Goal: Transaction & Acquisition: Purchase product/service

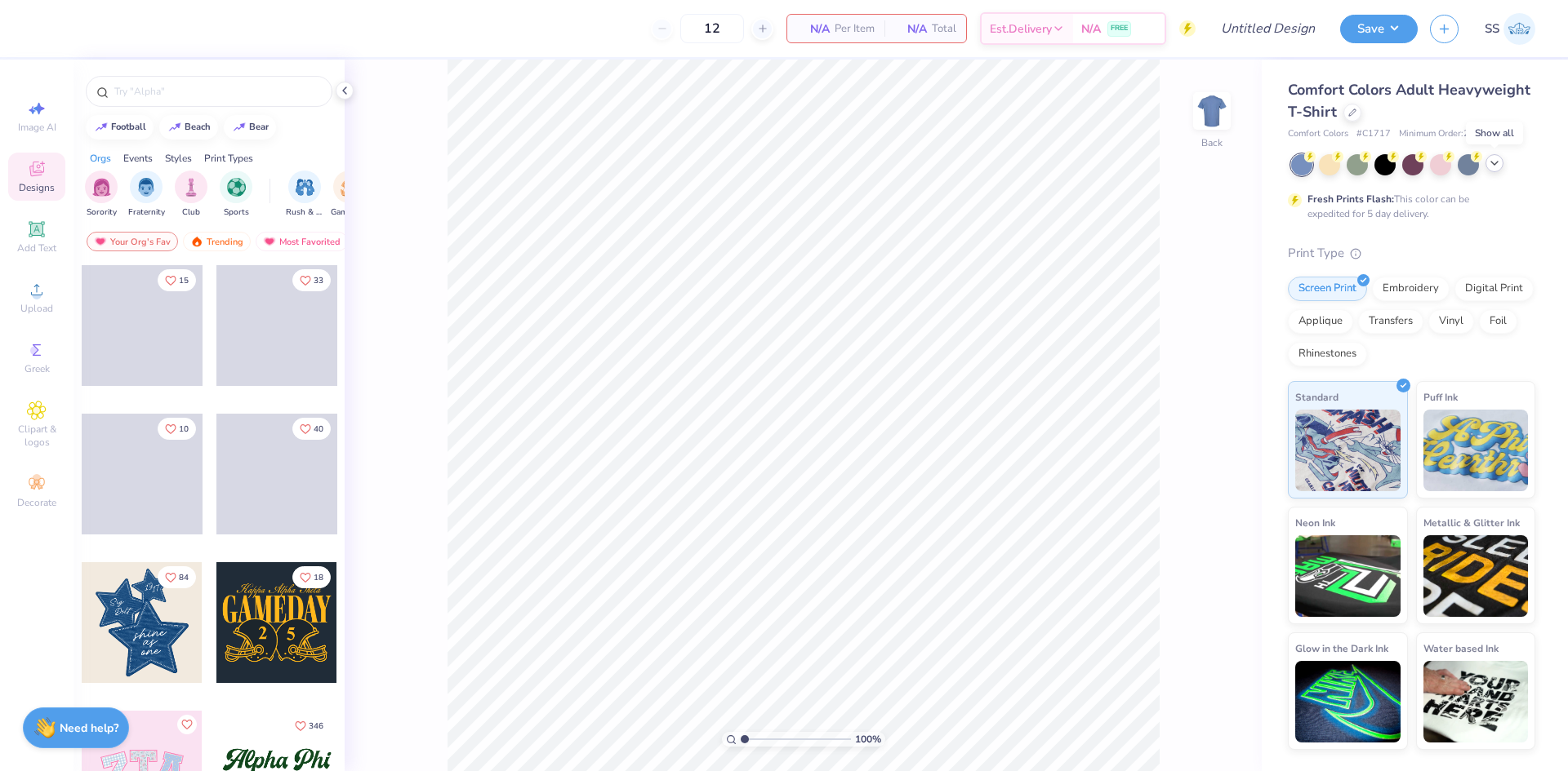
click at [1489, 165] on icon at bounding box center [1495, 163] width 13 height 13
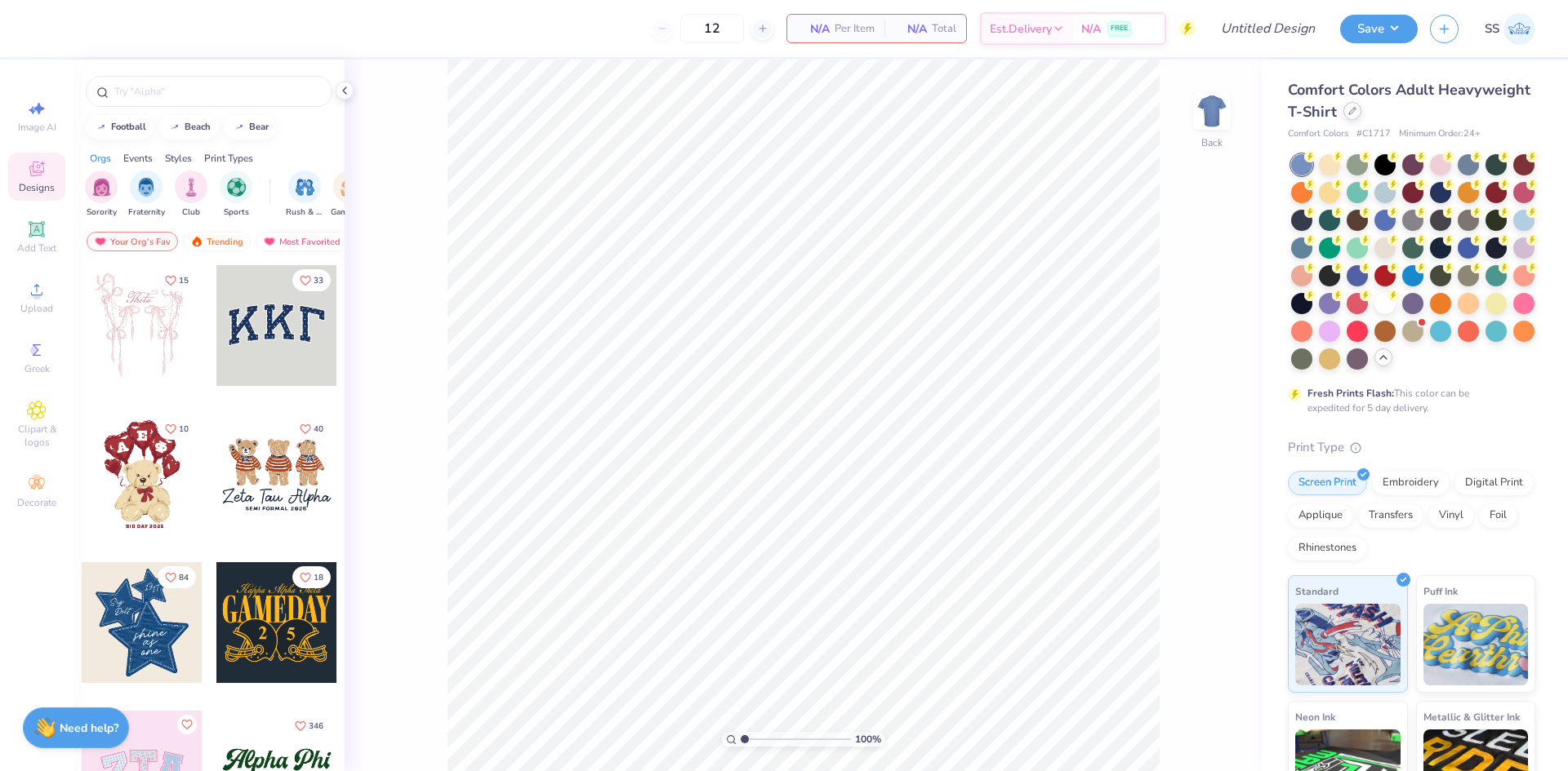
click at [1361, 117] on div at bounding box center [1352, 110] width 18 height 18
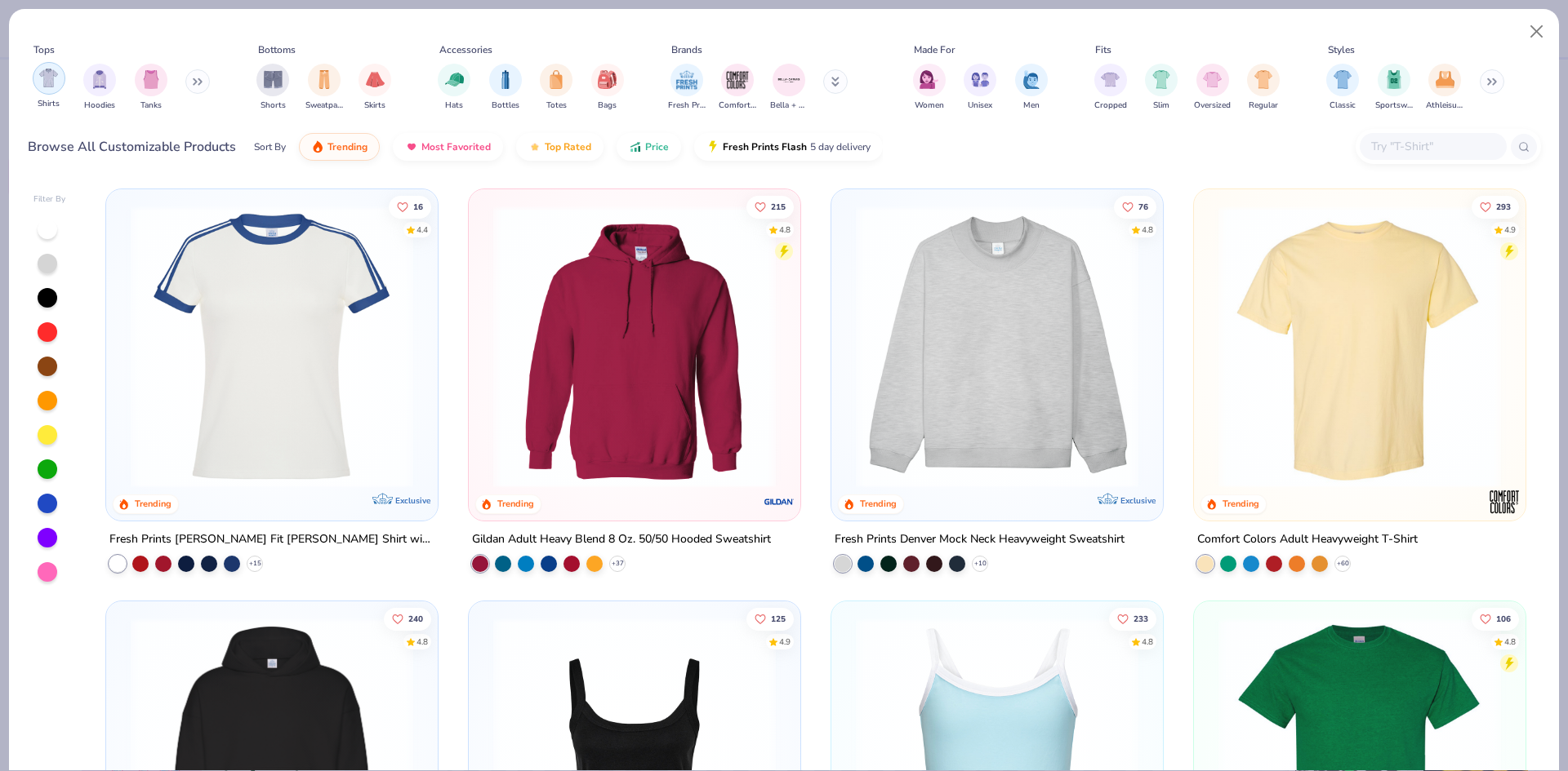
click at [50, 80] on img "filter for Shirts" at bounding box center [48, 78] width 19 height 19
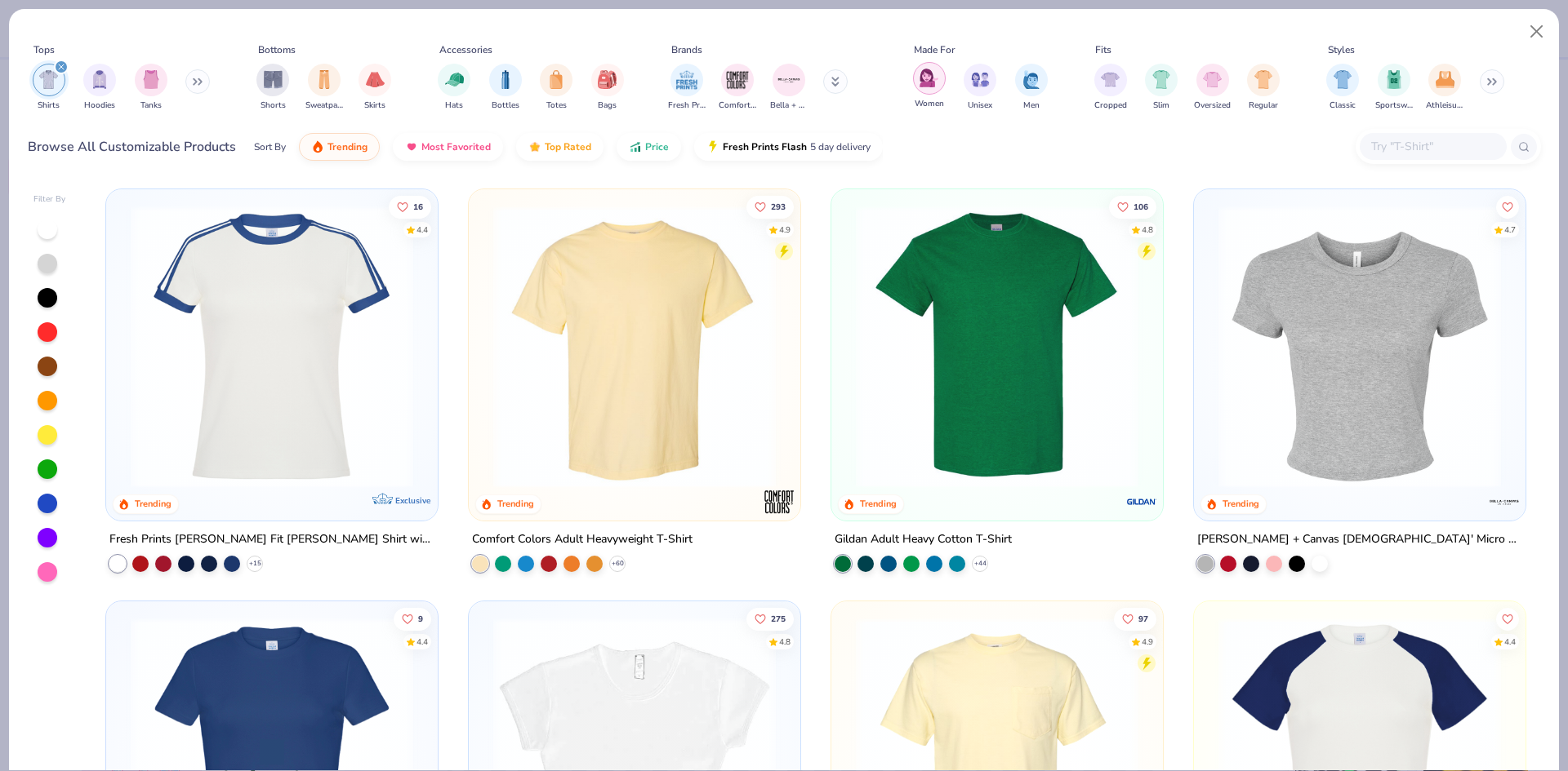
click at [926, 82] on img "filter for Women" at bounding box center [929, 78] width 19 height 19
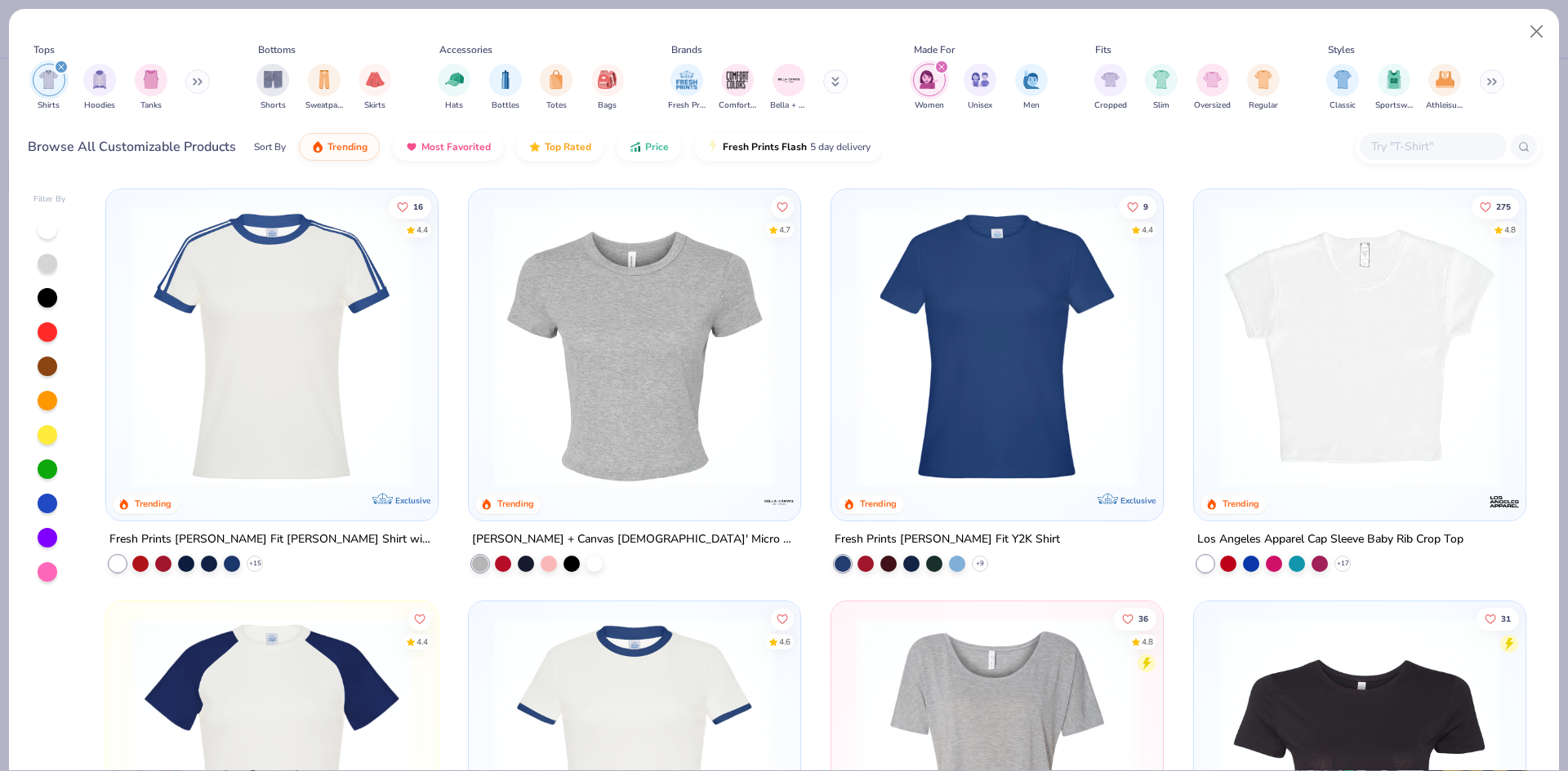
click at [56, 86] on img "filter for Shirts" at bounding box center [48, 80] width 19 height 19
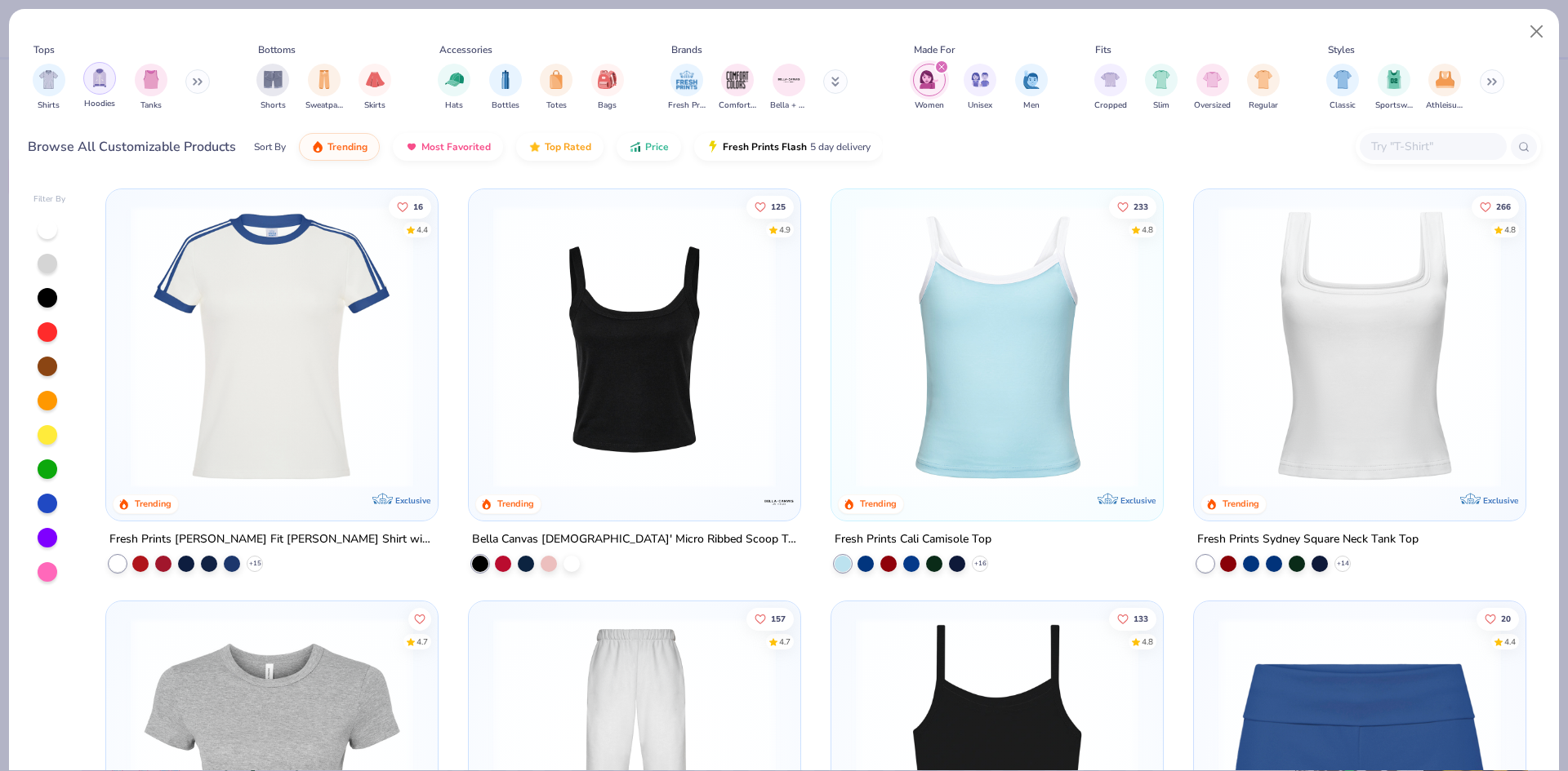
click at [84, 86] on div "Hoodies" at bounding box center [99, 86] width 32 height 48
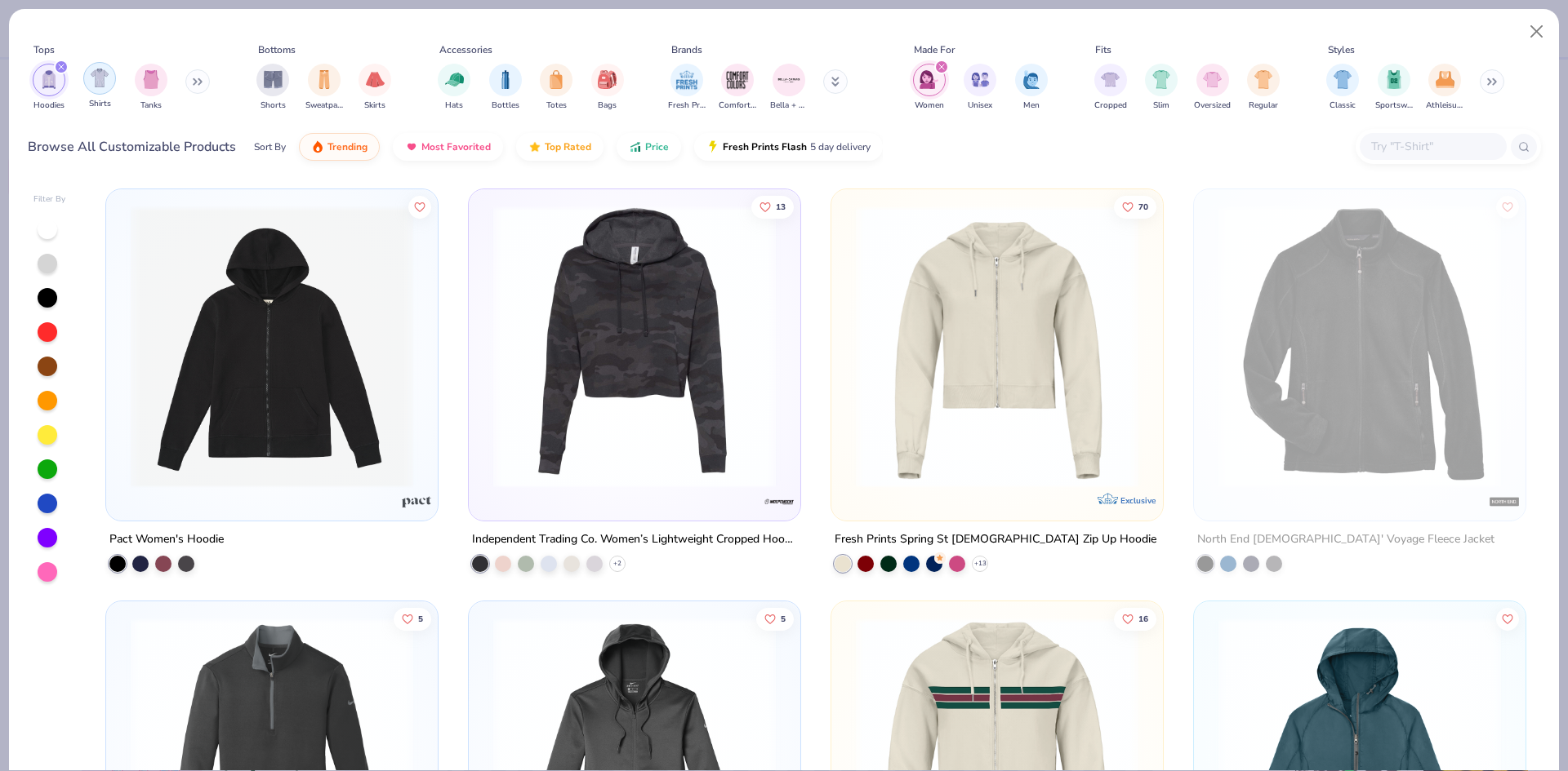
click at [94, 86] on img "filter for Shirts" at bounding box center [100, 78] width 19 height 19
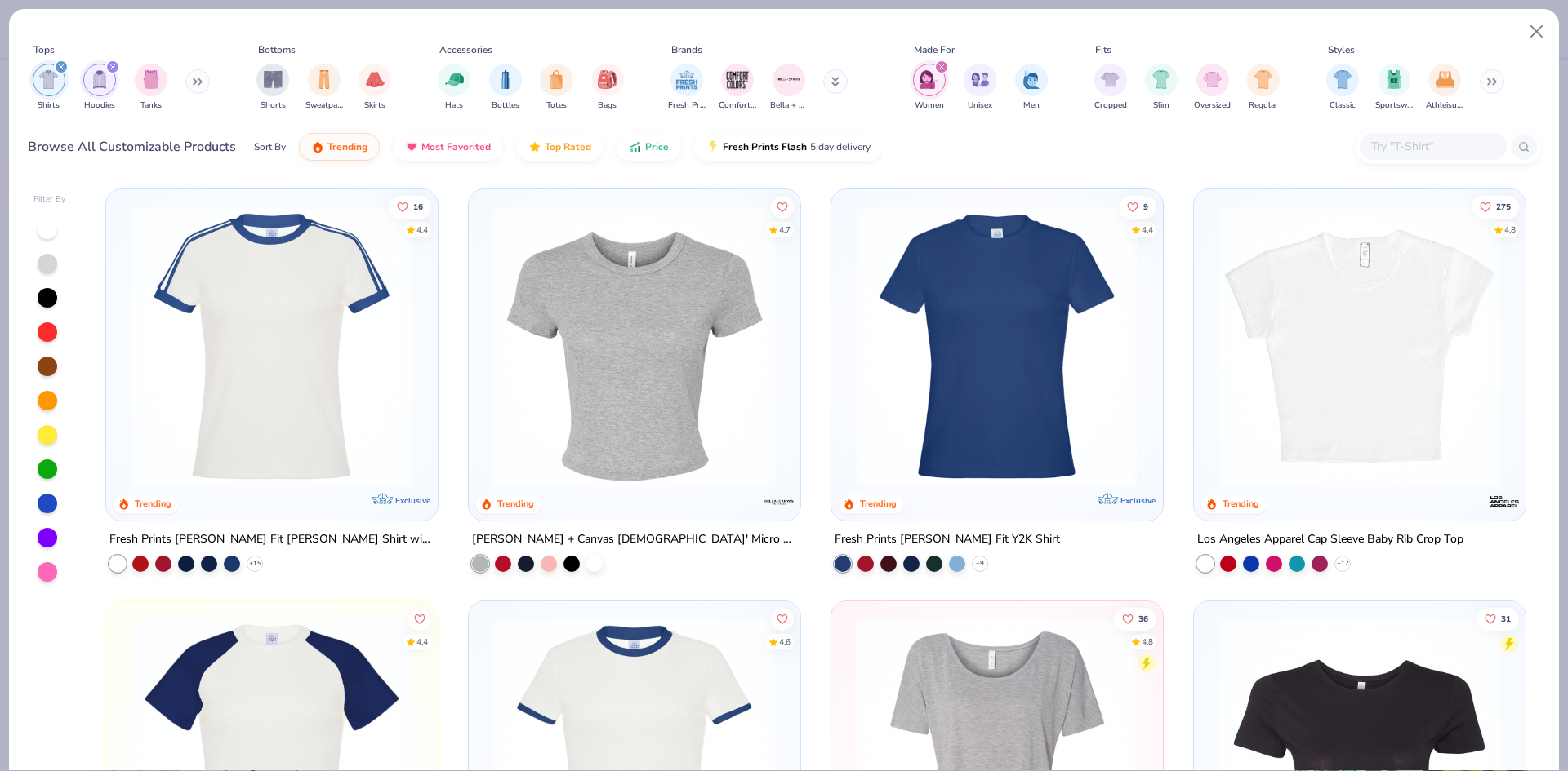
click at [38, 69] on div "filter for Shirts" at bounding box center [48, 80] width 32 height 32
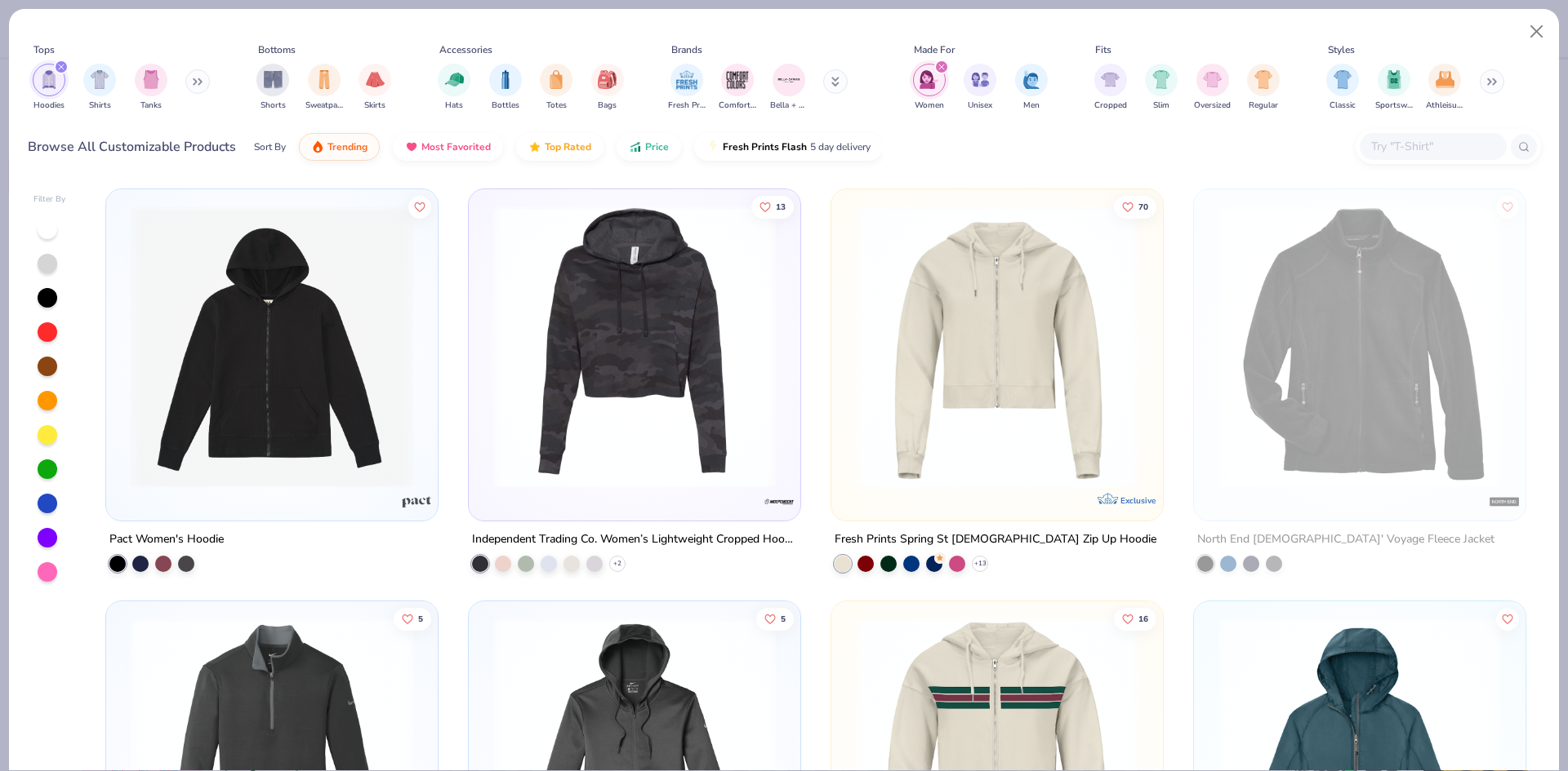
click at [63, 66] on icon "filter for Hoodies" at bounding box center [60, 67] width 5 height 5
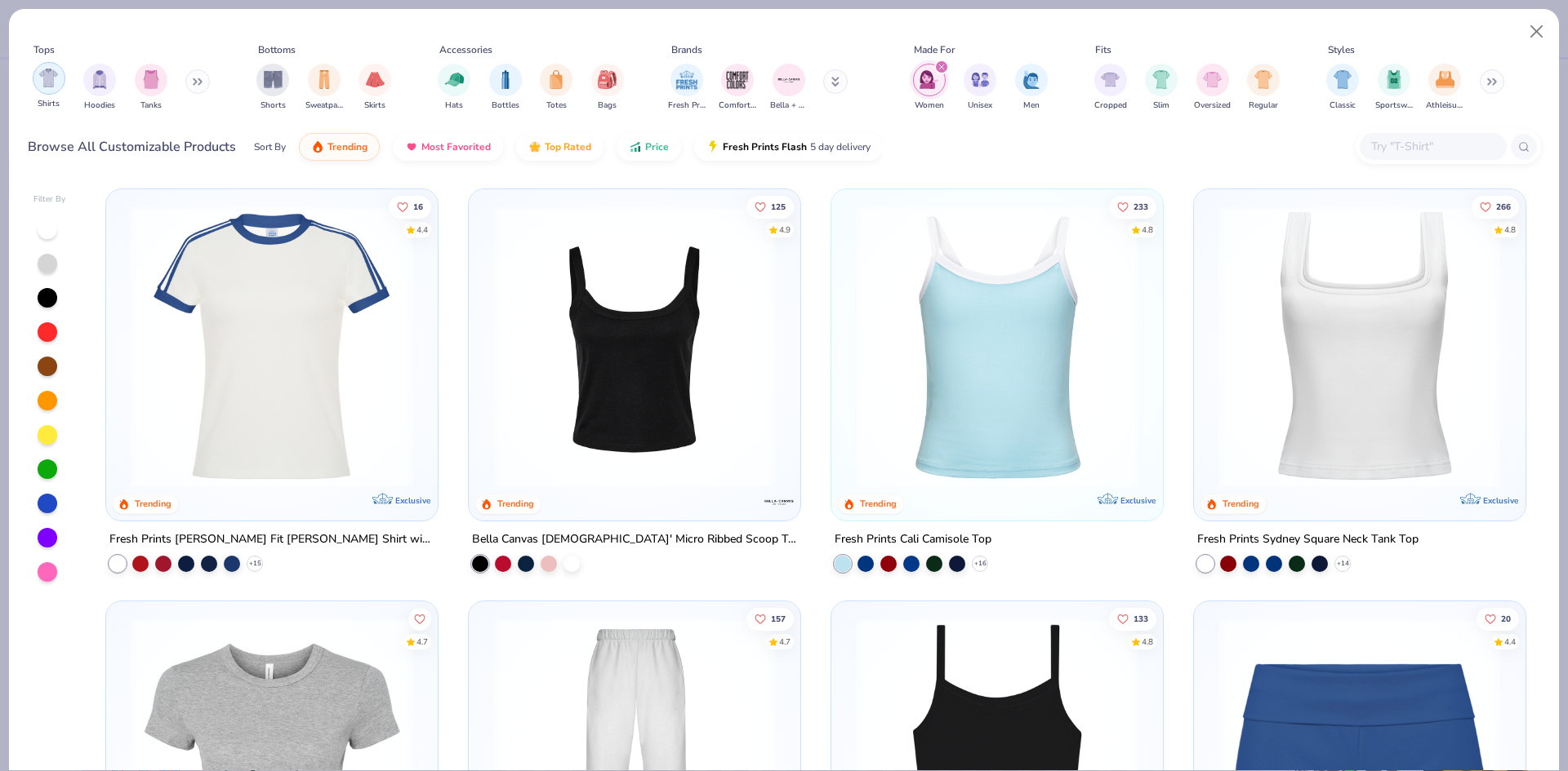
click at [50, 75] on img "filter for Shirts" at bounding box center [48, 78] width 19 height 19
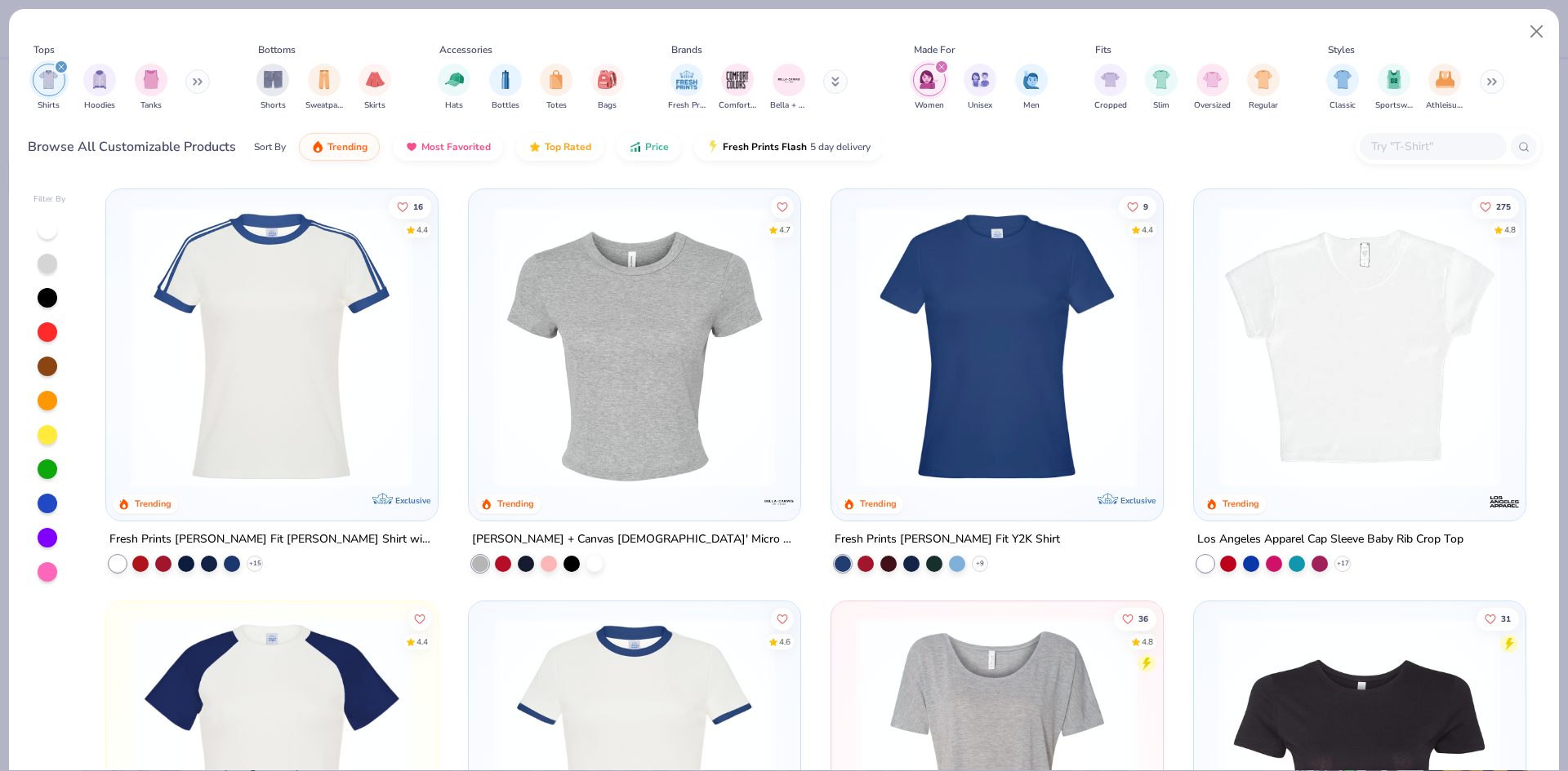
click at [1424, 150] on input "text" at bounding box center [1433, 146] width 126 height 19
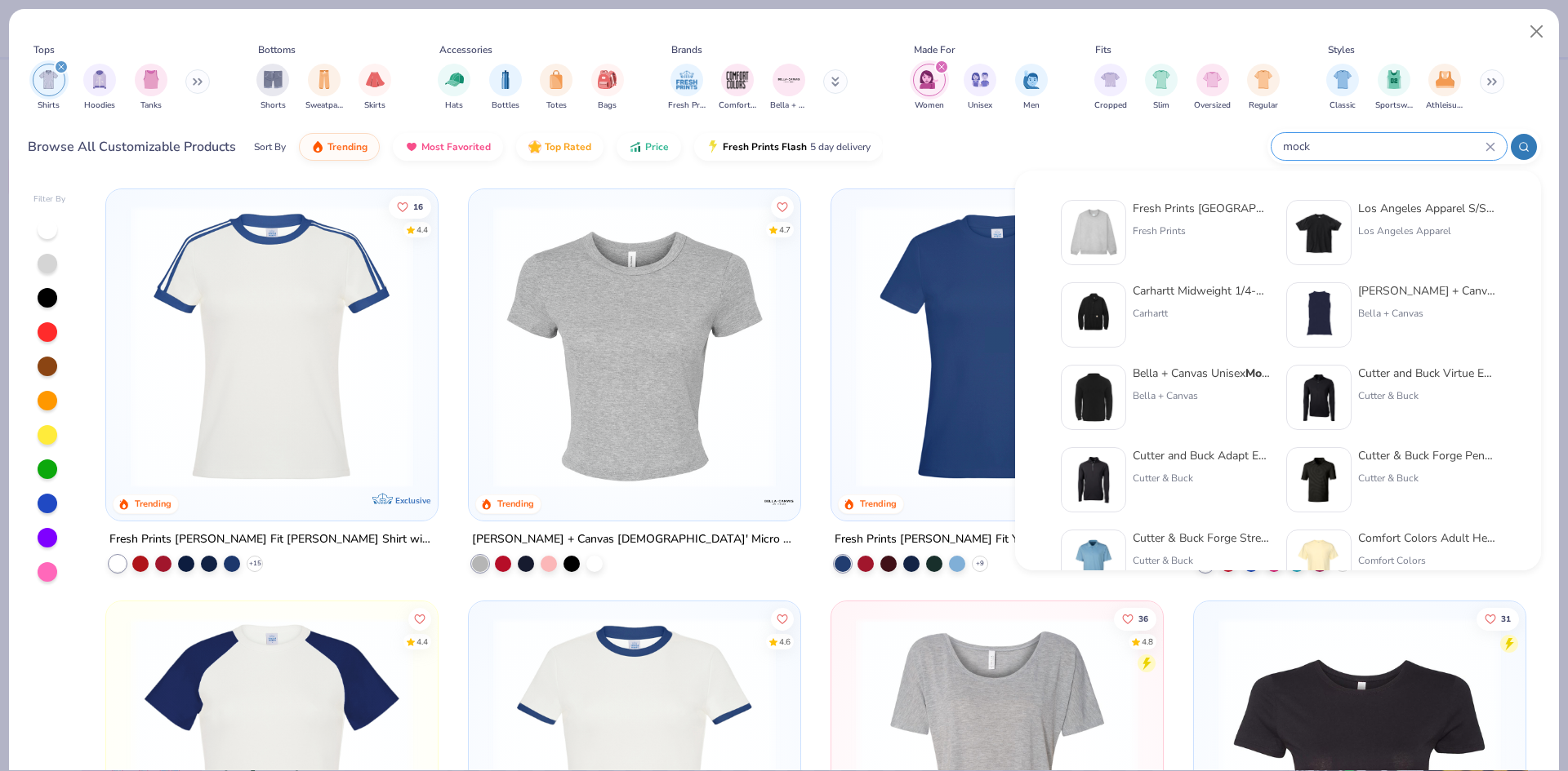
type input "mock"
click at [1197, 234] on div "Fresh Prints" at bounding box center [1201, 231] width 137 height 15
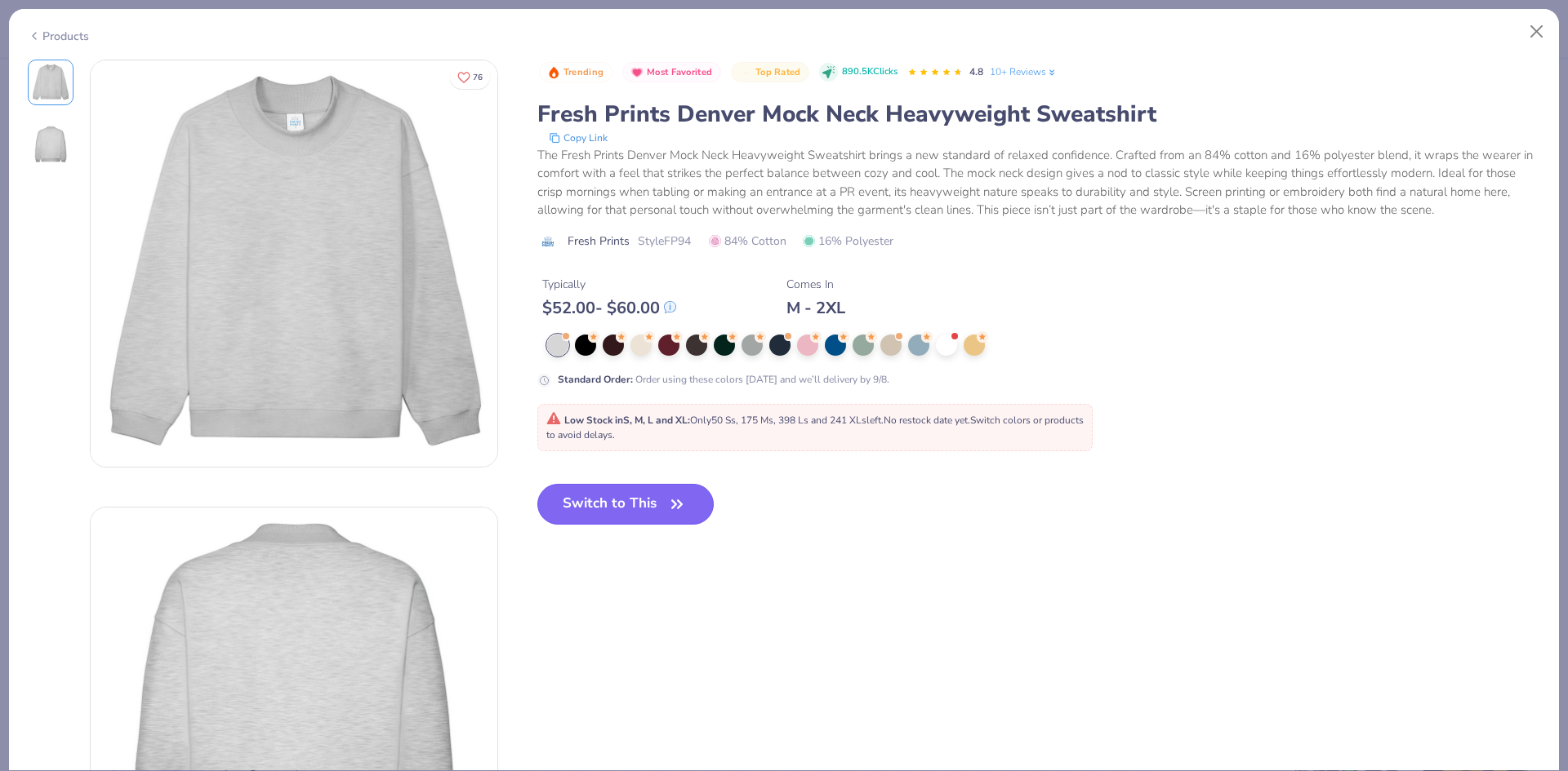
click at [633, 494] on button "Switch to This" at bounding box center [625, 504] width 177 height 41
type input "50"
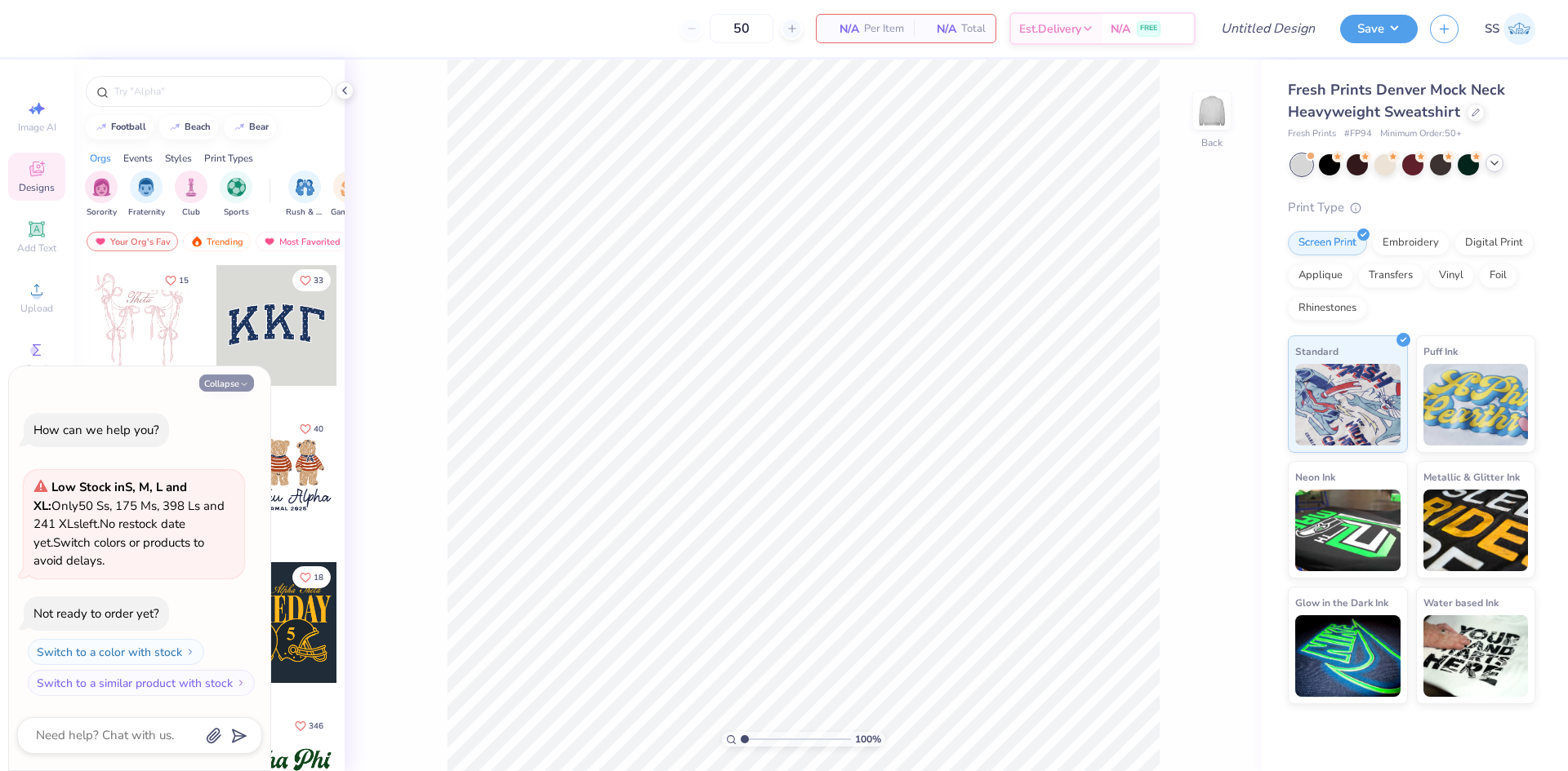
click at [218, 385] on button "Collapse" at bounding box center [226, 383] width 55 height 18
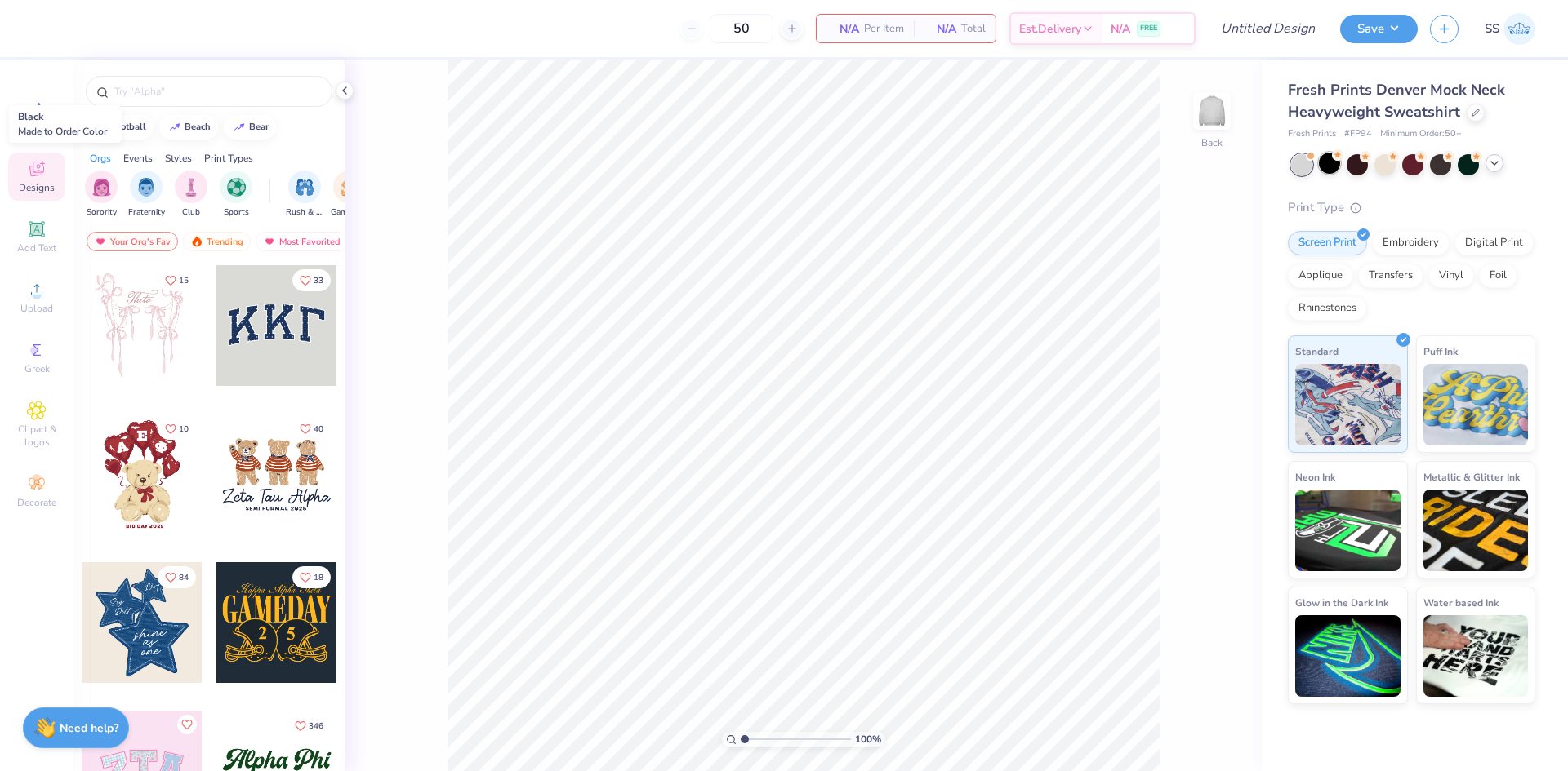
click at [1330, 168] on div at bounding box center [1329, 163] width 21 height 21
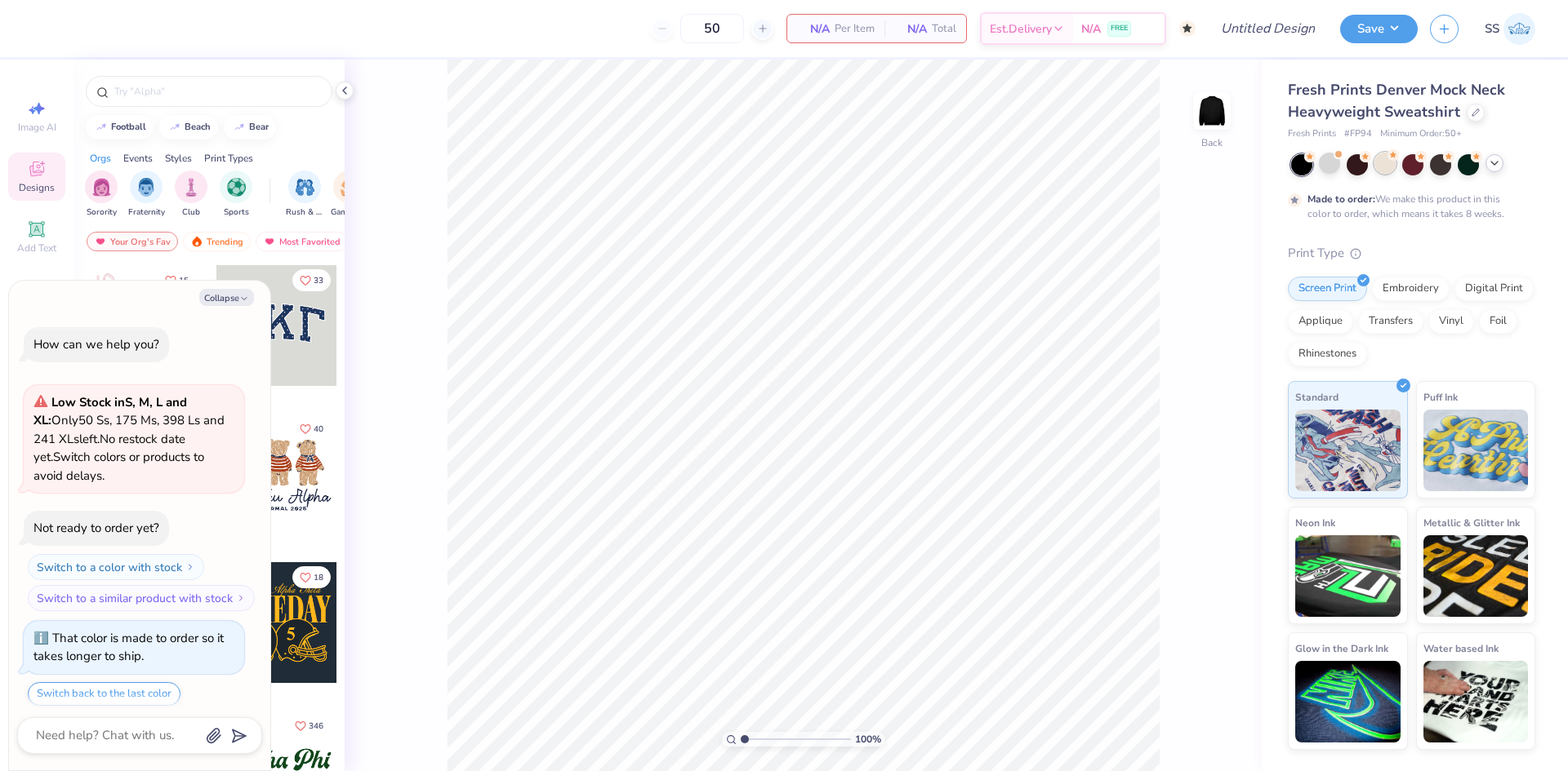
scroll to position [51, 0]
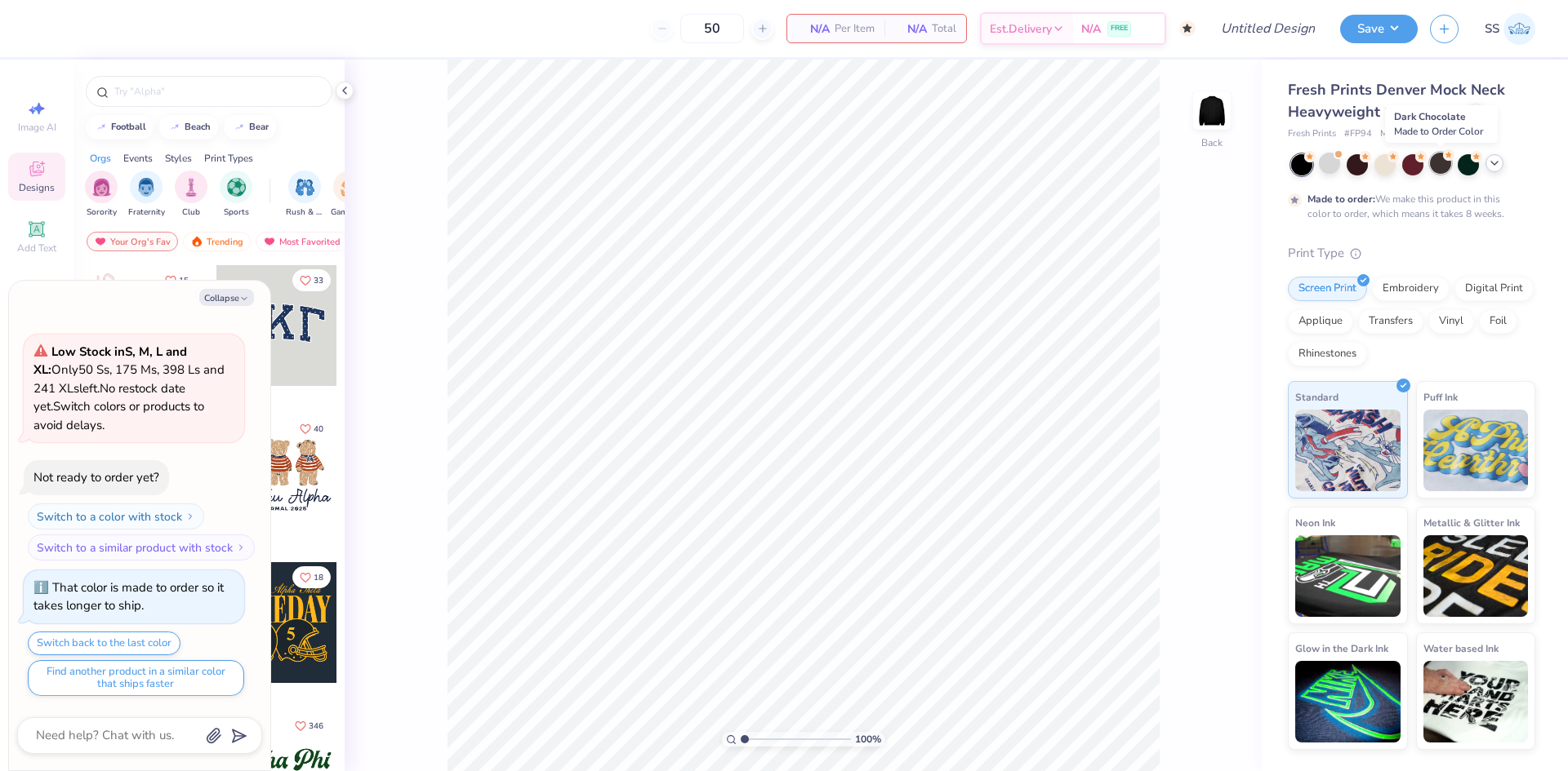
click at [1436, 168] on div at bounding box center [1440, 163] width 21 height 21
click at [220, 294] on button "Collapse" at bounding box center [226, 297] width 55 height 18
type textarea "x"
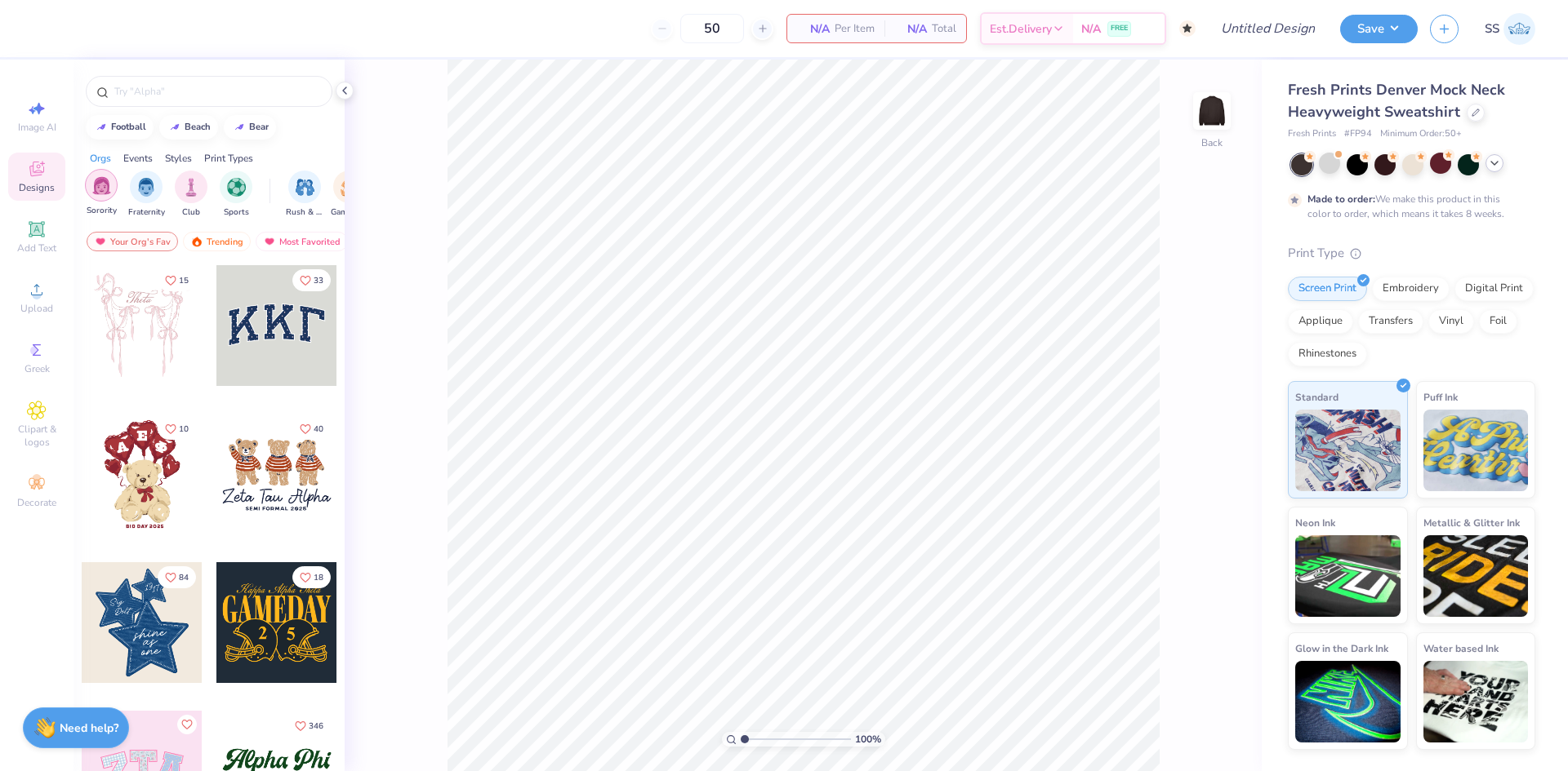
click at [103, 190] on img "filter for Sorority" at bounding box center [102, 185] width 19 height 19
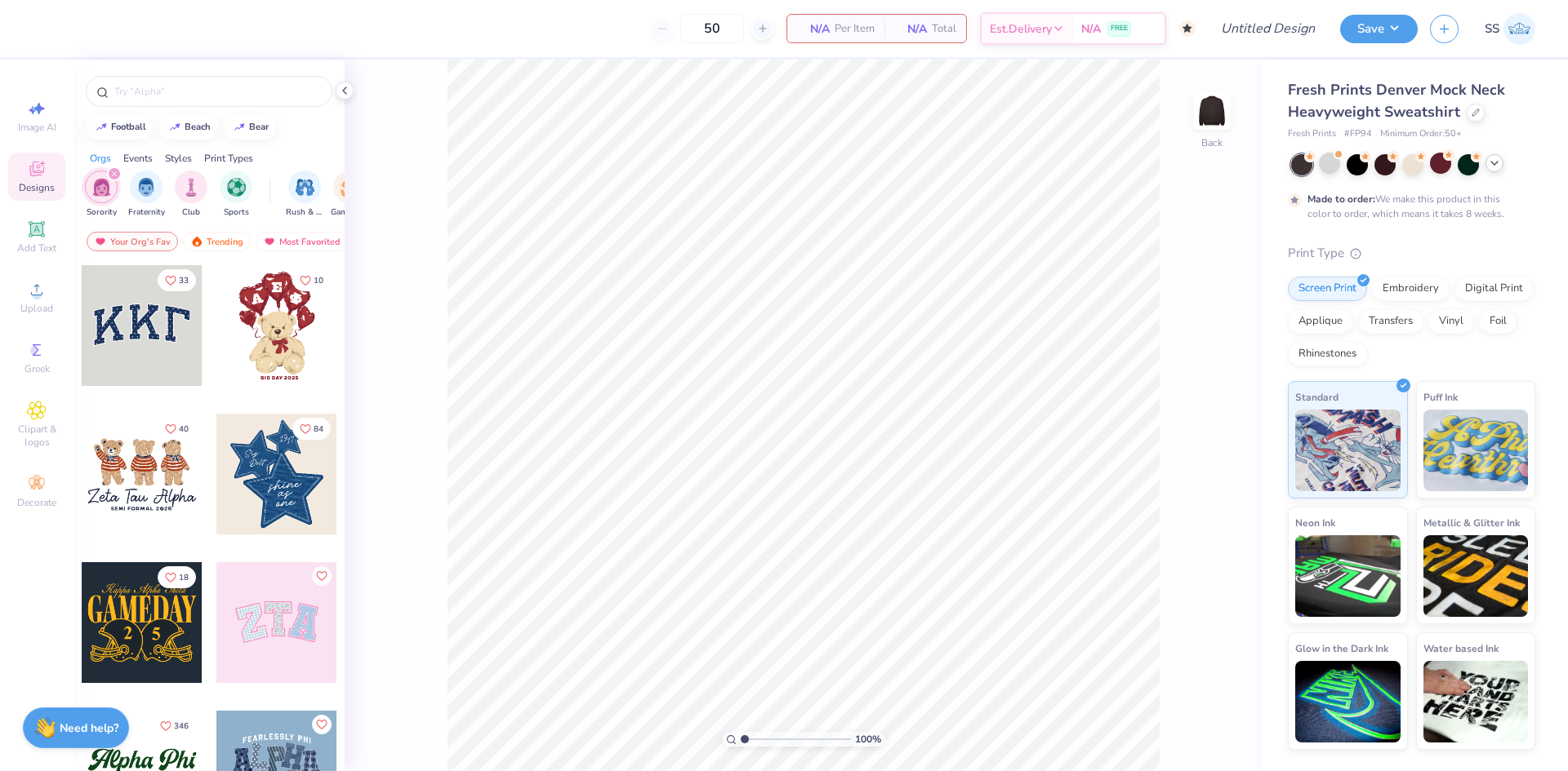
click at [177, 335] on div at bounding box center [142, 326] width 121 height 121
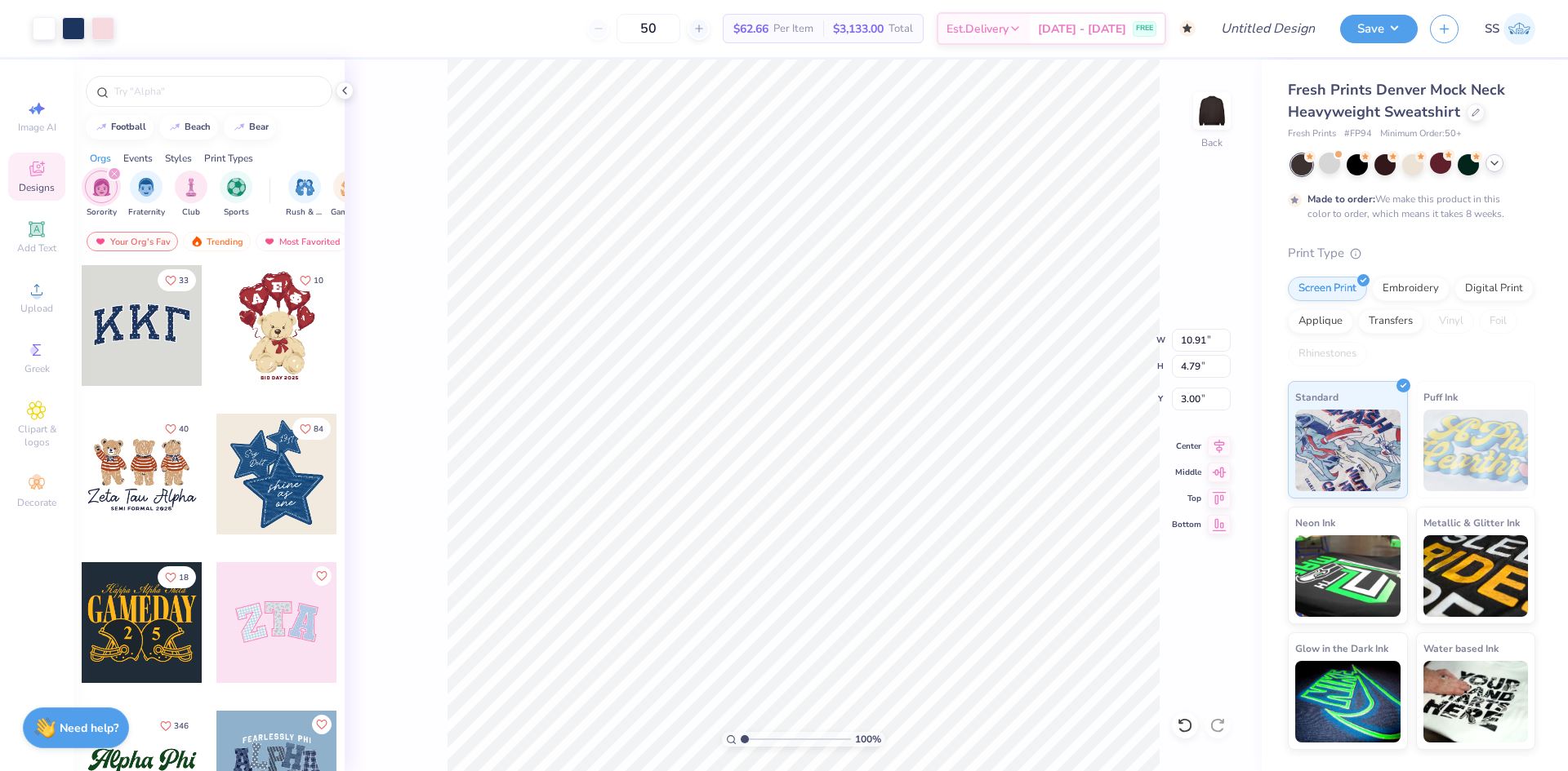
type input "12.09"
type input "5.31"
type input "3.00"
type input "11.88"
type input "5.07"
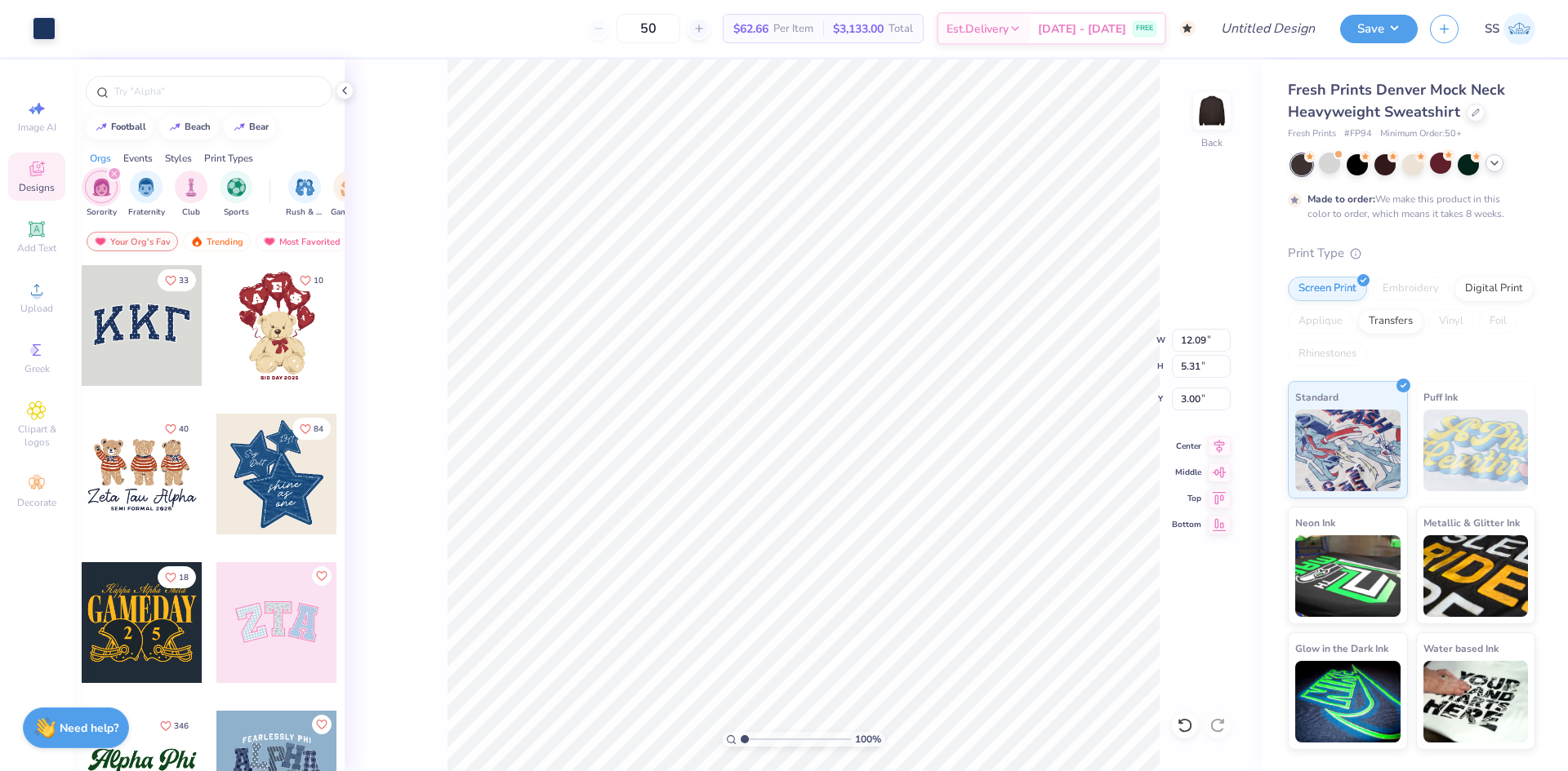
type input "3.10"
type input "3.00"
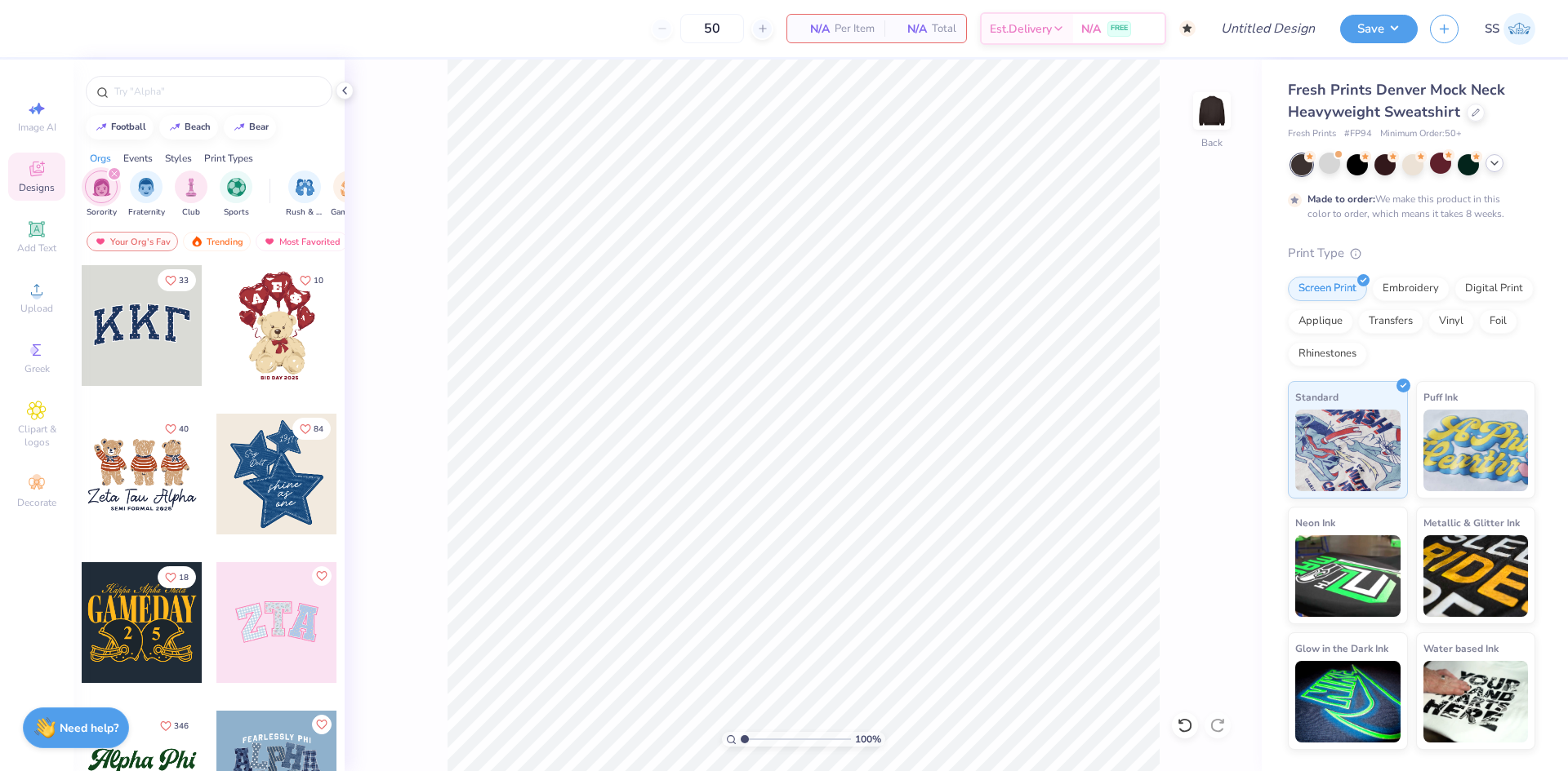
click at [100, 349] on div at bounding box center [142, 326] width 121 height 121
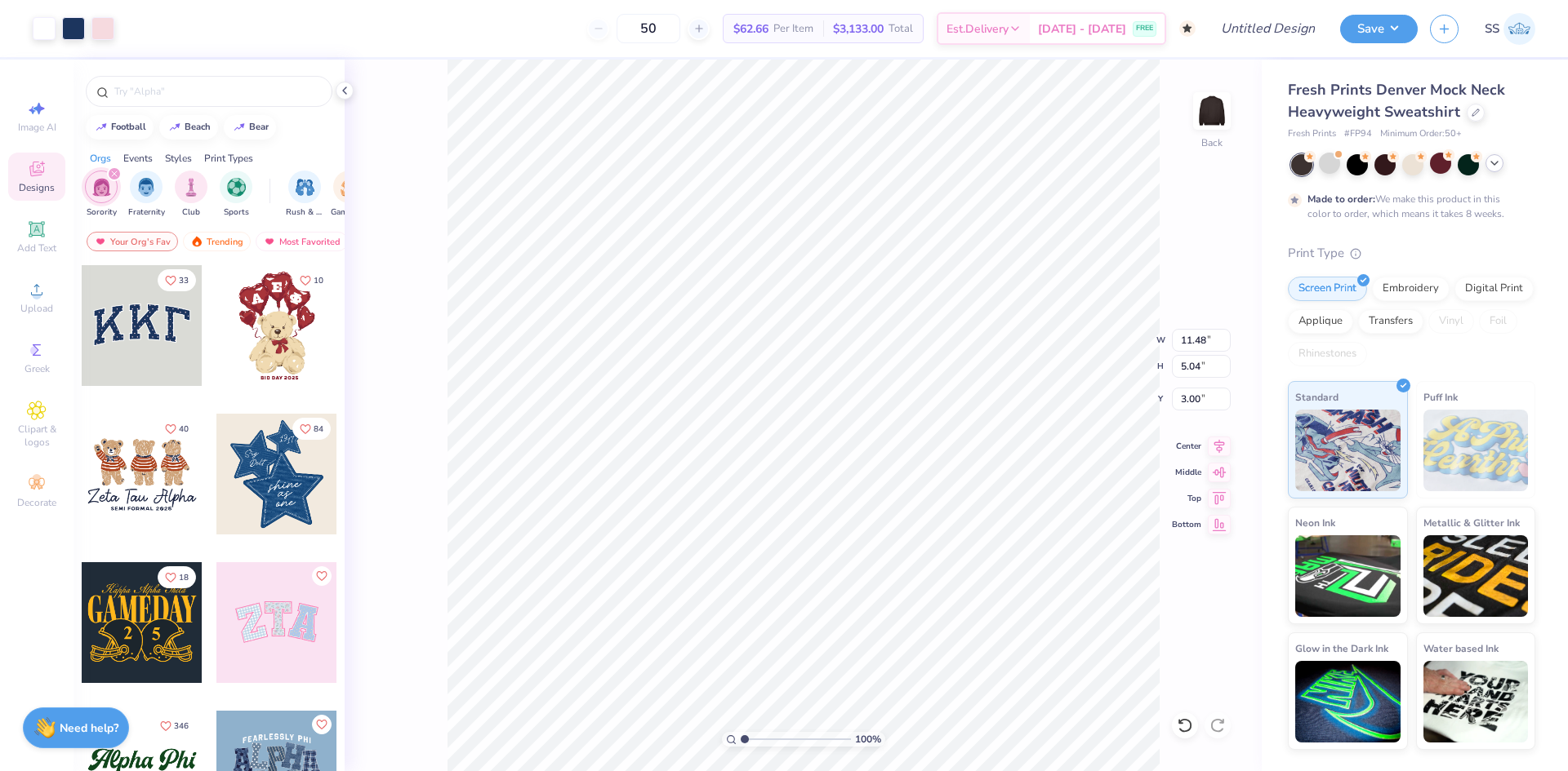
type input "11.48"
type input "5.04"
click at [1489, 167] on icon at bounding box center [1495, 163] width 13 height 13
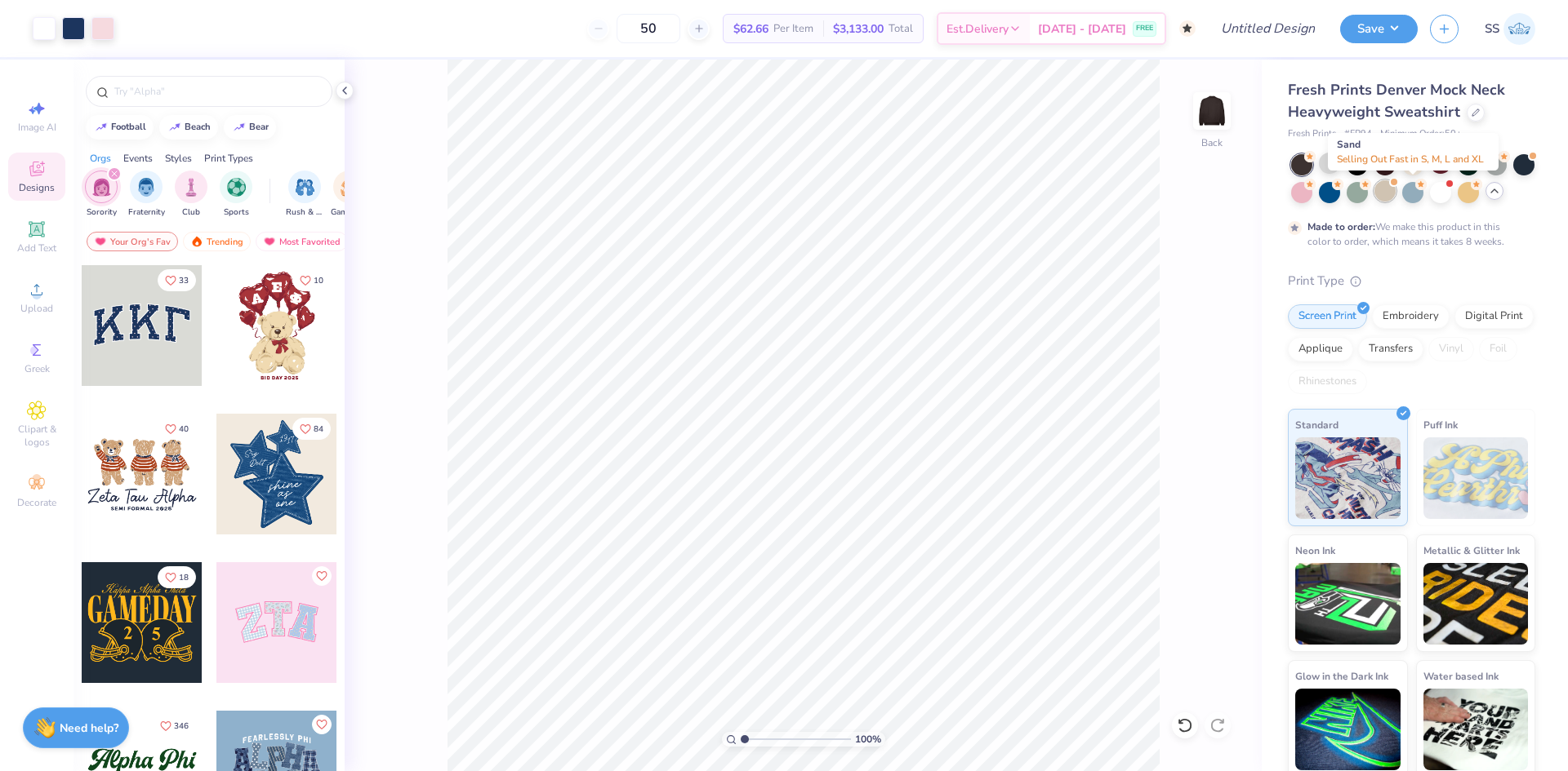
click at [1396, 196] on div at bounding box center [1385, 191] width 21 height 21
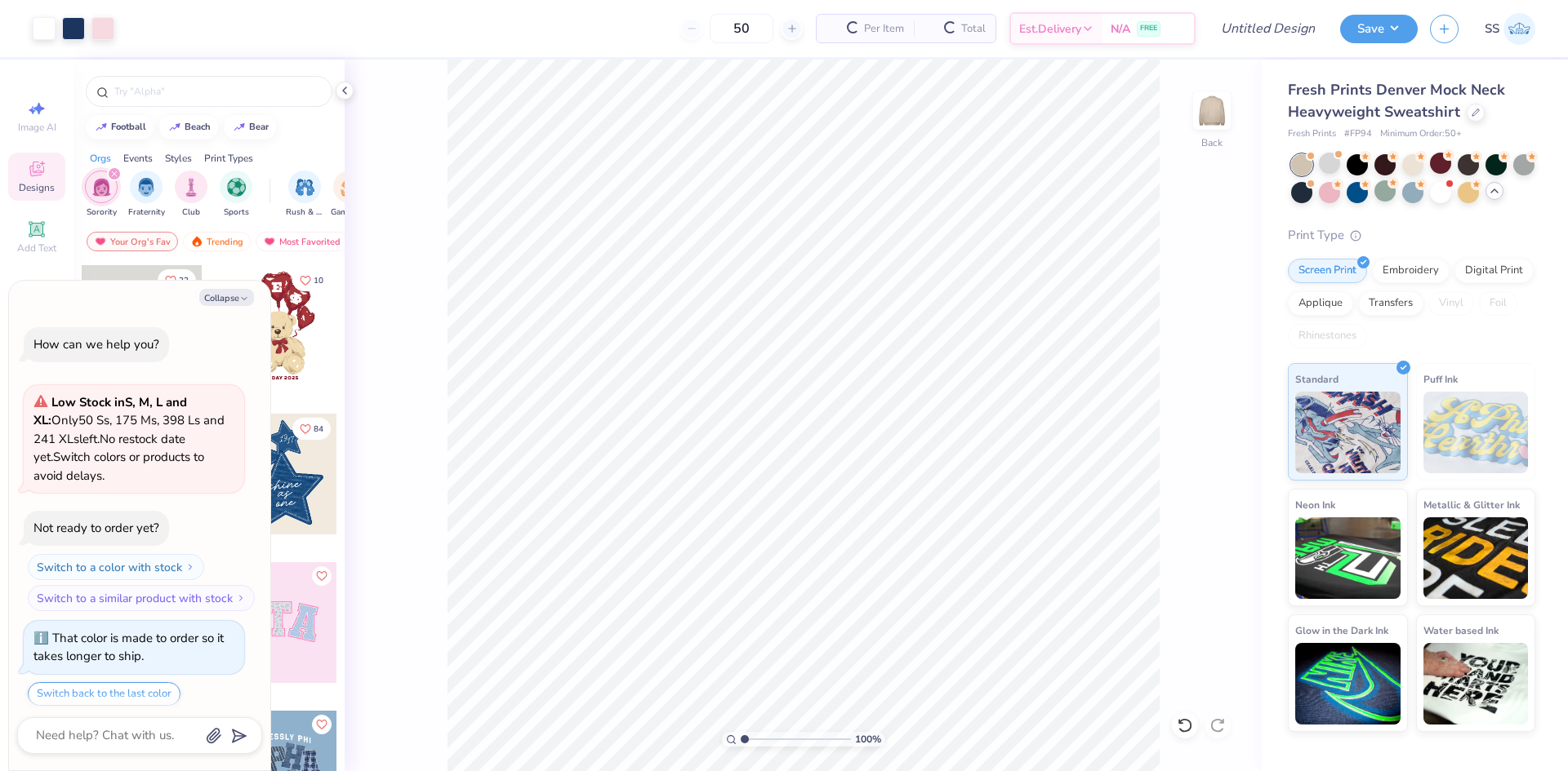
scroll to position [380, 0]
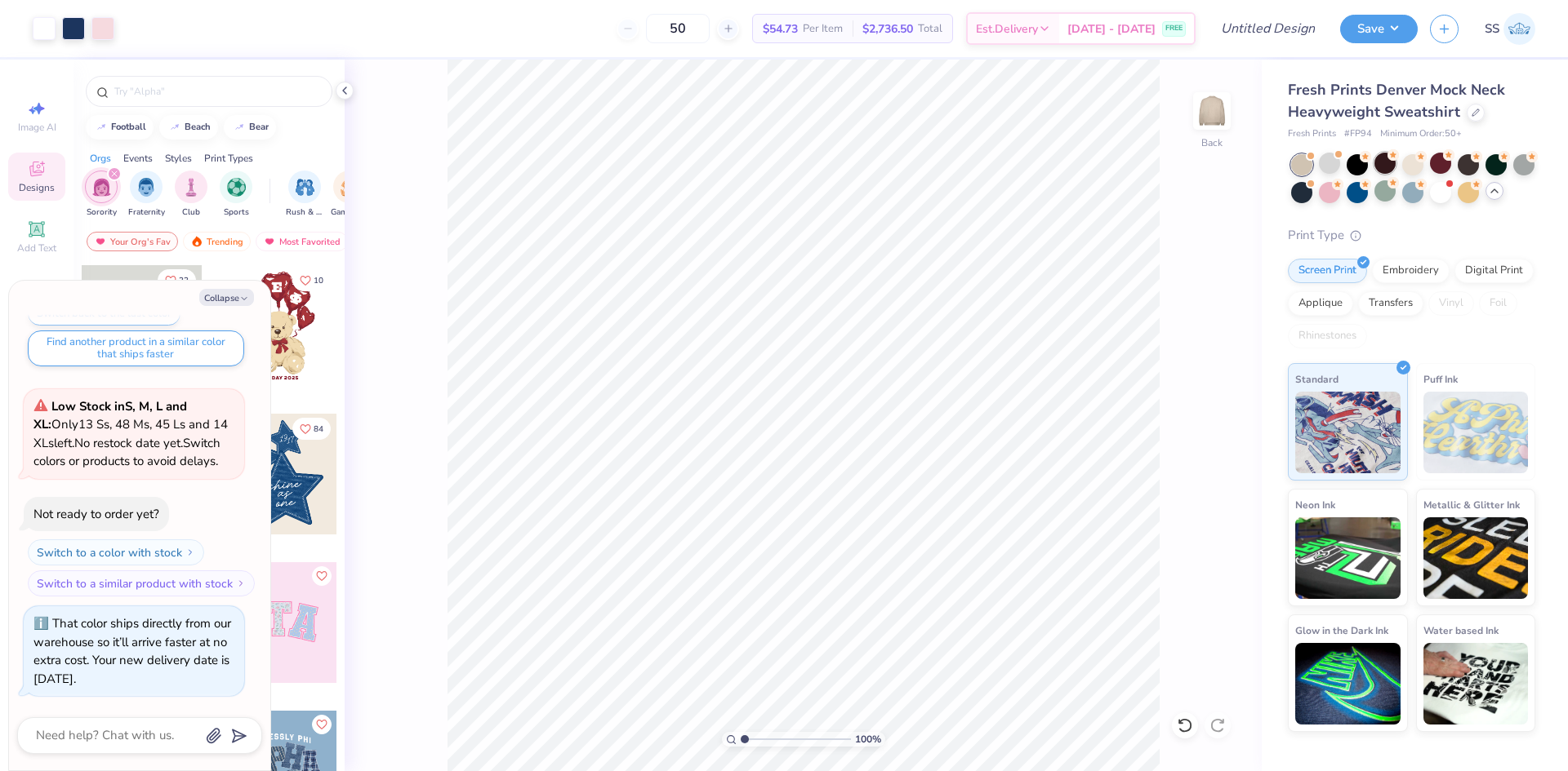
click at [1383, 164] on div at bounding box center [1385, 163] width 21 height 21
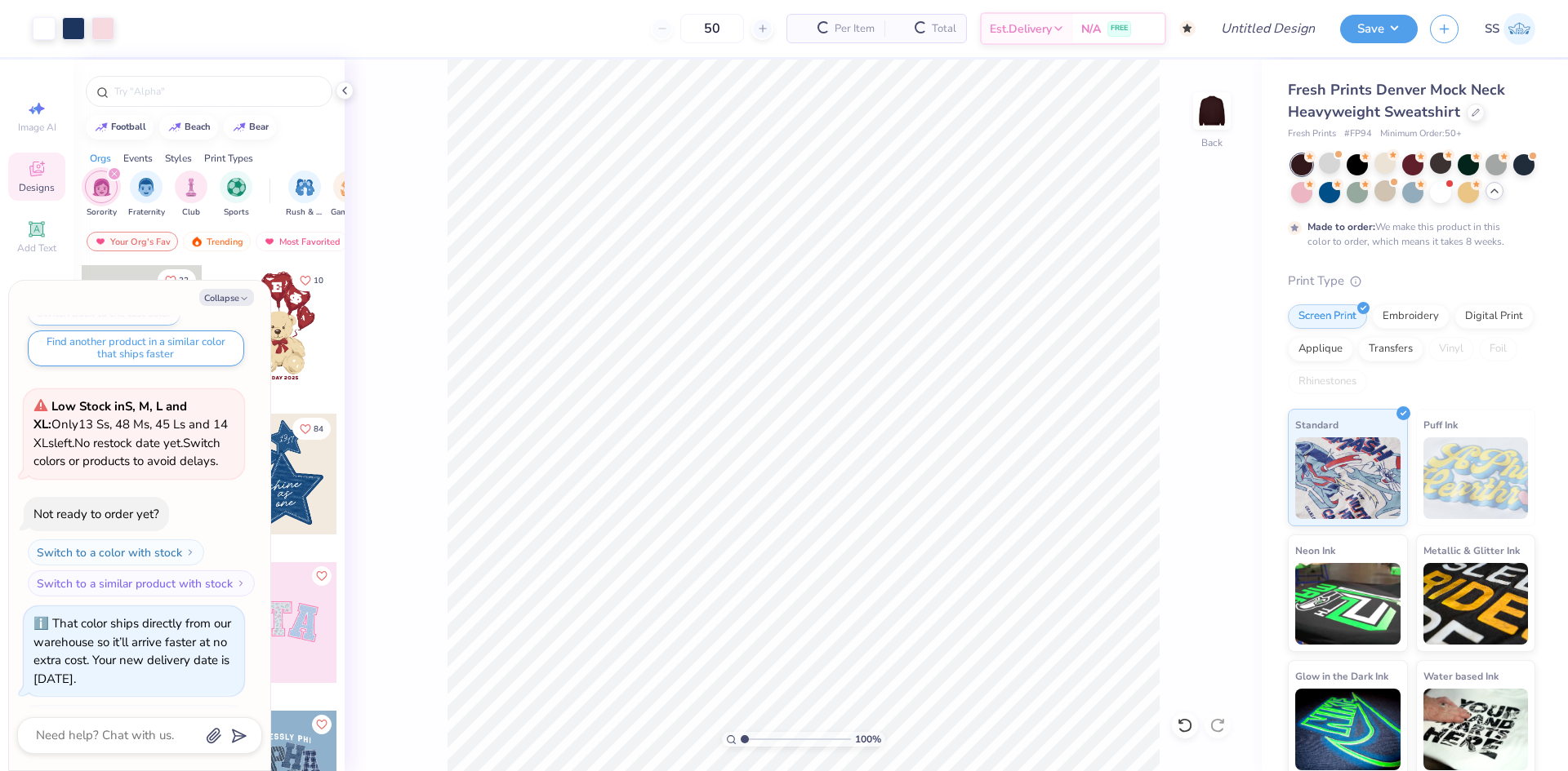
scroll to position [535, 0]
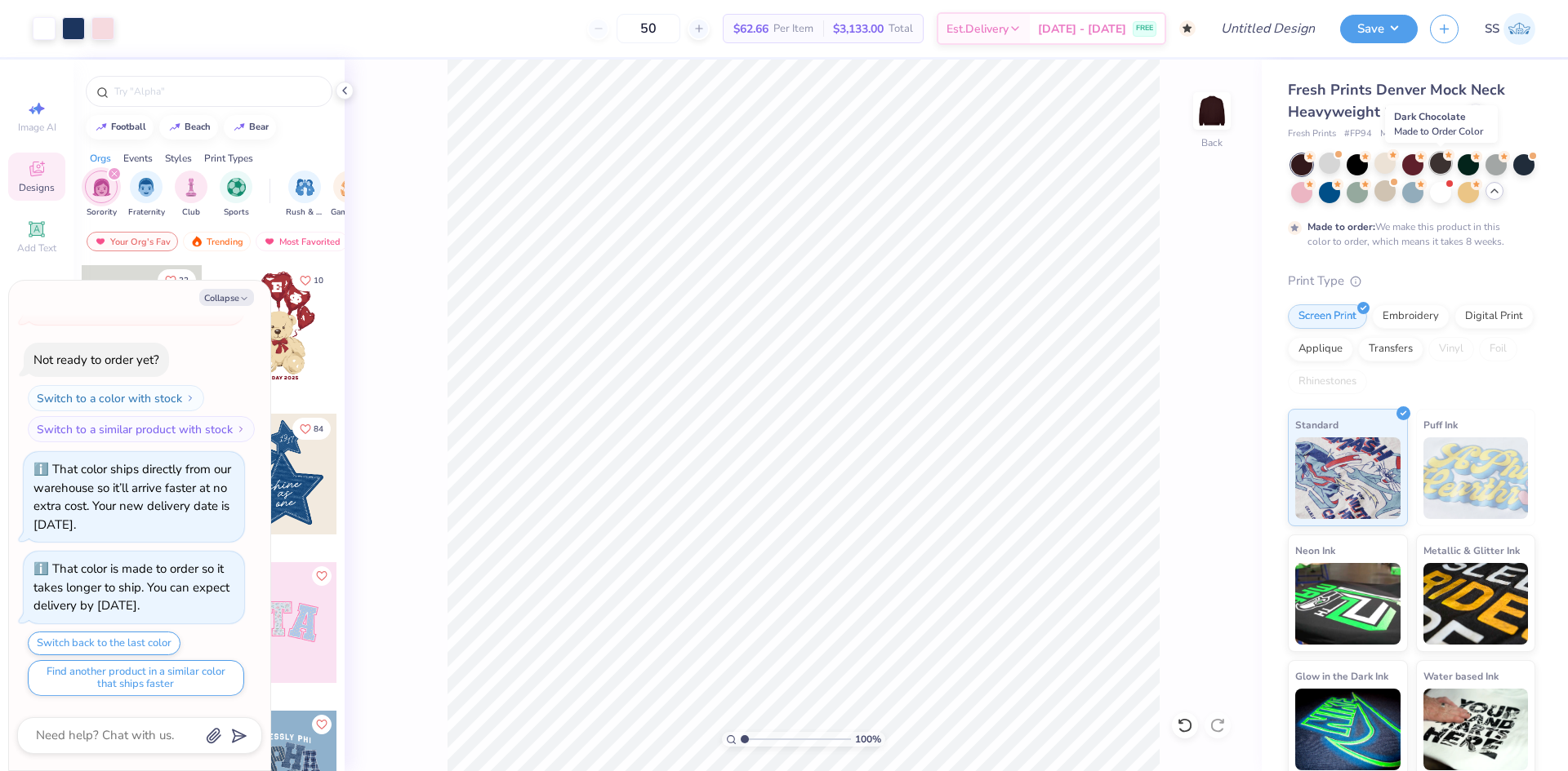
click at [1444, 168] on div at bounding box center [1440, 163] width 21 height 21
click at [1479, 193] on div at bounding box center [1468, 191] width 21 height 21
click at [1340, 200] on div at bounding box center [1329, 191] width 21 height 21
click at [1446, 167] on div at bounding box center [1440, 163] width 21 height 21
click at [1513, 174] on div at bounding box center [1524, 163] width 21 height 21
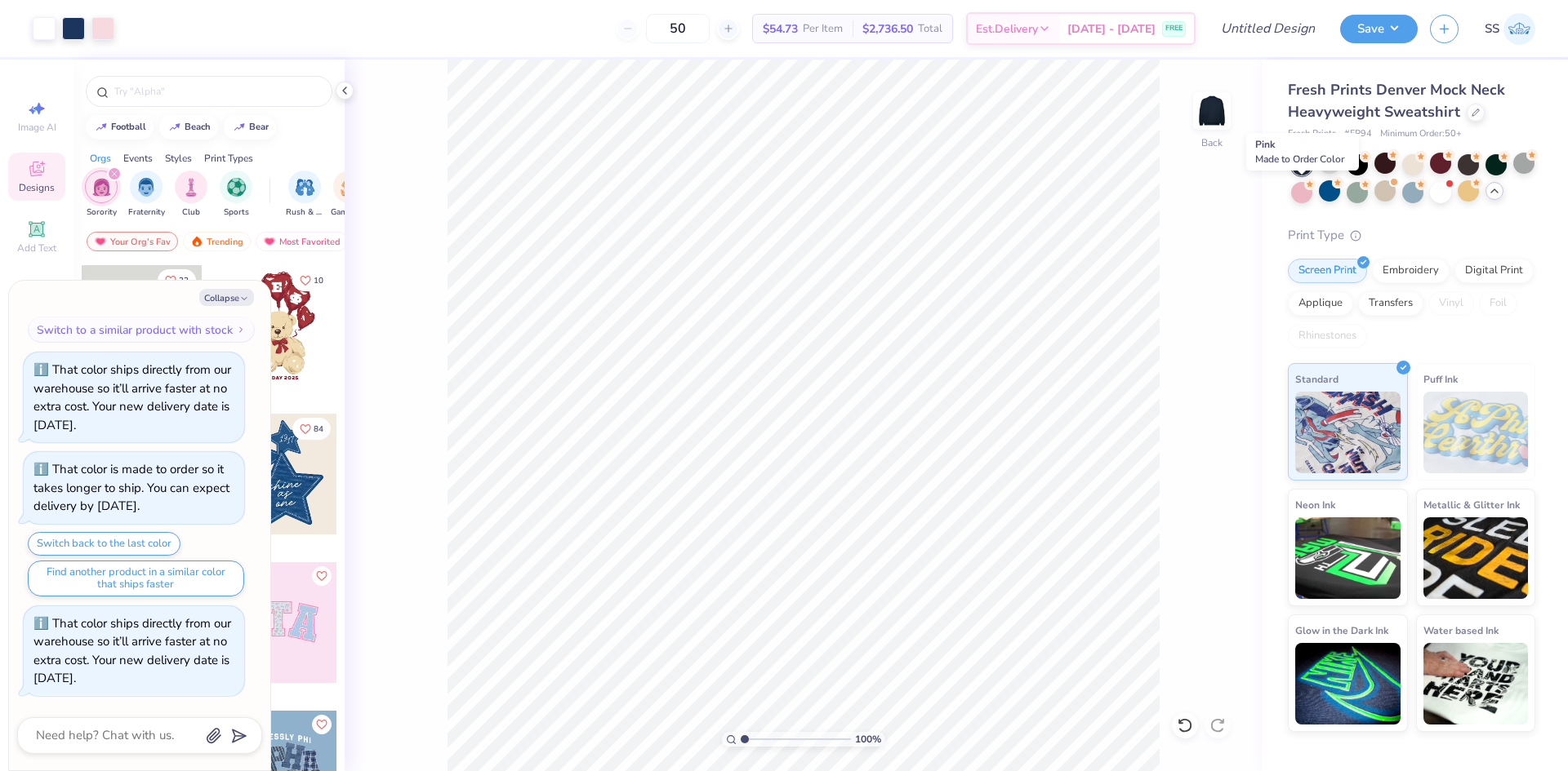
scroll to position [864, 0]
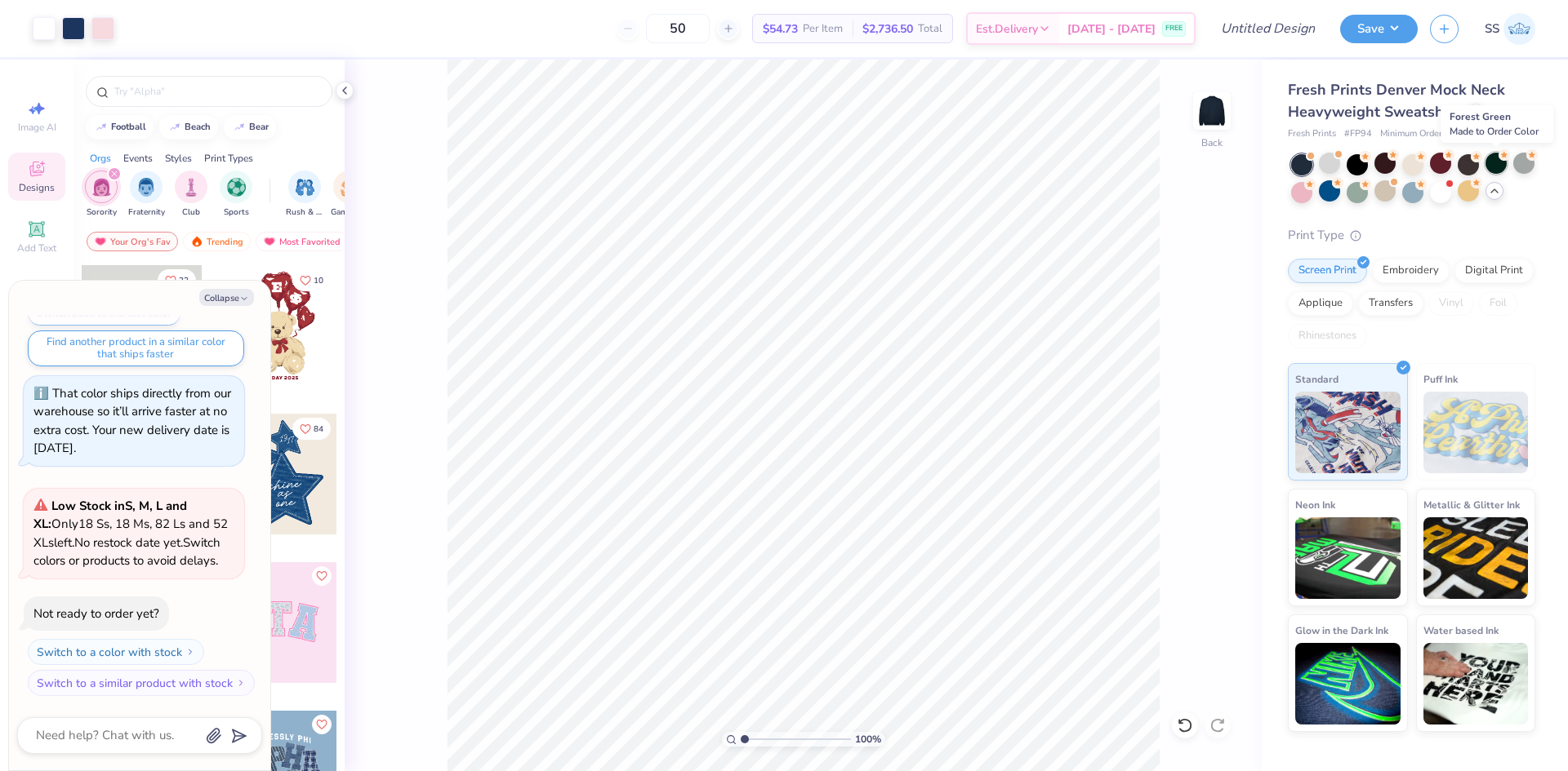
click at [1489, 167] on div at bounding box center [1496, 163] width 21 height 21
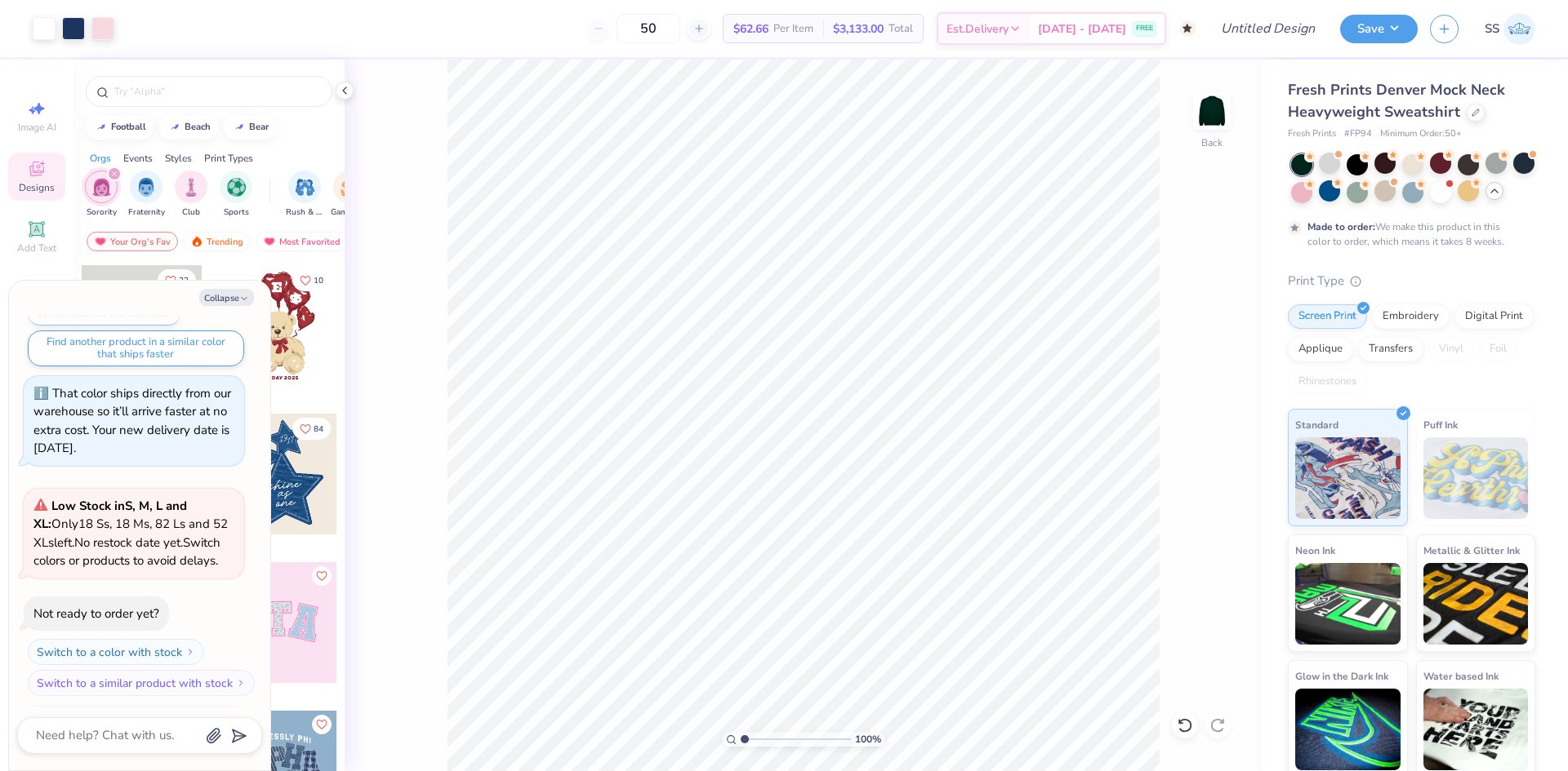
scroll to position [1018, 0]
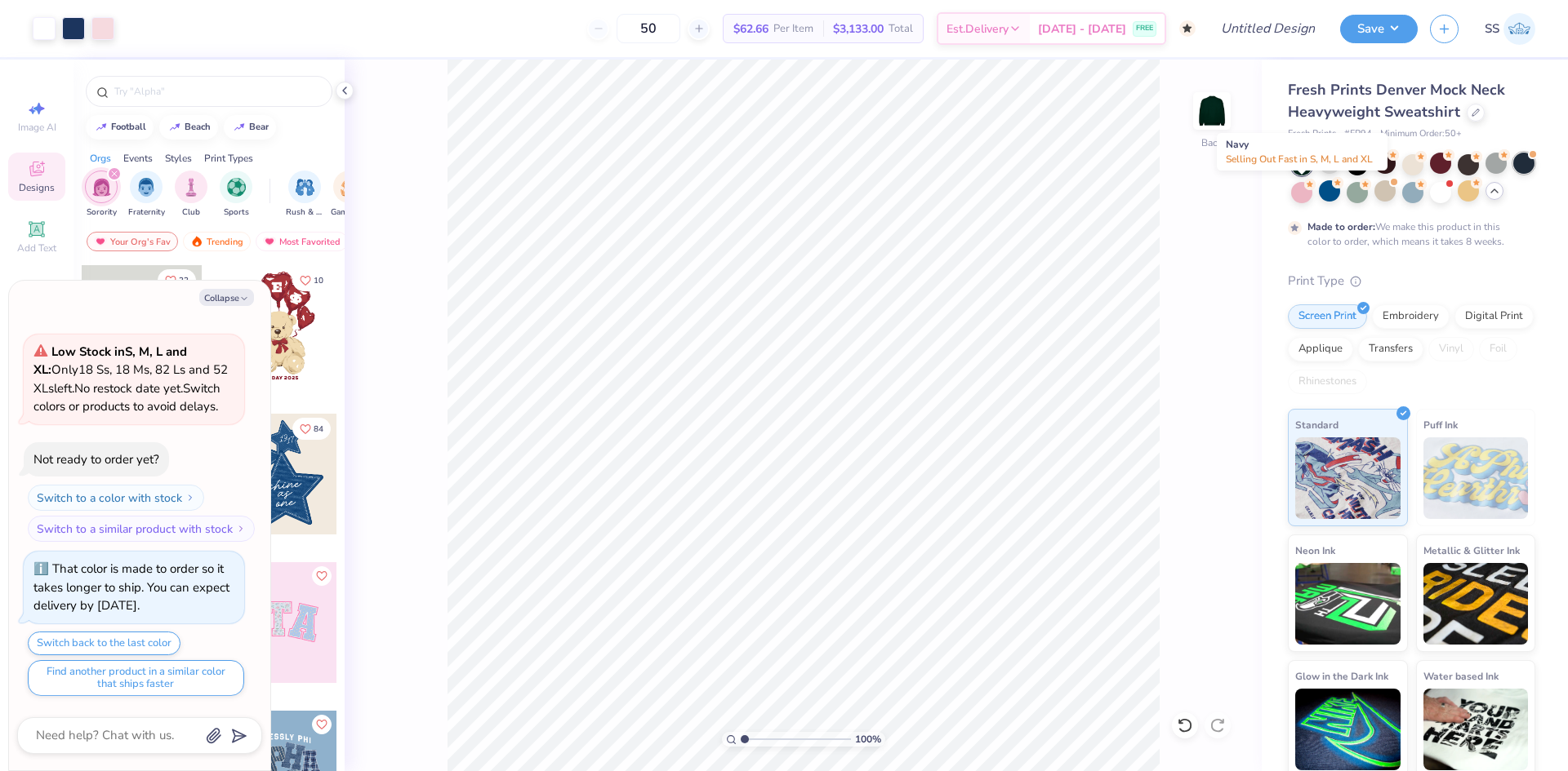
click at [1513, 174] on div at bounding box center [1524, 163] width 21 height 21
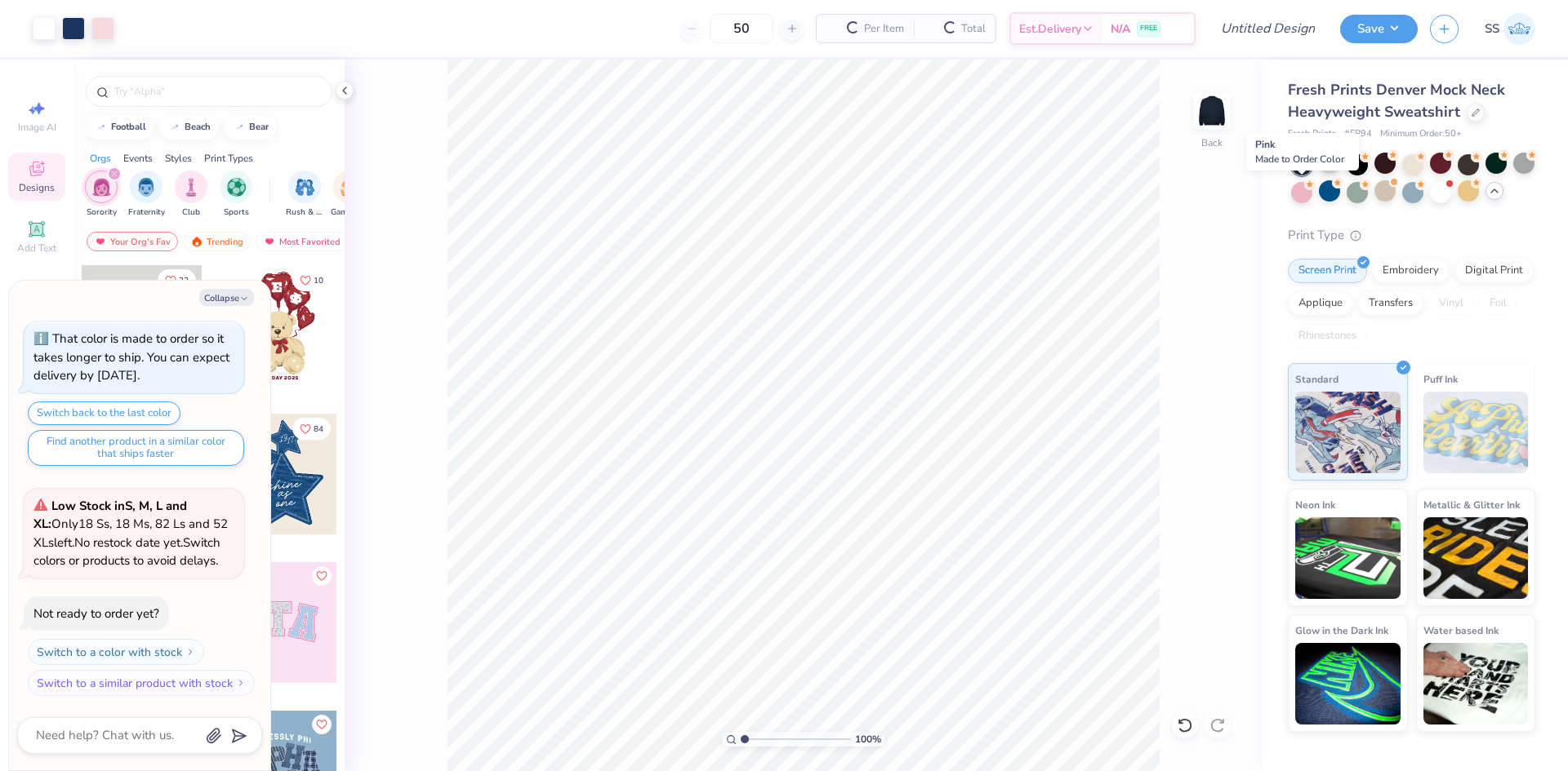
scroll to position [1349, 0]
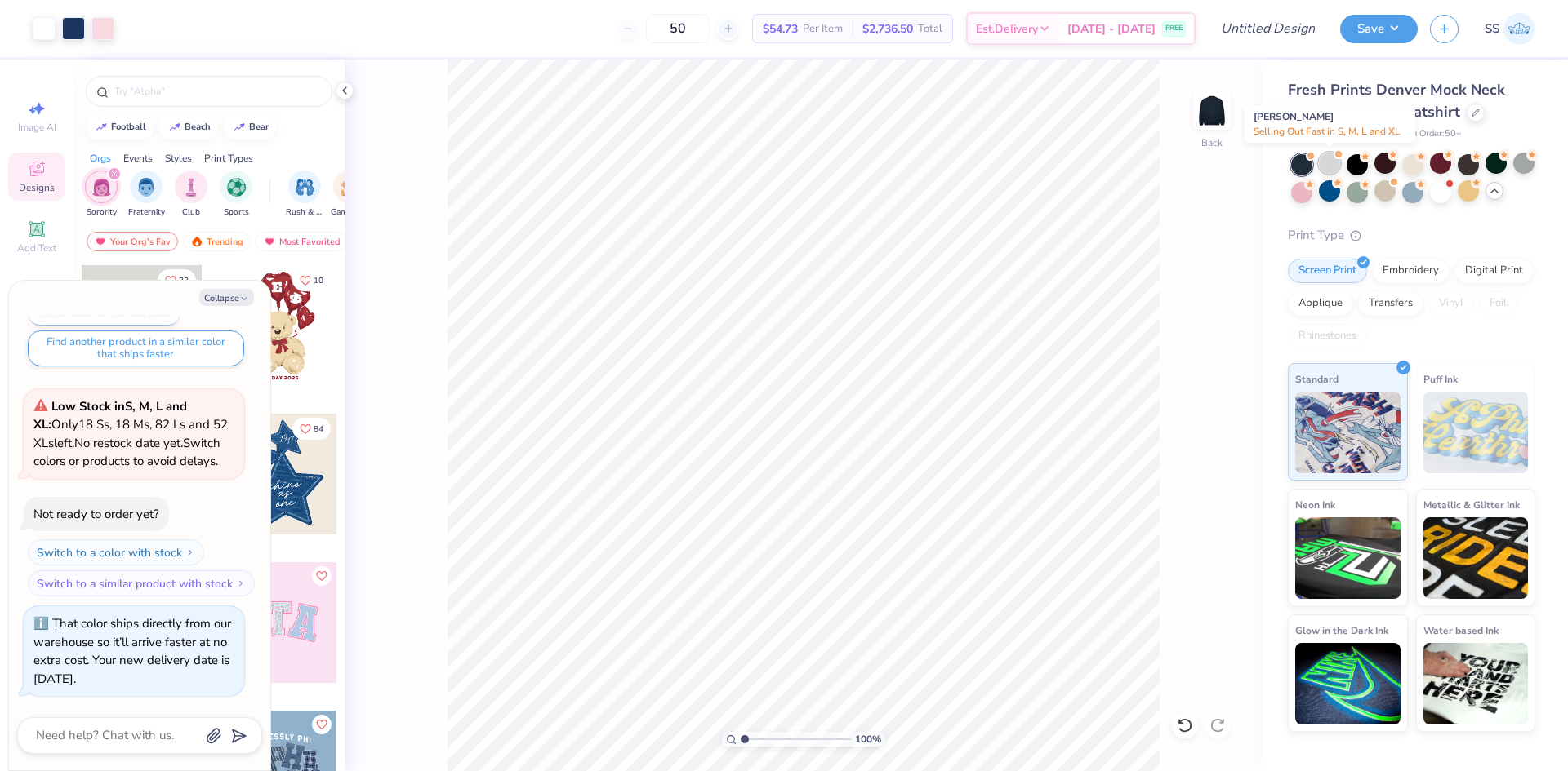
click at [1332, 168] on div at bounding box center [1329, 163] width 21 height 21
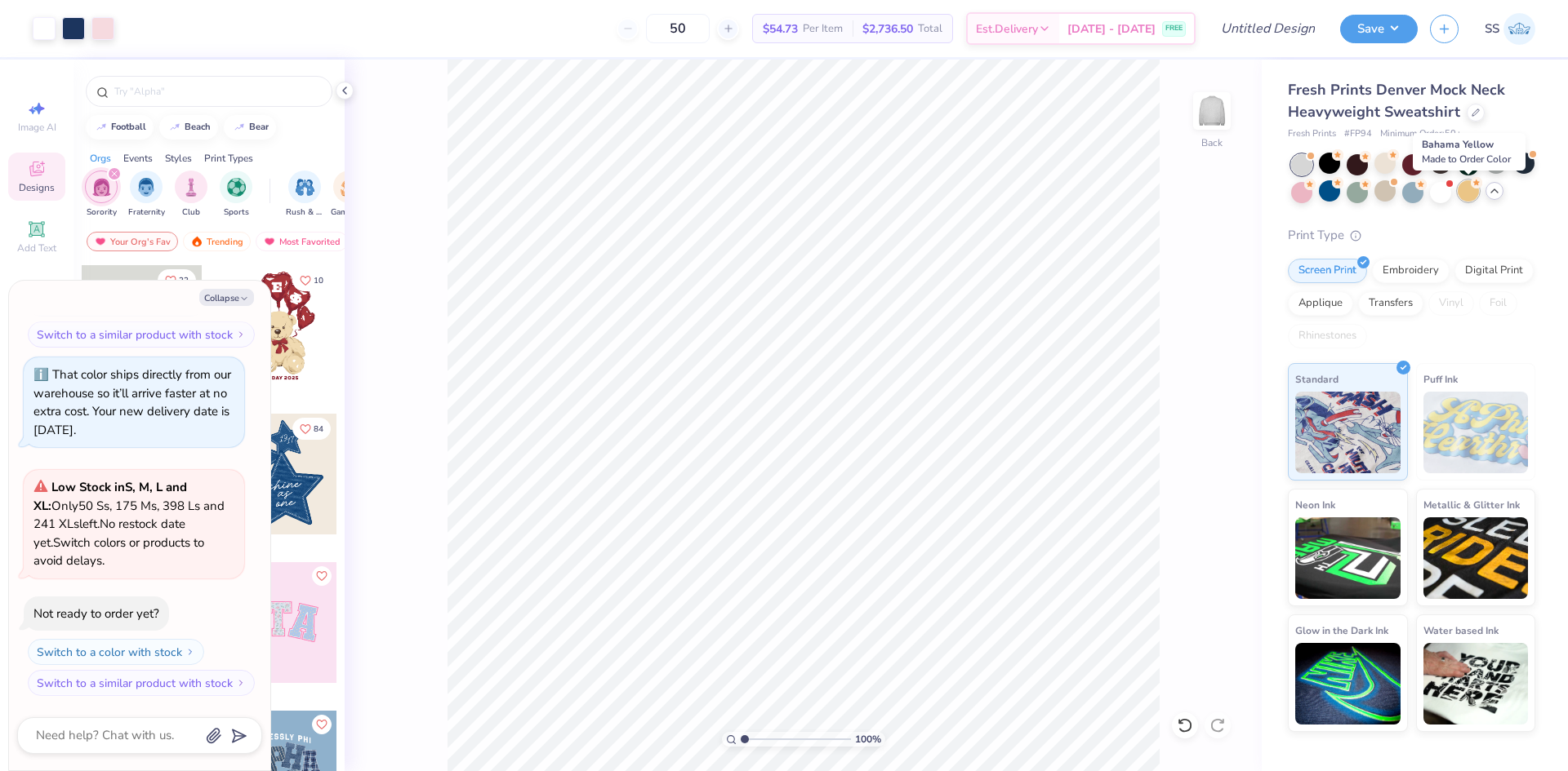
click at [1469, 197] on div at bounding box center [1468, 191] width 21 height 21
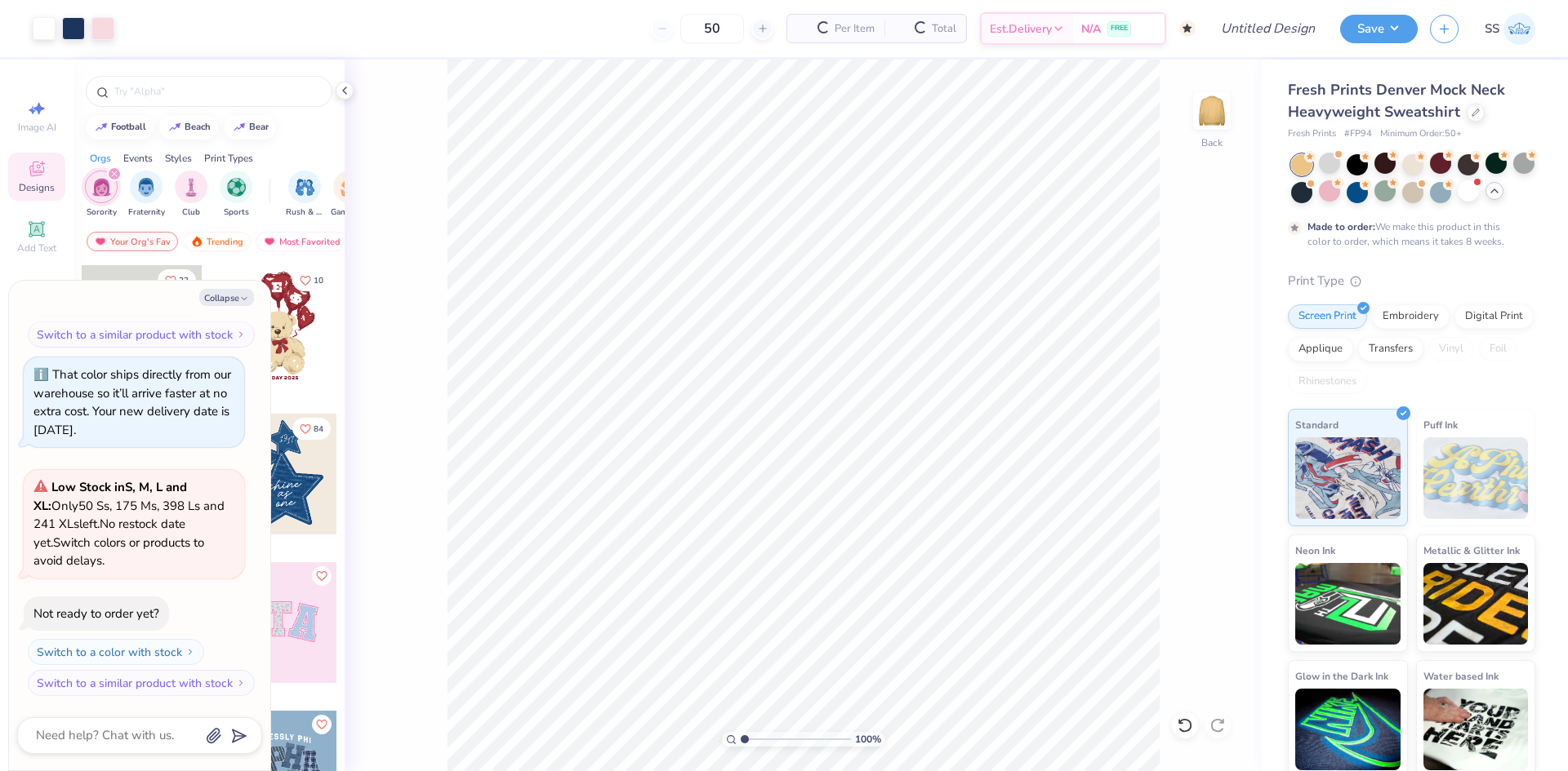
scroll to position [1751, 0]
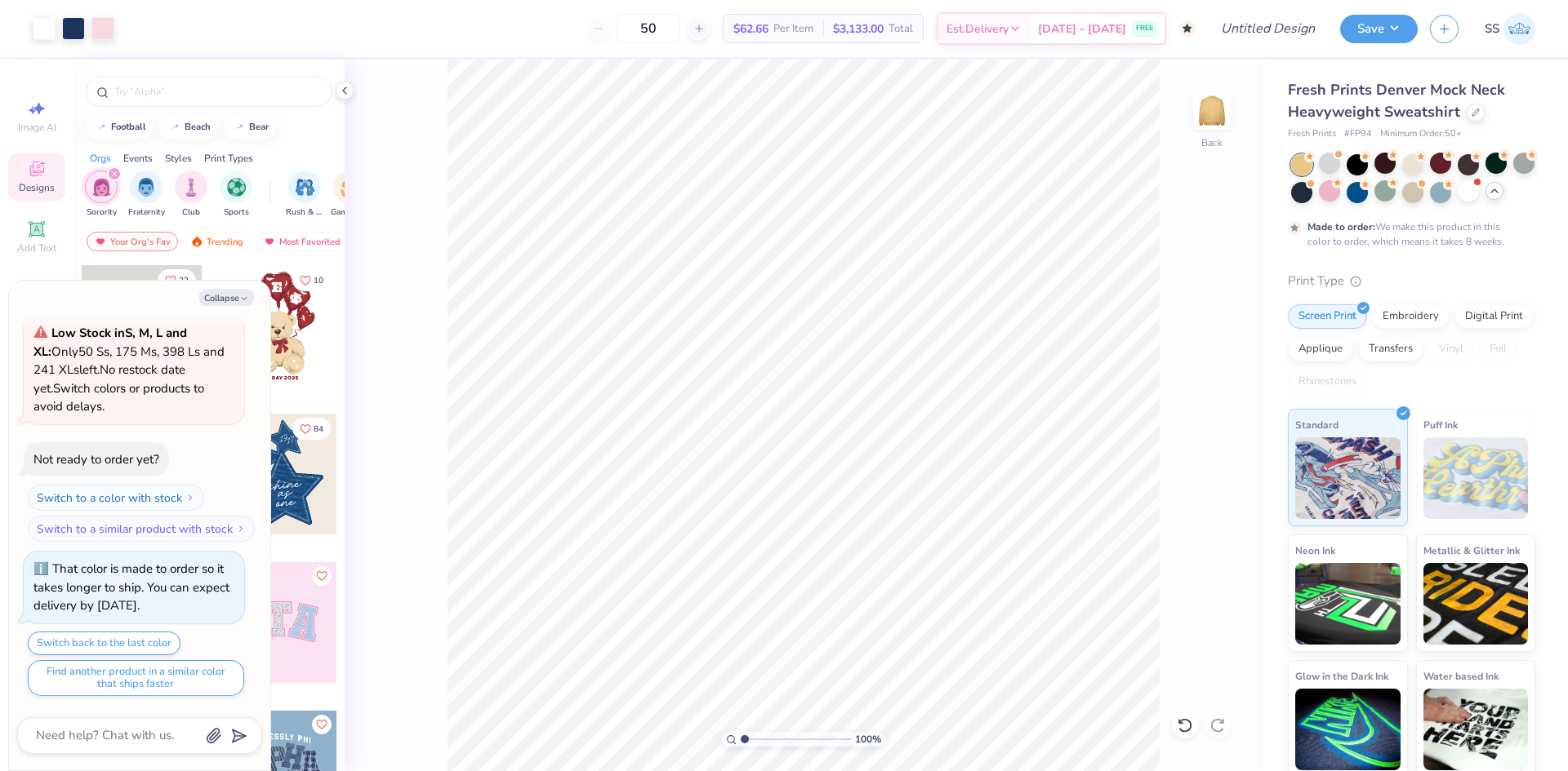
type textarea "x"
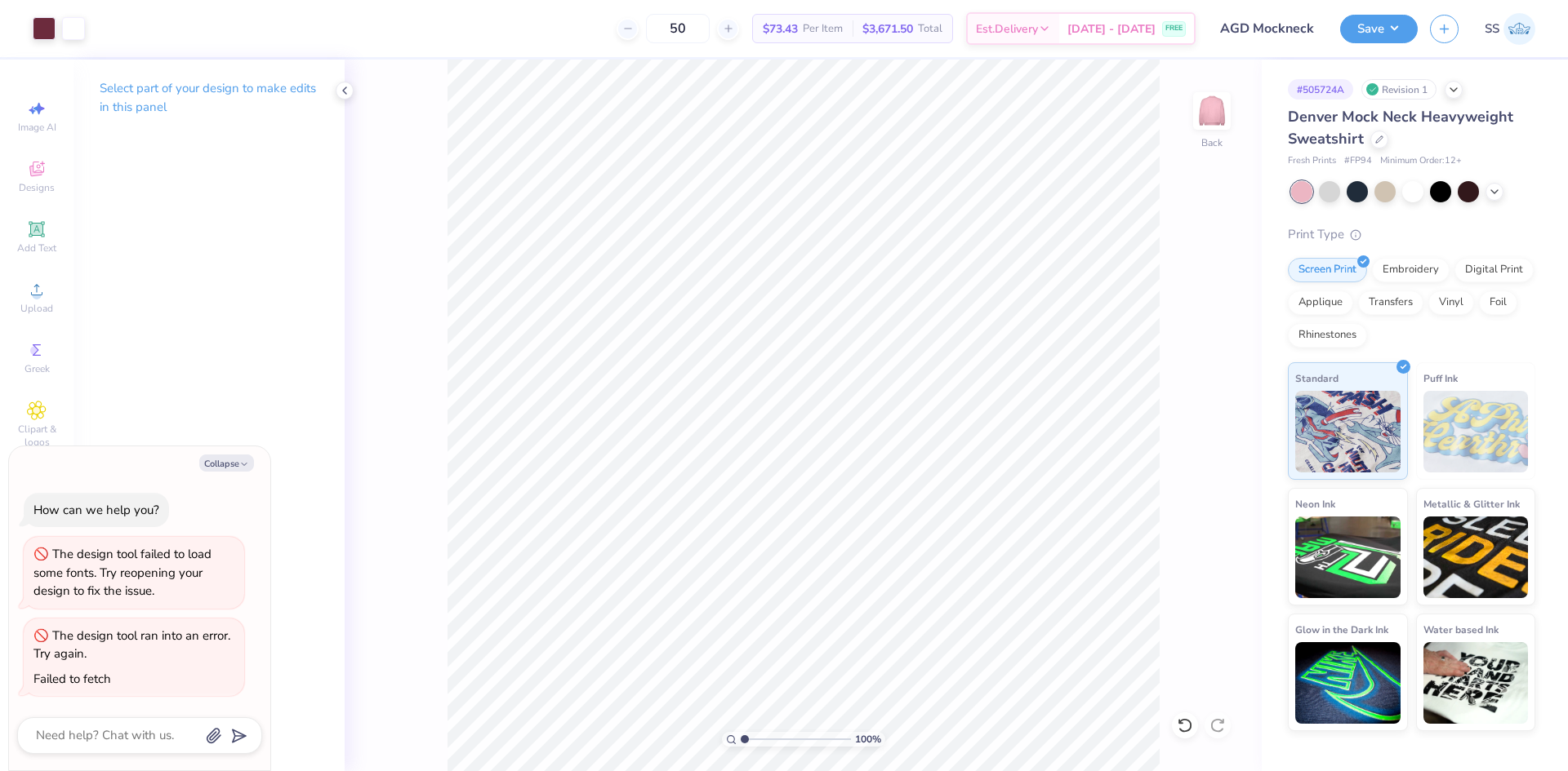
type textarea "x"
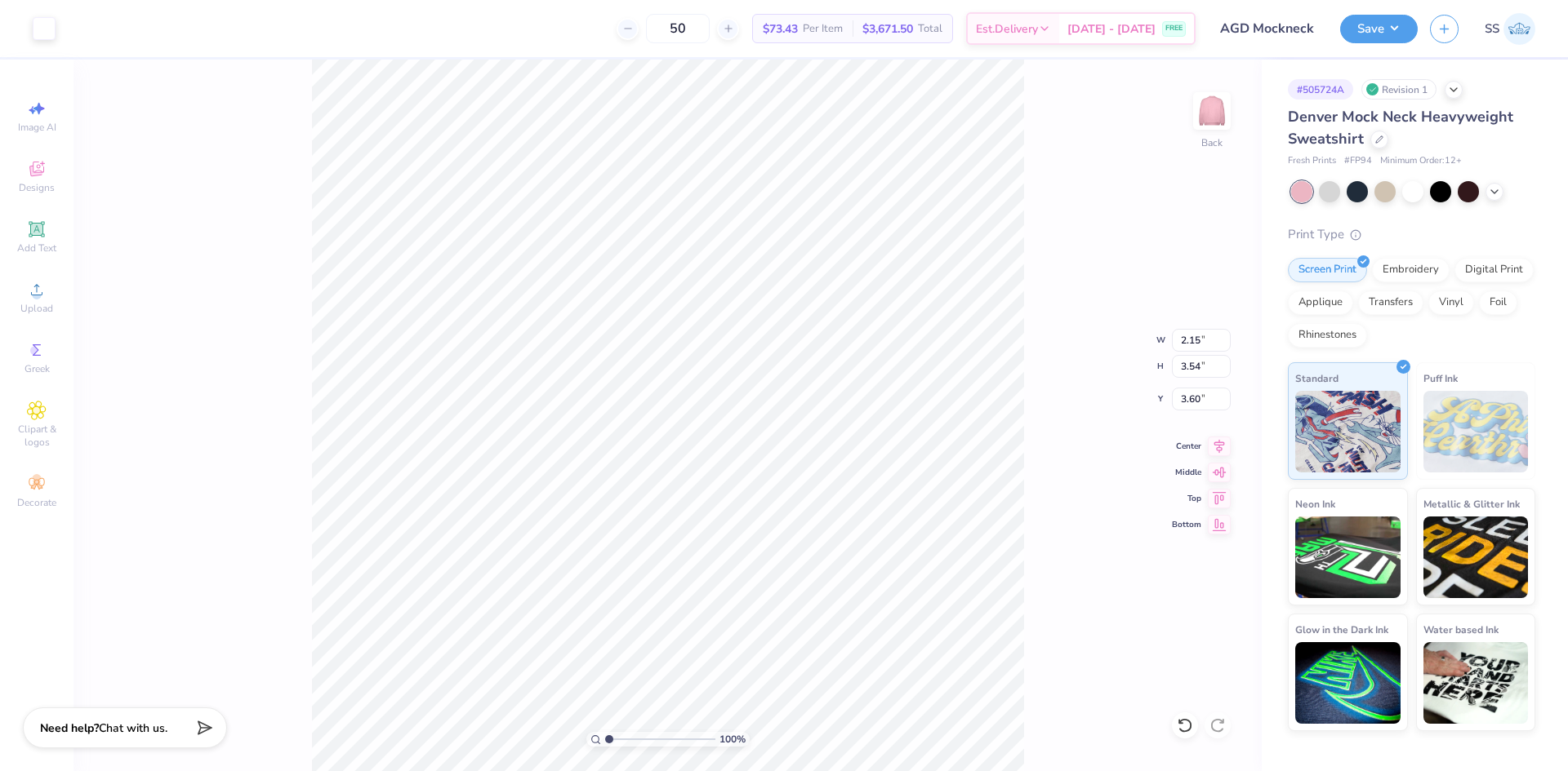
type input "2.15"
type input "3.54"
type input "3.60"
click at [50, 23] on div at bounding box center [44, 27] width 23 height 23
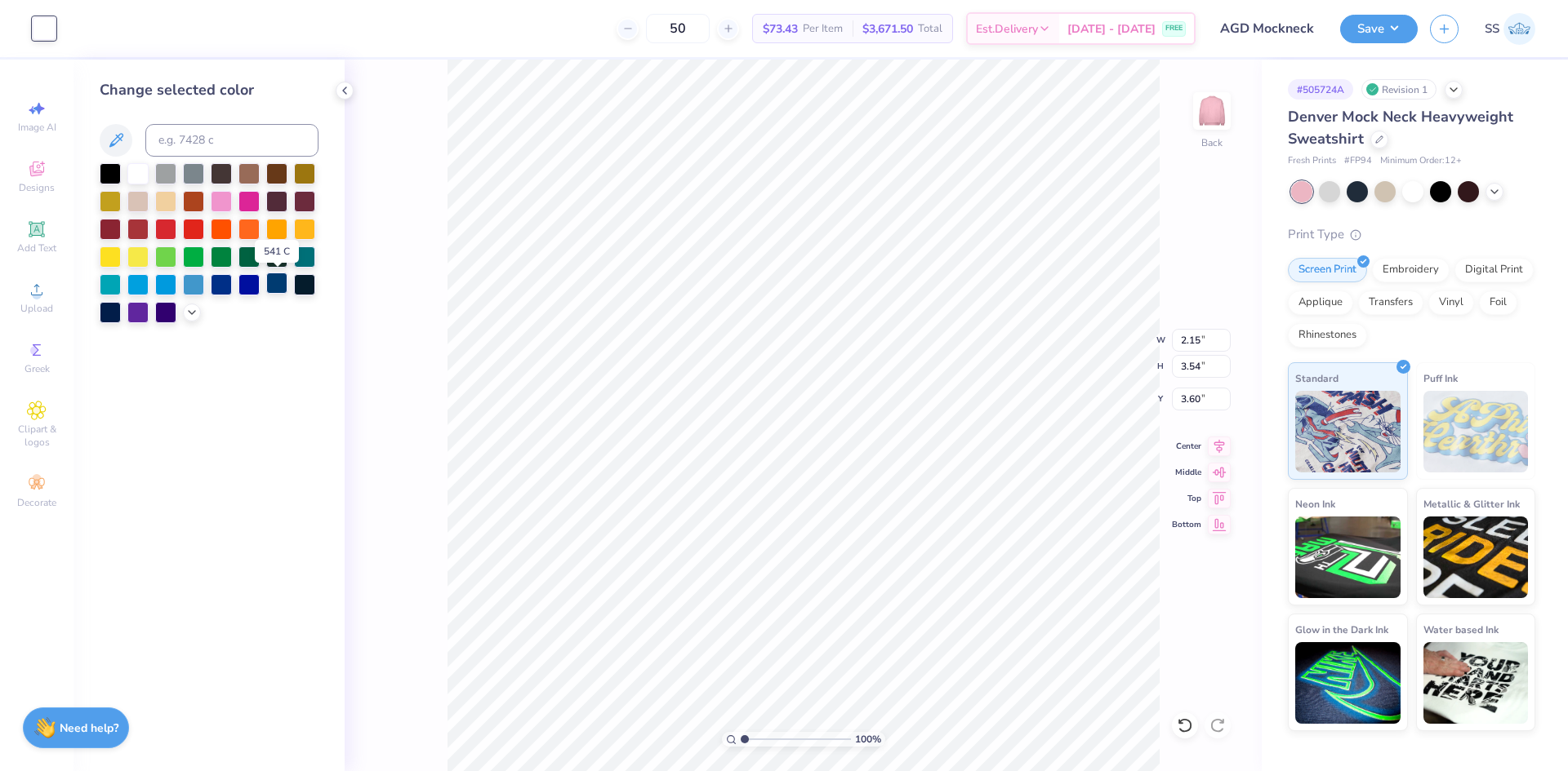
click at [277, 287] on div at bounding box center [276, 283] width 21 height 21
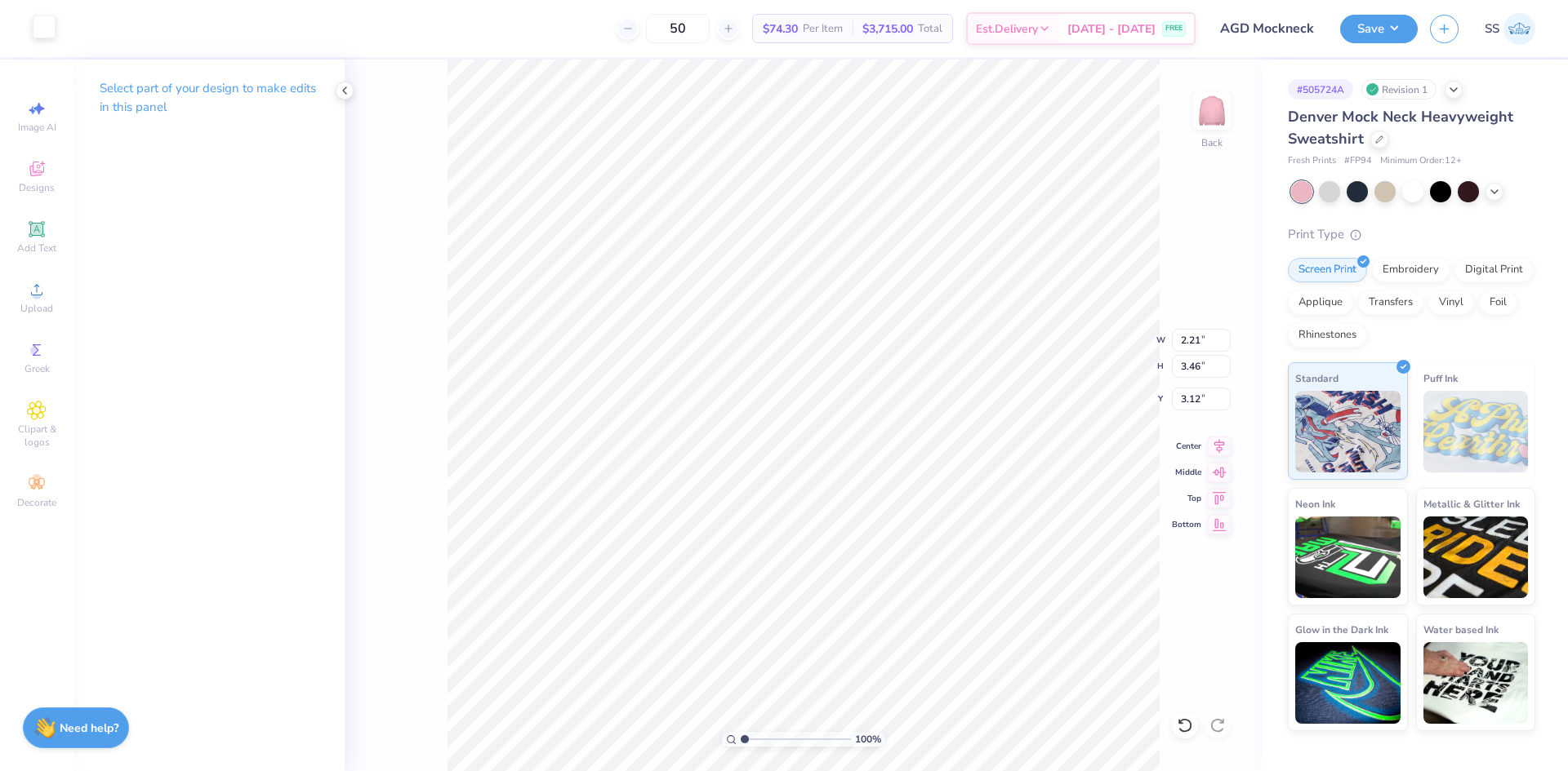
click at [38, 27] on div at bounding box center [44, 27] width 23 height 23
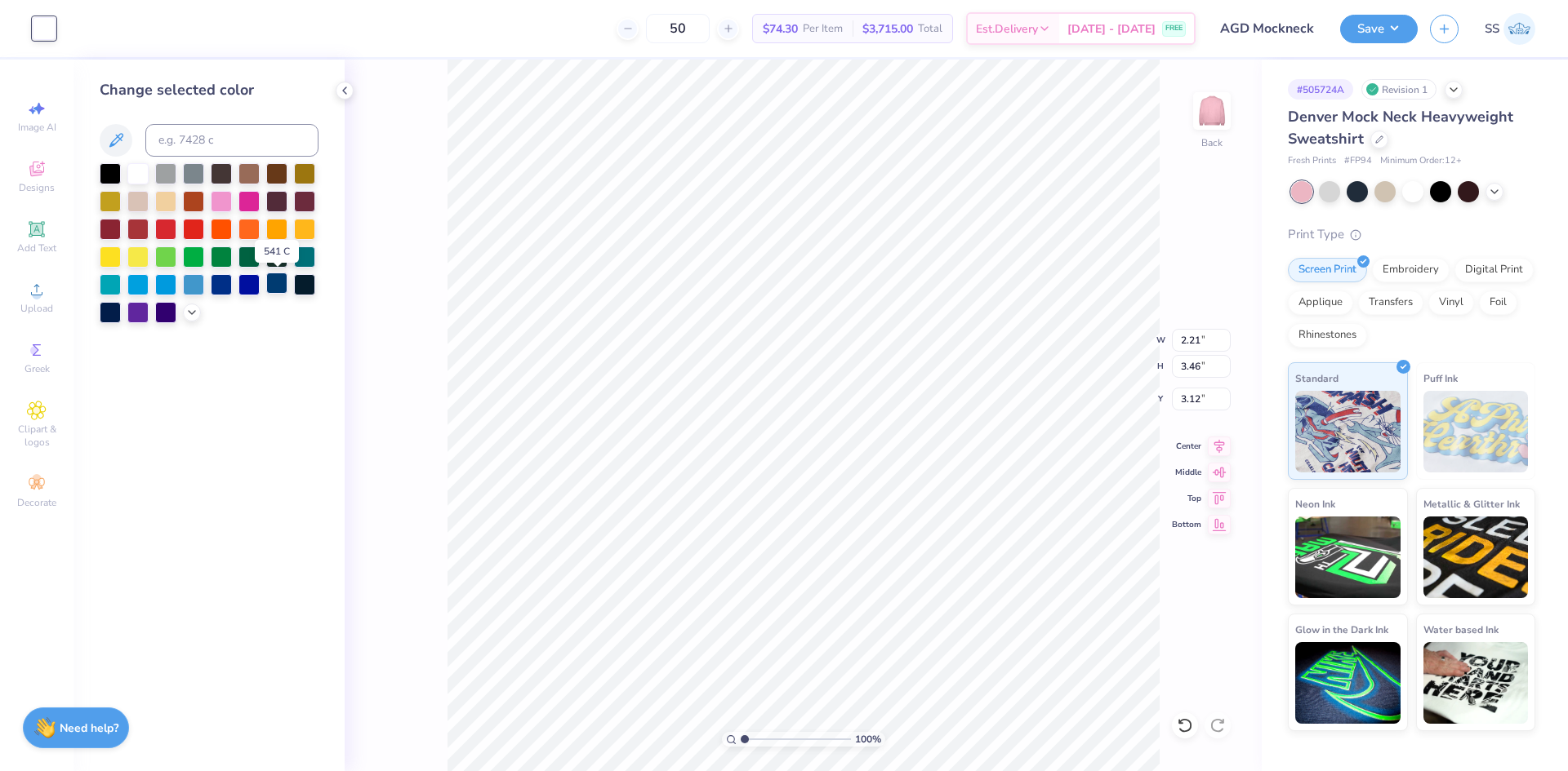
click at [280, 285] on div at bounding box center [276, 283] width 21 height 21
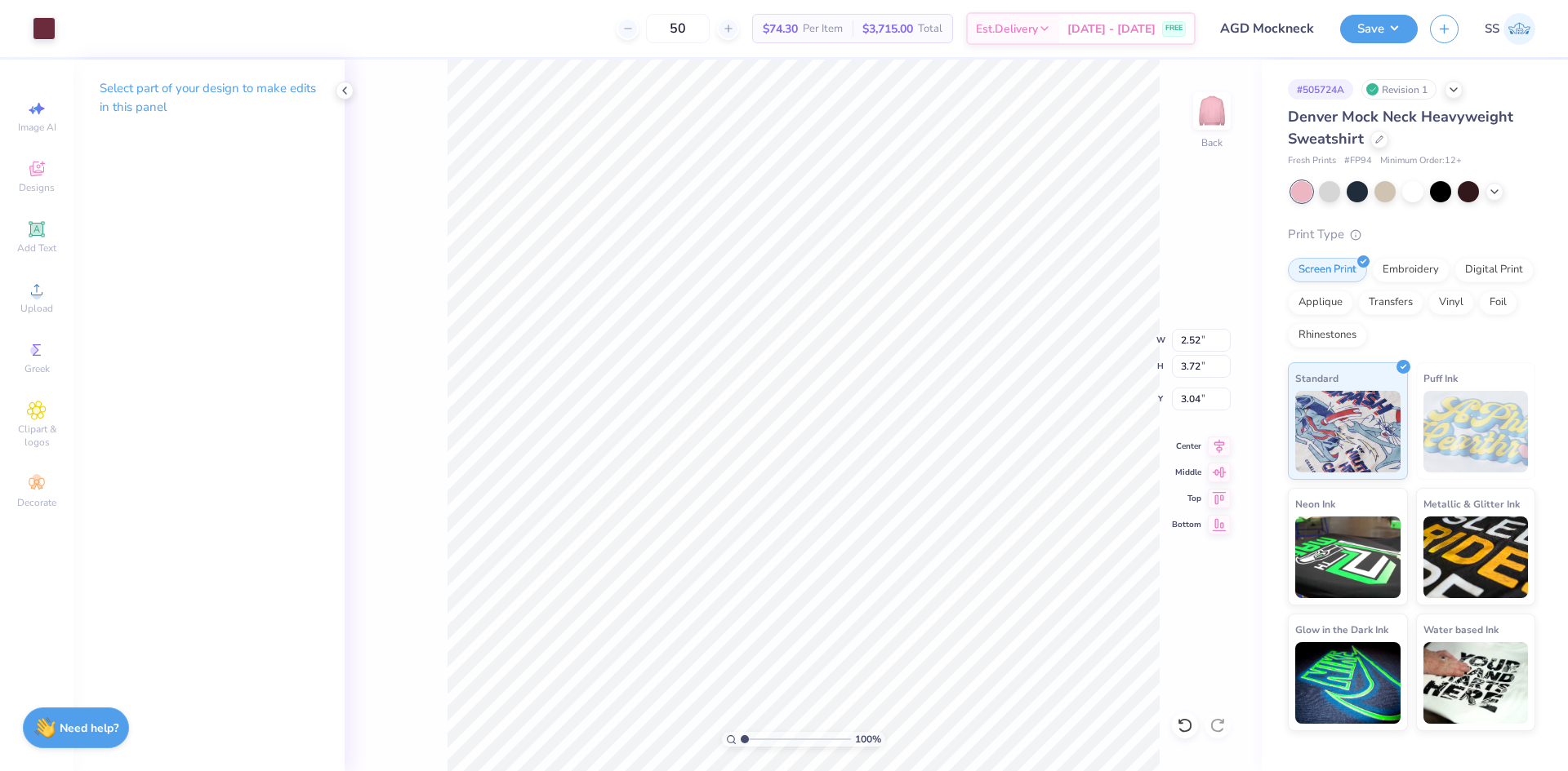
type input "2.27"
type input "3.48"
type input "3.16"
click at [32, 24] on div at bounding box center [44, 27] width 23 height 23
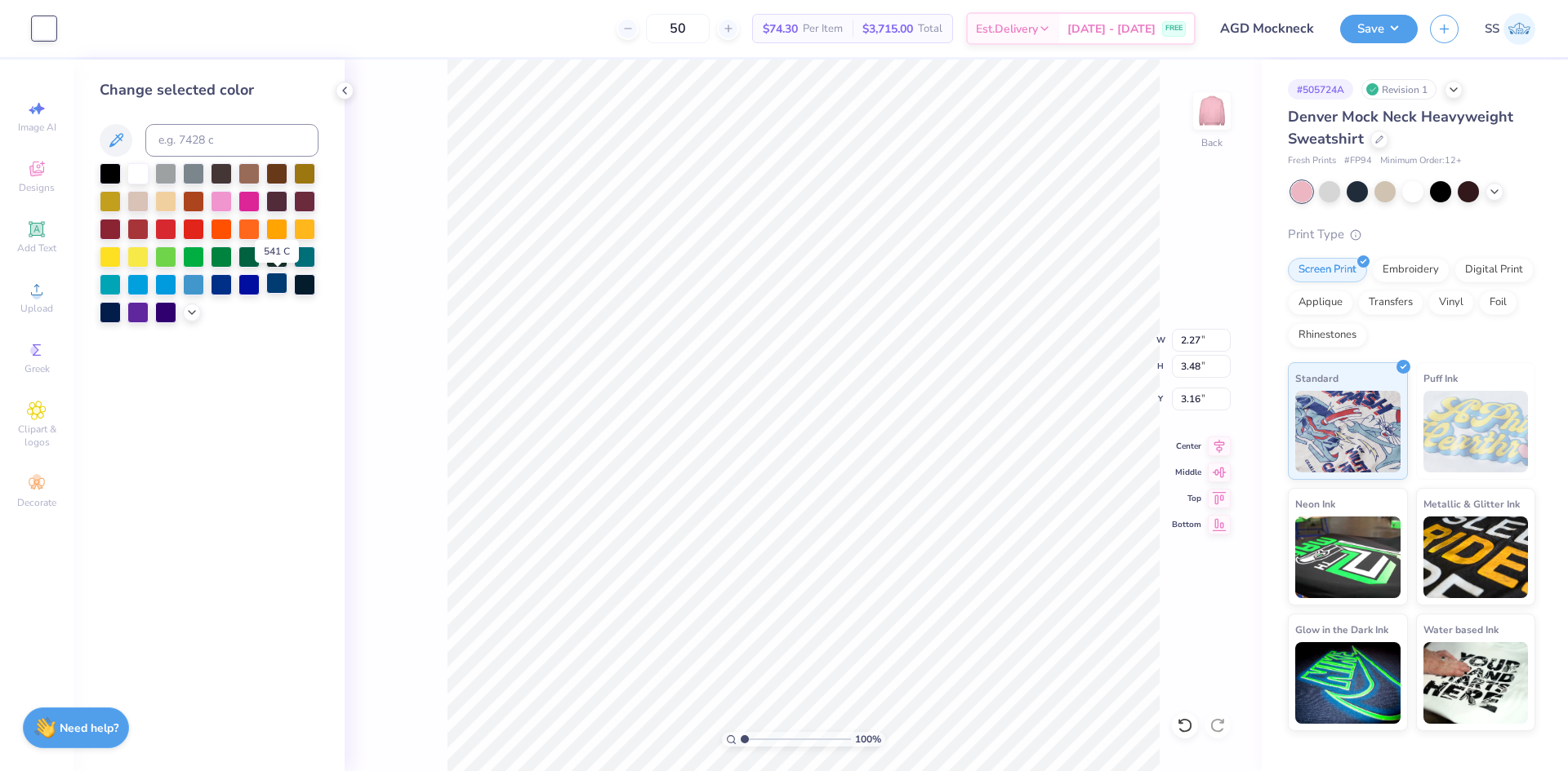
click at [278, 285] on div at bounding box center [276, 283] width 21 height 21
type input "2.30"
type input "3.54"
type input "3.77"
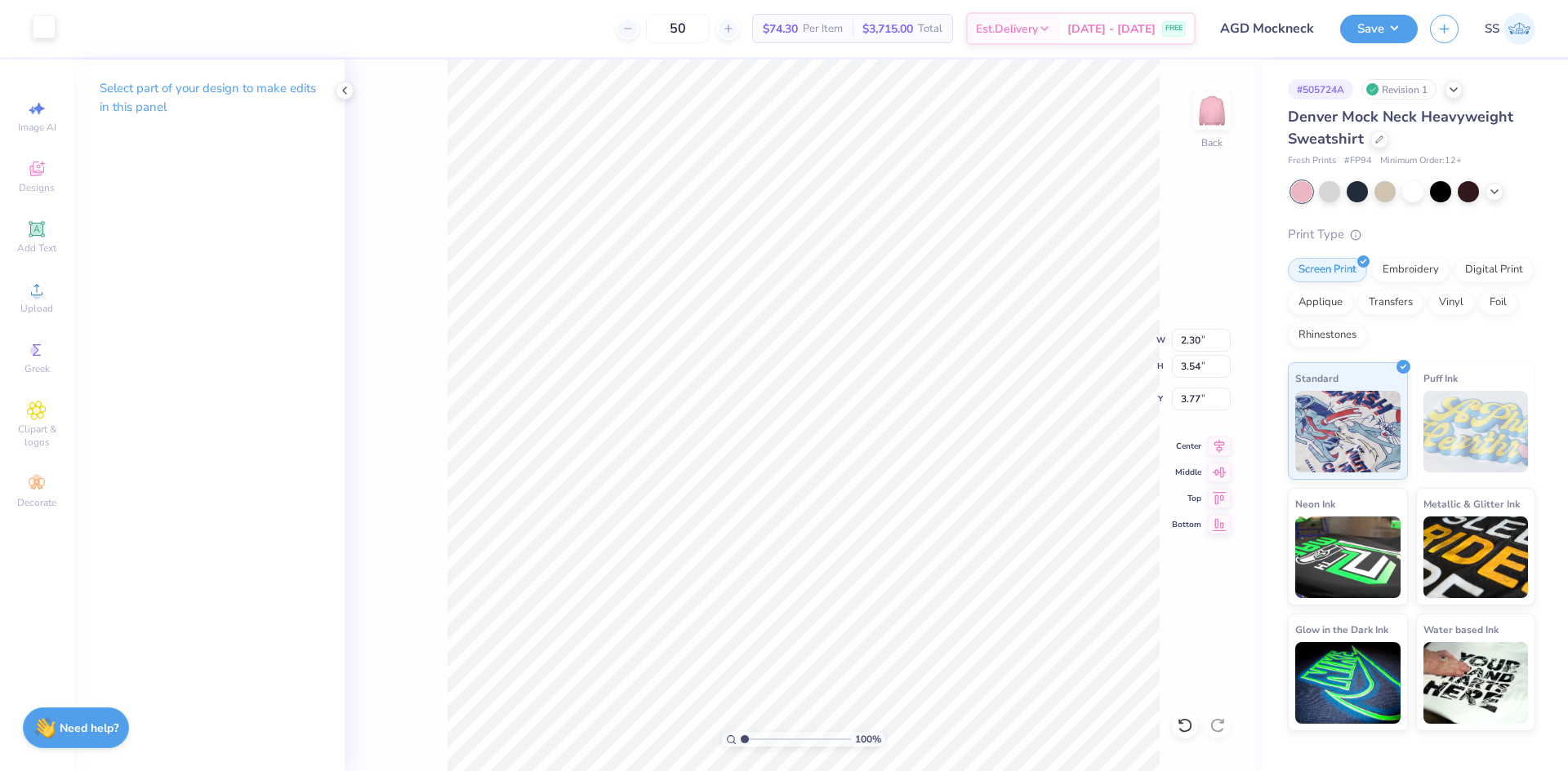
click at [38, 35] on div at bounding box center [44, 27] width 23 height 23
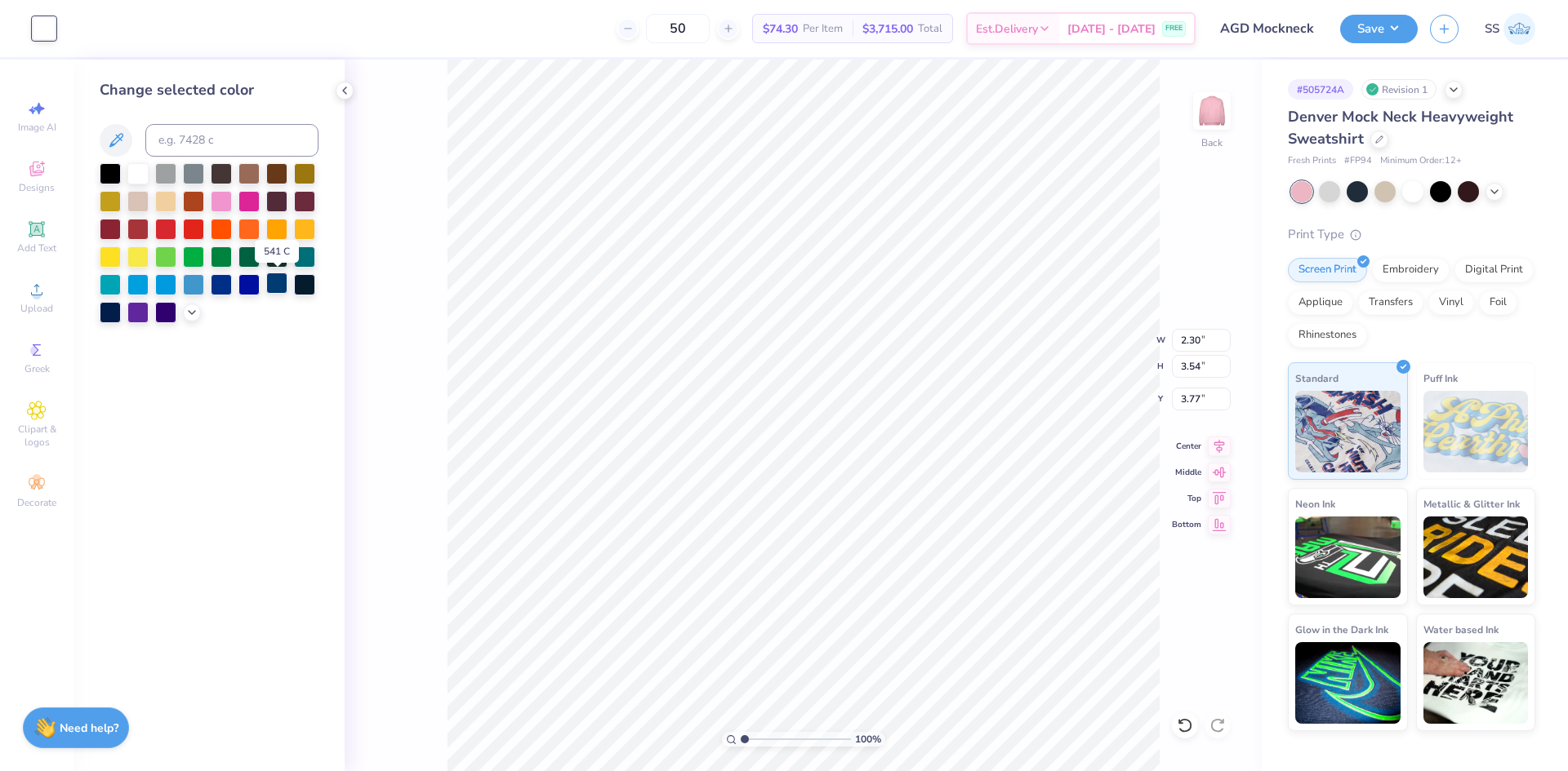
click at [270, 282] on div at bounding box center [276, 283] width 21 height 21
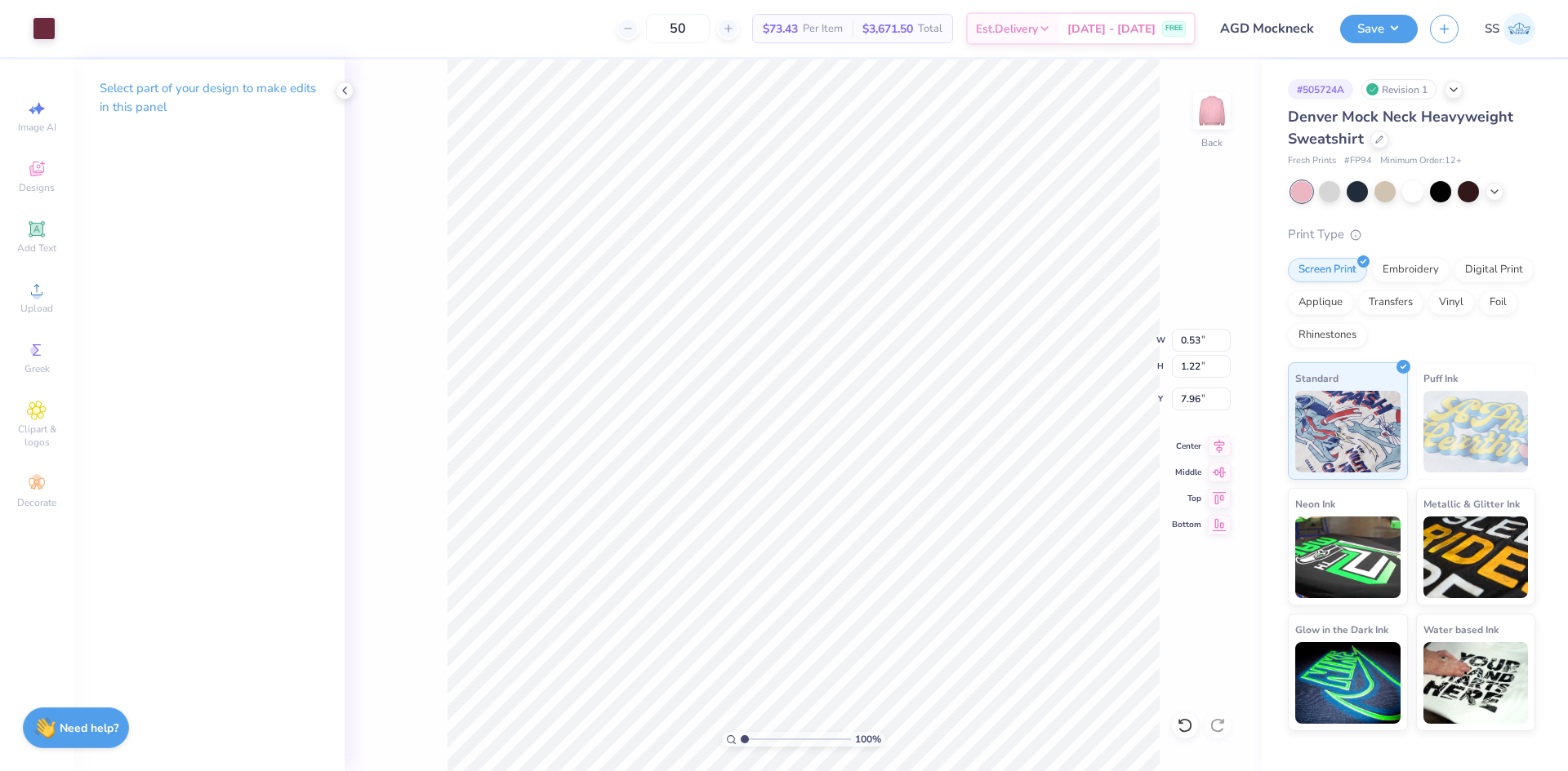
type input "1.27"
type input "1.29"
type input "7.82"
click at [38, 24] on div at bounding box center [44, 27] width 23 height 23
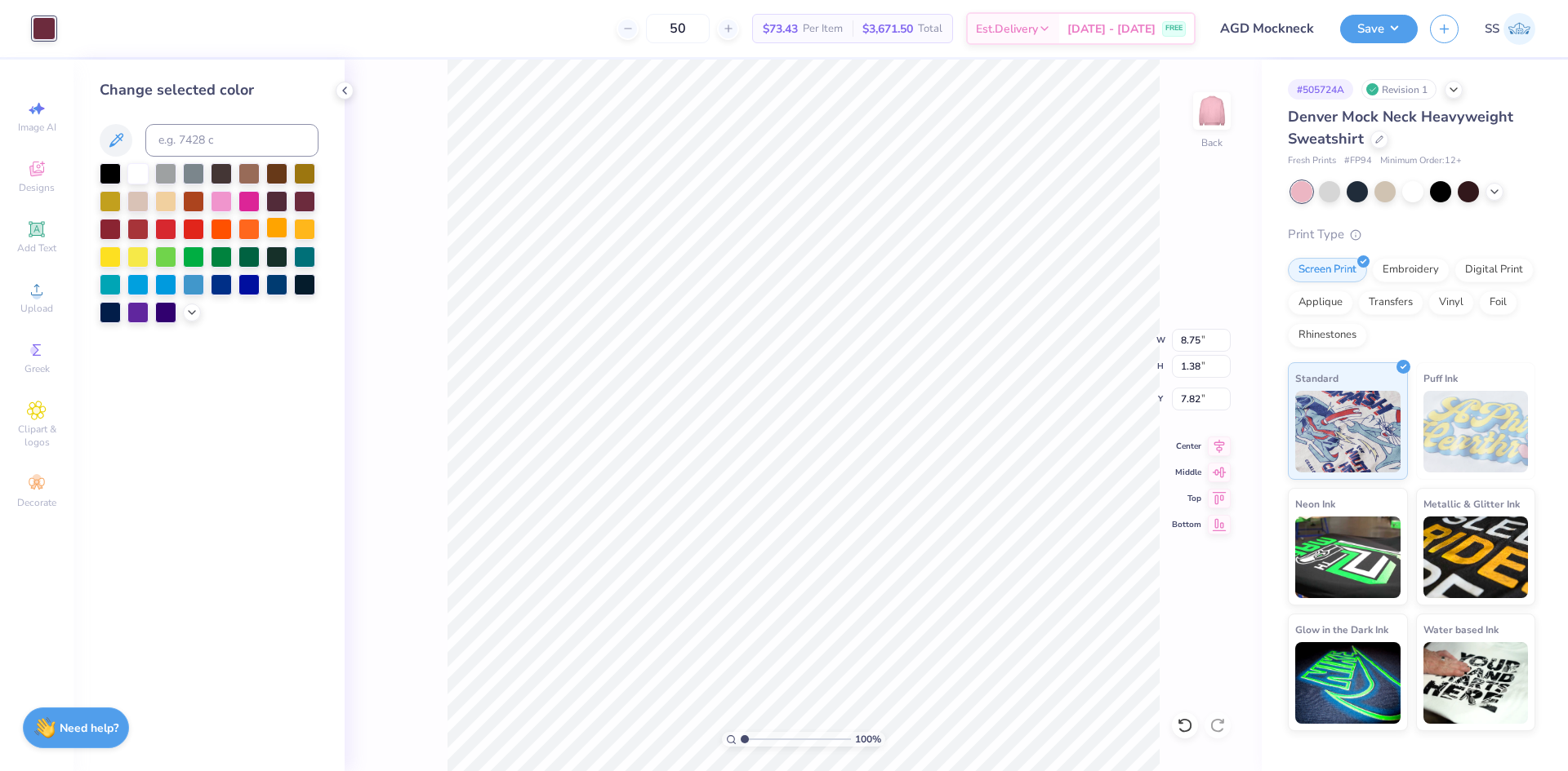
click at [273, 229] on div at bounding box center [276, 228] width 21 height 21
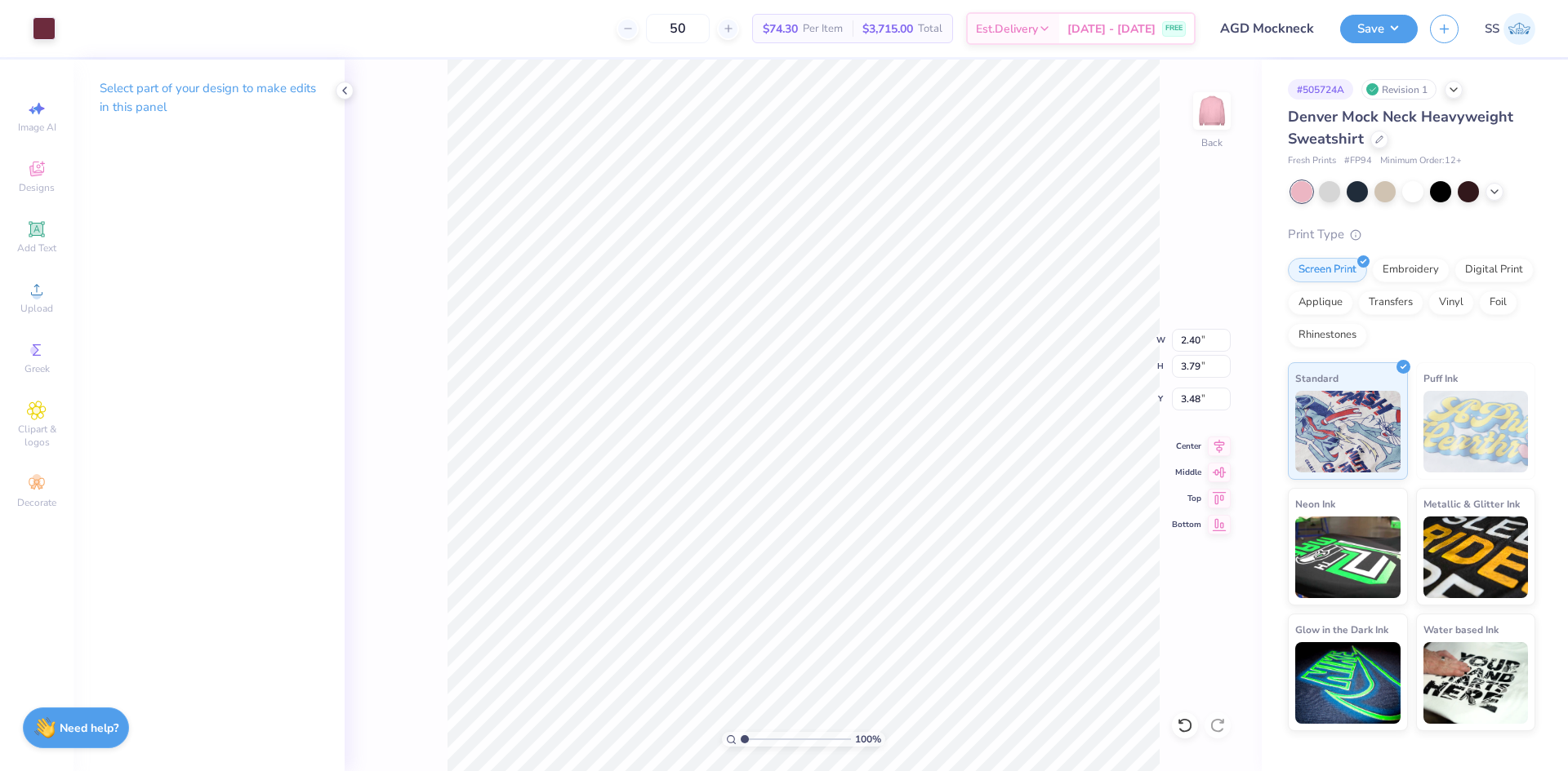
type input "0.28"
type input "3.99"
click at [44, 31] on div at bounding box center [44, 27] width 23 height 23
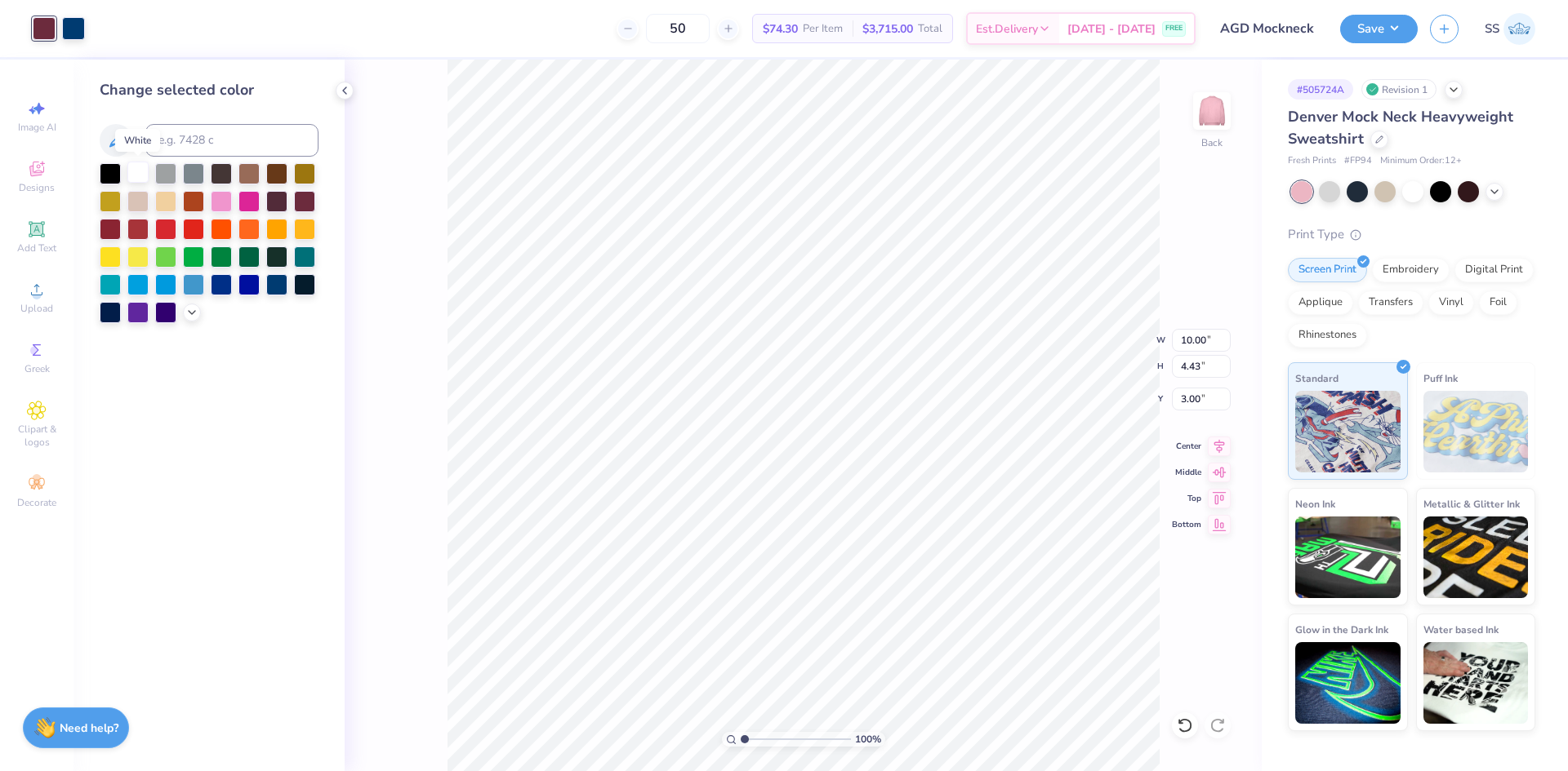
click at [139, 179] on div at bounding box center [138, 172] width 21 height 21
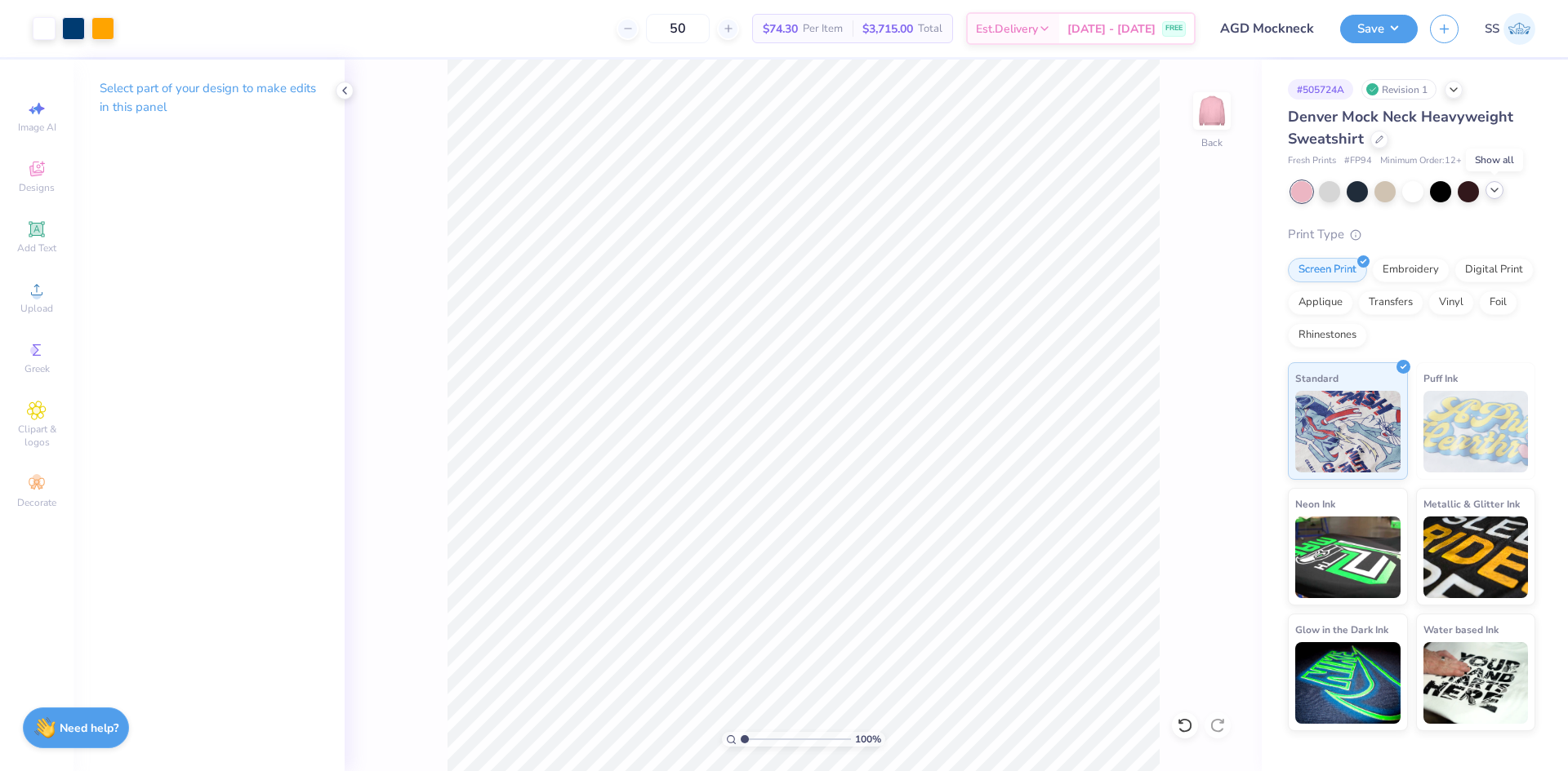
click at [1489, 187] on icon at bounding box center [1495, 190] width 13 height 13
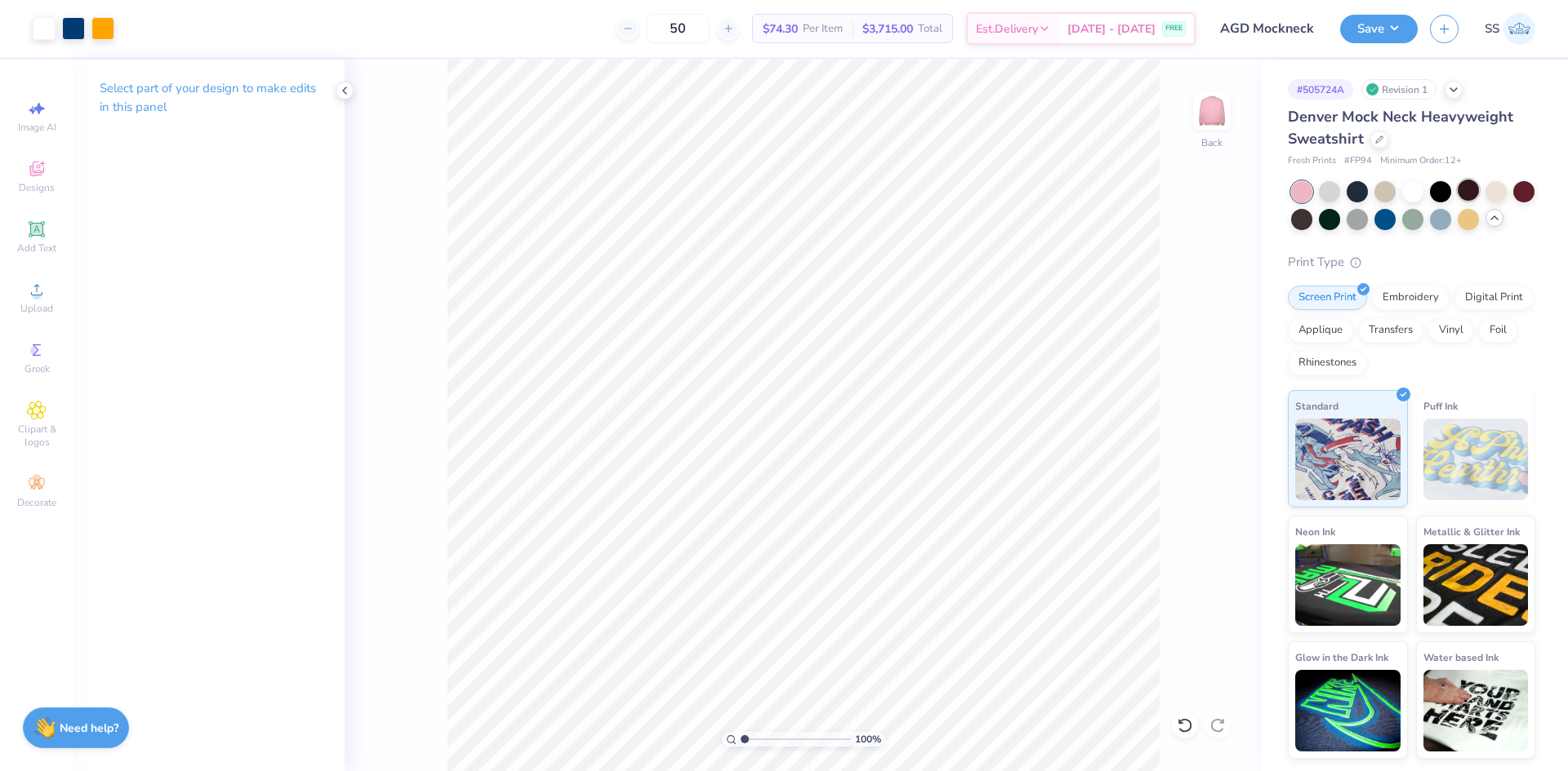
click at [1458, 193] on div at bounding box center [1468, 190] width 21 height 21
click at [1524, 191] on div at bounding box center [1524, 190] width 21 height 21
type input "2.15"
type input "3.54"
type input "3.60"
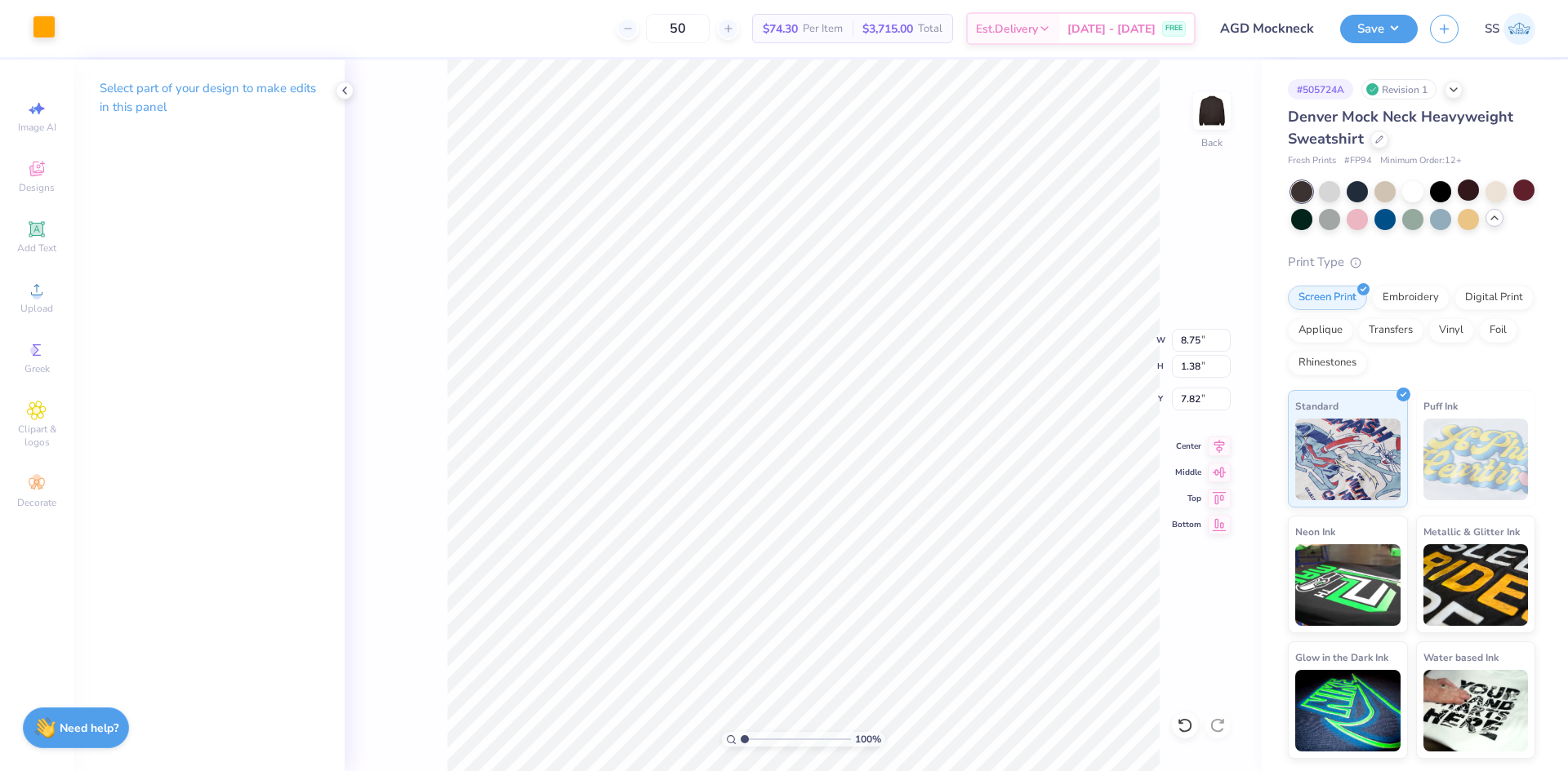
click at [43, 32] on div at bounding box center [44, 27] width 23 height 23
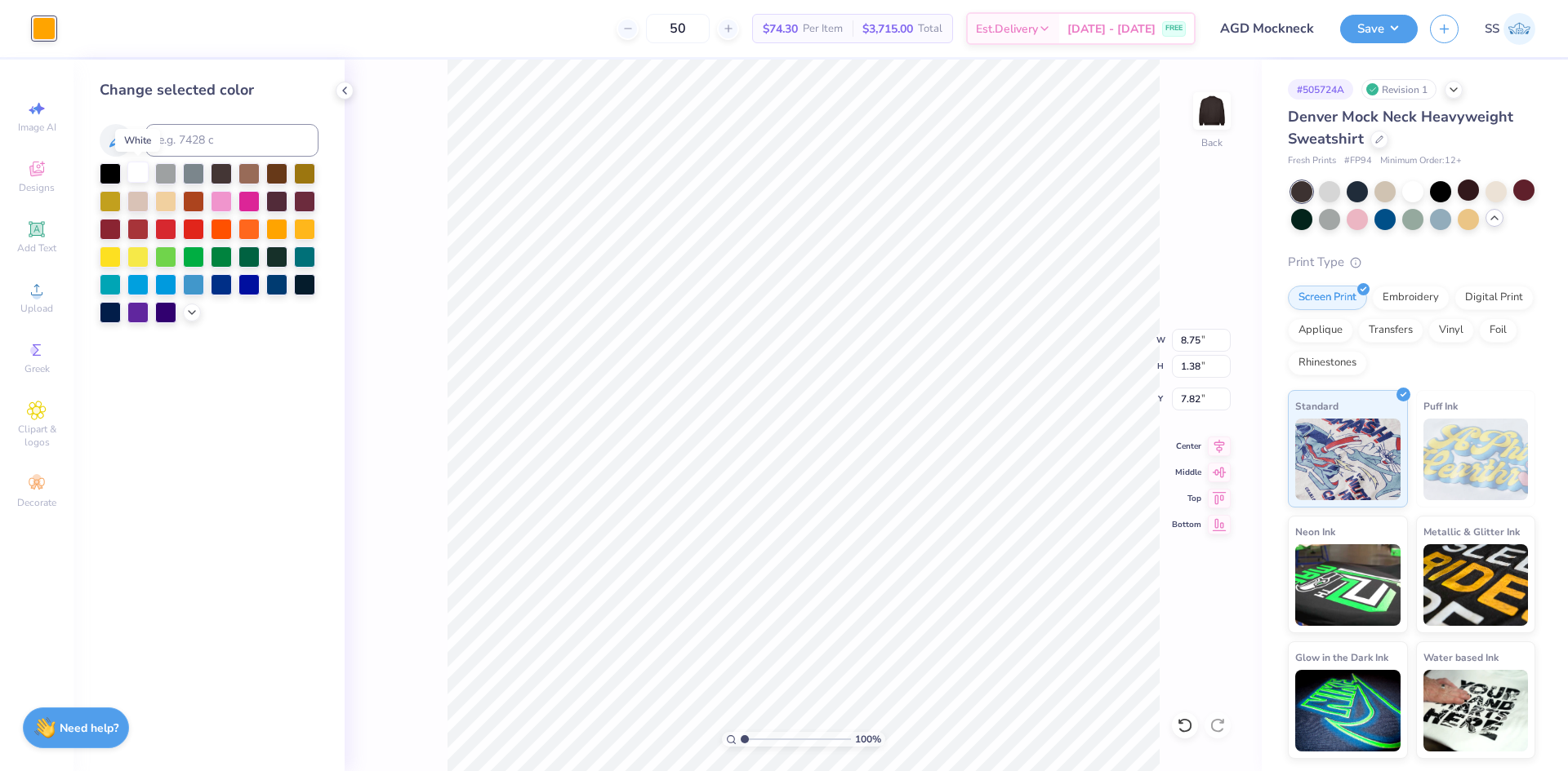
click at [143, 167] on div at bounding box center [138, 172] width 21 height 21
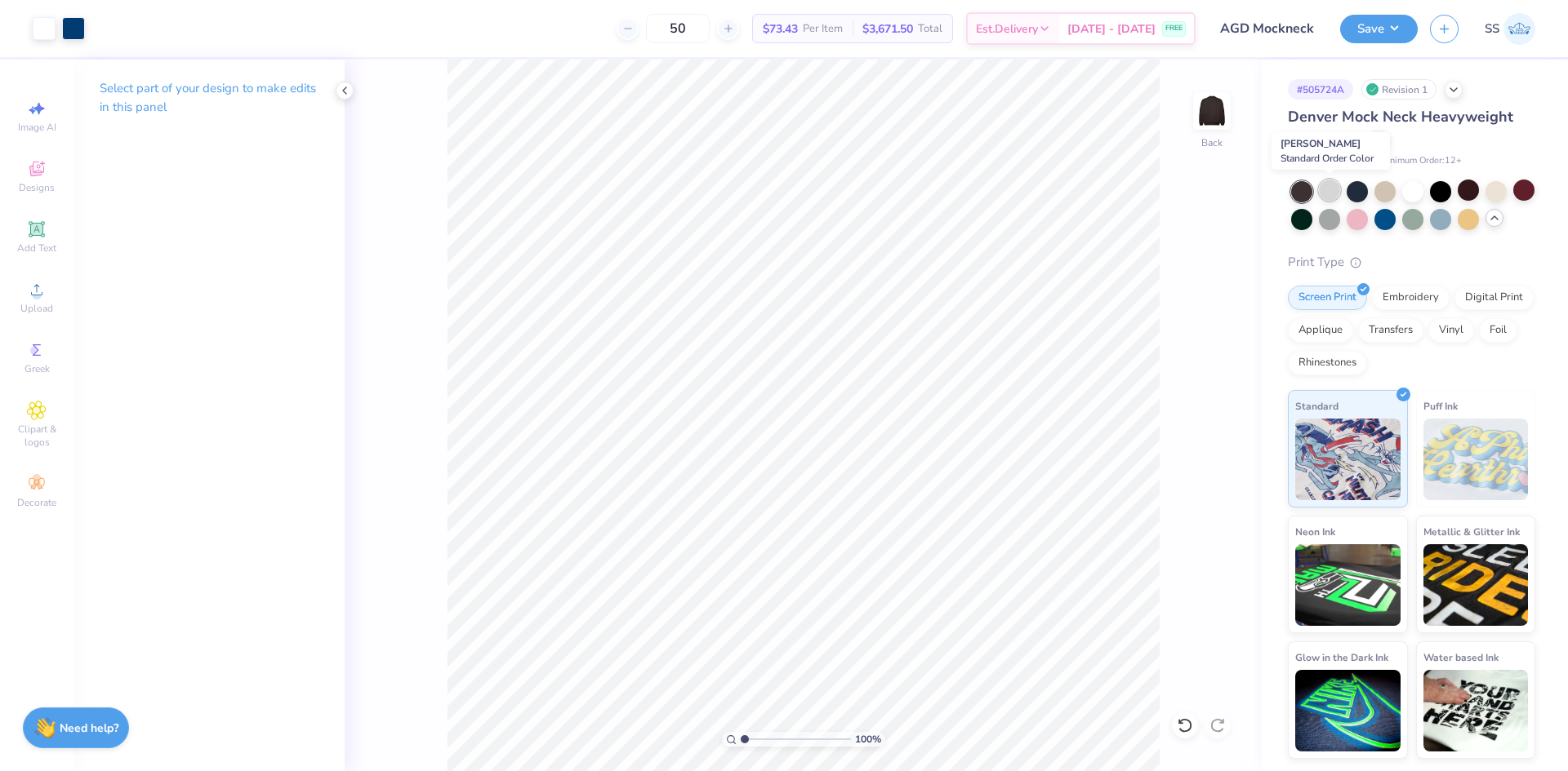
click at [1334, 187] on div at bounding box center [1329, 190] width 21 height 21
click at [1326, 218] on div at bounding box center [1329, 218] width 21 height 21
click at [1160, 272] on div "100 % Back" at bounding box center [803, 415] width 917 height 712
click at [1495, 195] on div at bounding box center [1496, 190] width 21 height 21
click at [1375, 134] on icon at bounding box center [1379, 138] width 8 height 8
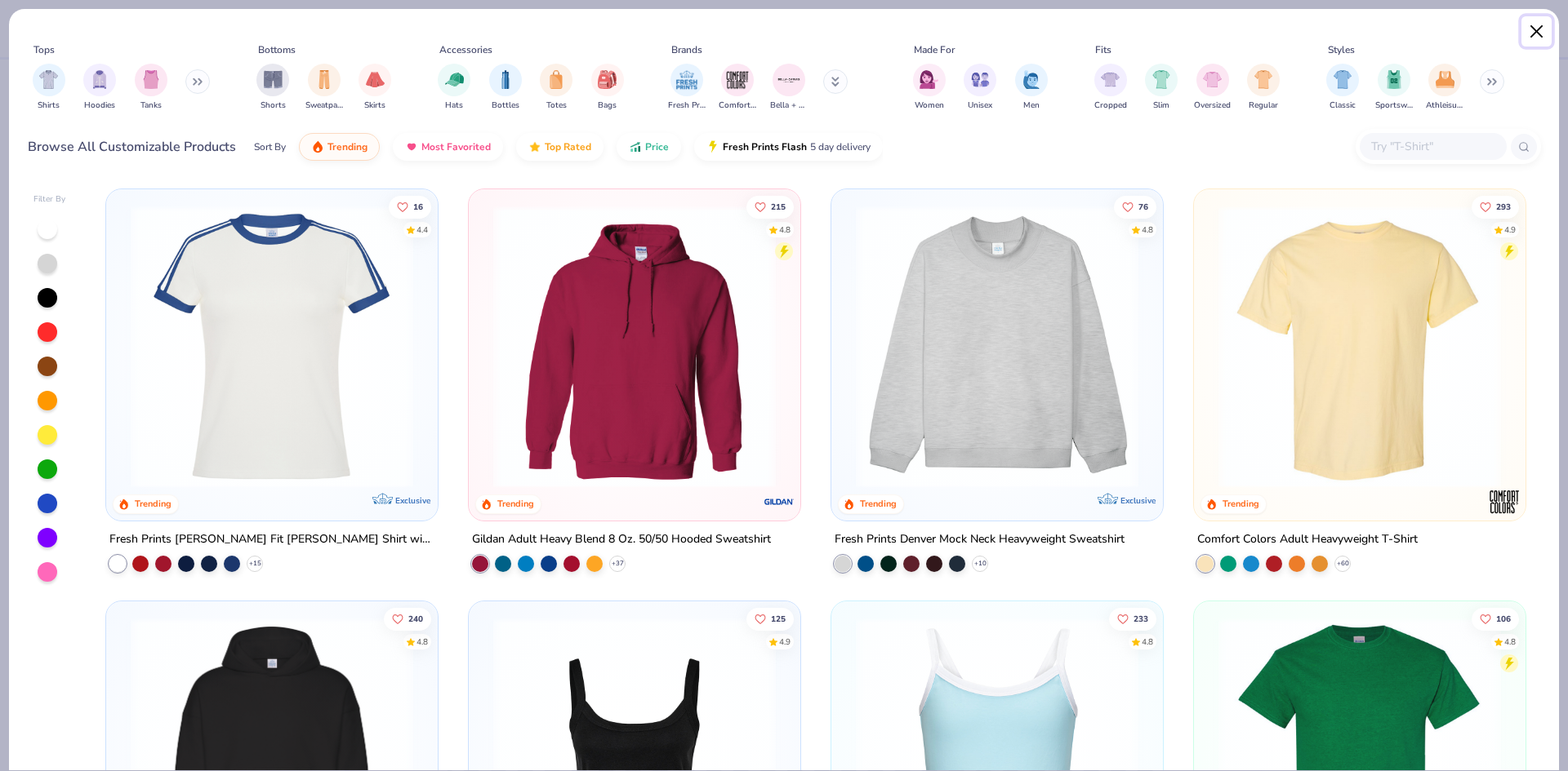
click at [1532, 30] on button "Close" at bounding box center [1537, 32] width 31 height 31
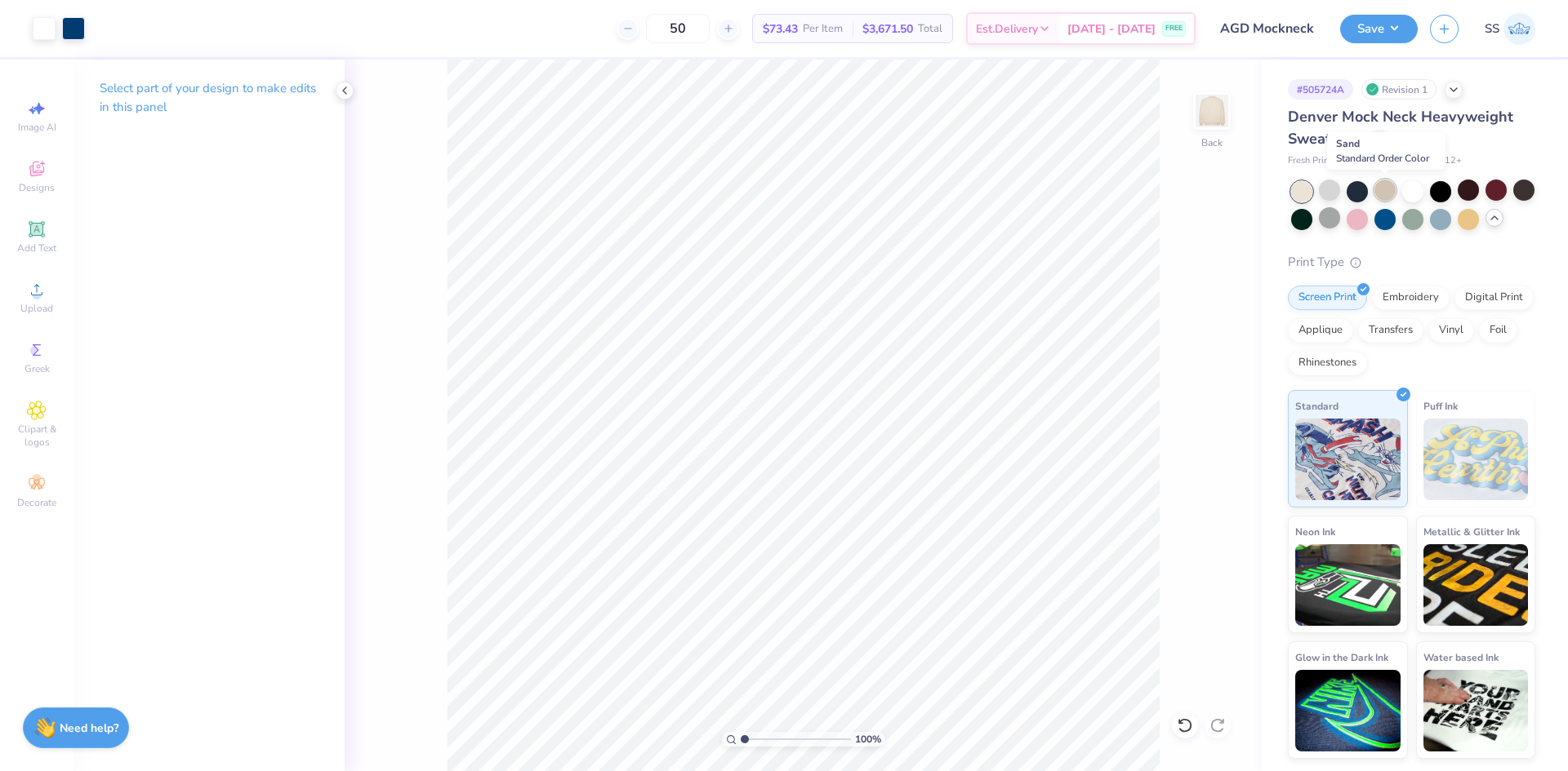
click at [1386, 192] on div at bounding box center [1385, 190] width 21 height 21
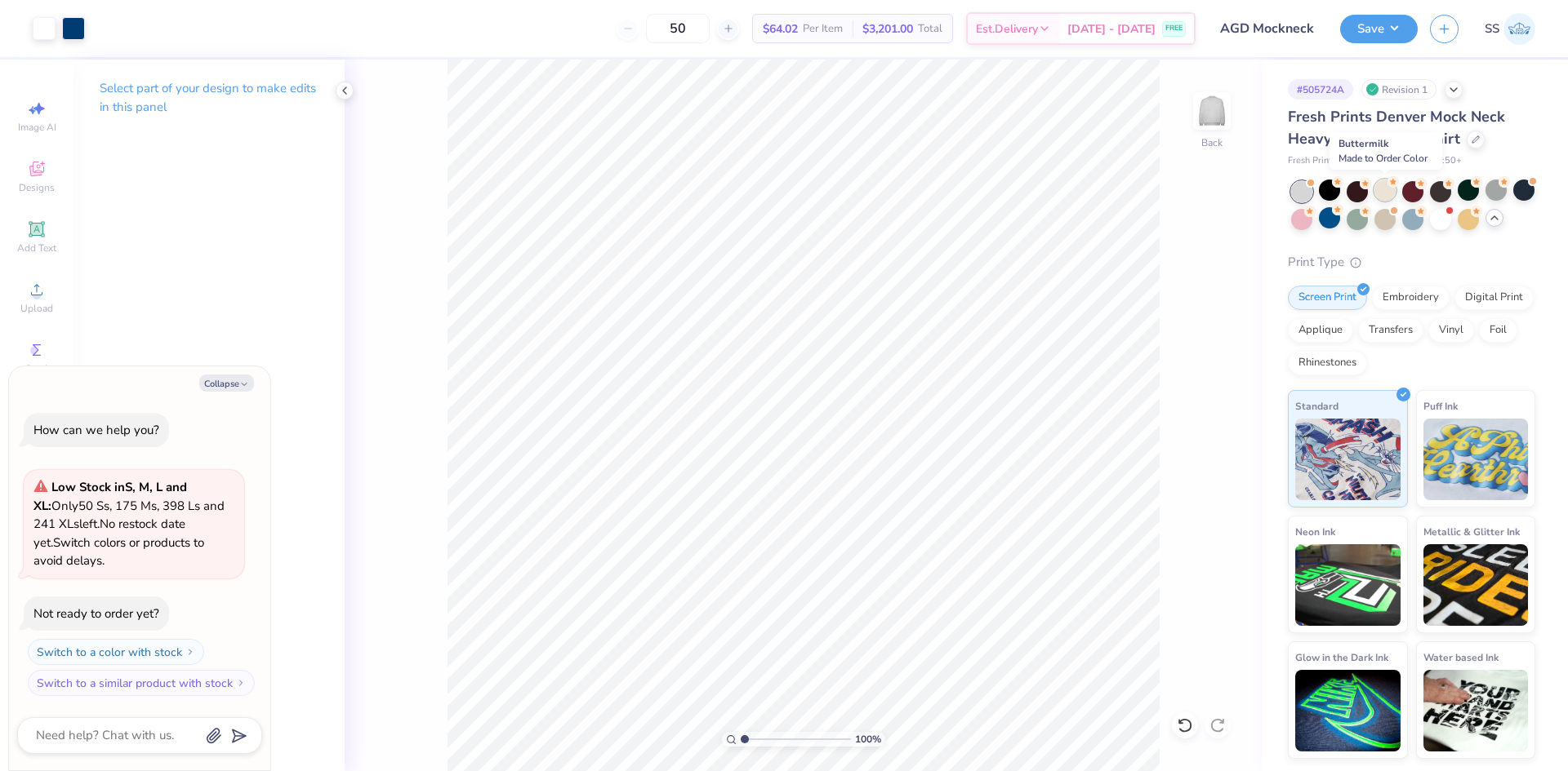
click at [1385, 193] on div at bounding box center [1385, 190] width 21 height 21
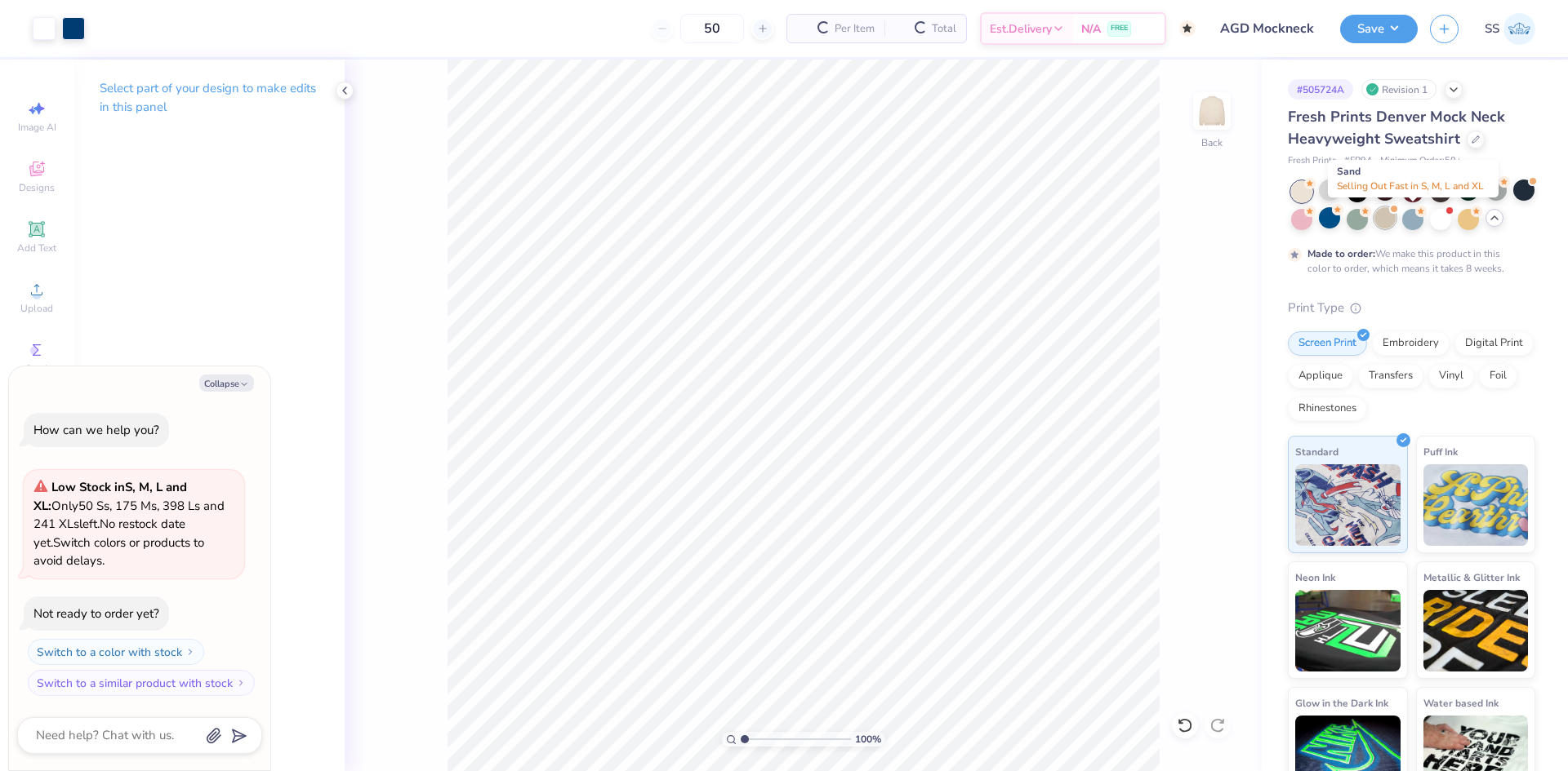
scroll to position [68, 0]
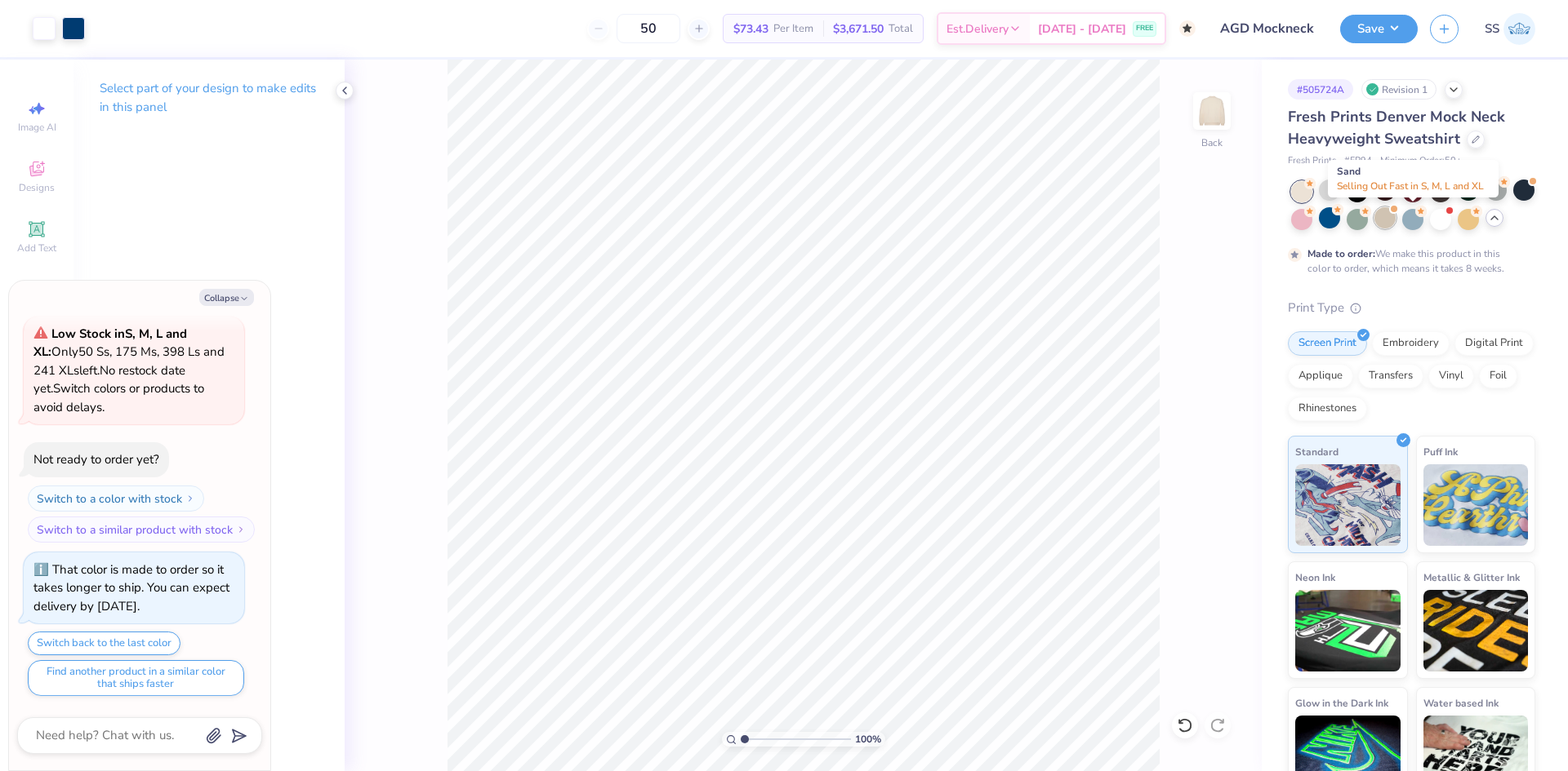
click at [1396, 223] on div at bounding box center [1385, 218] width 21 height 21
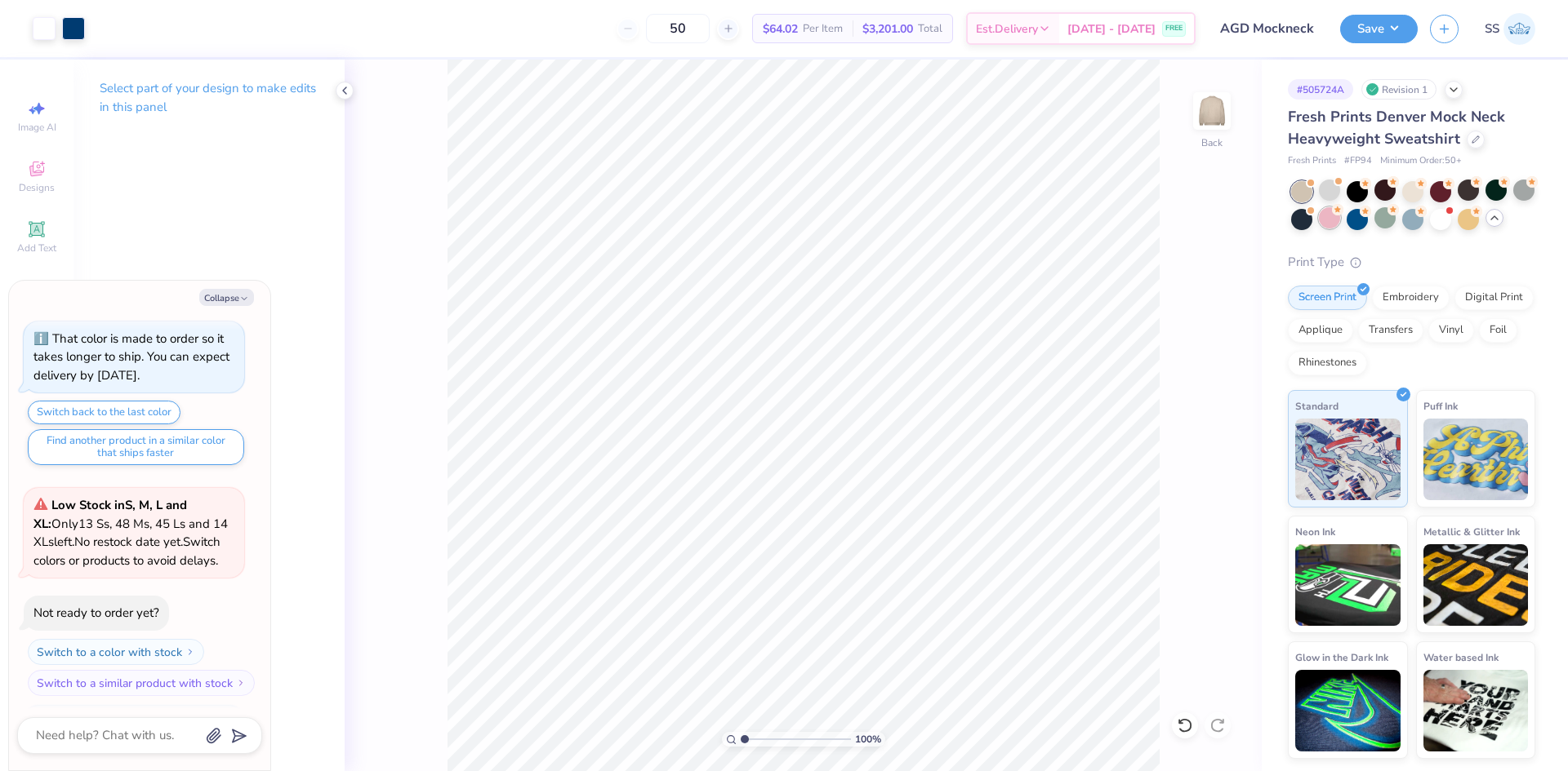
scroll to position [399, 0]
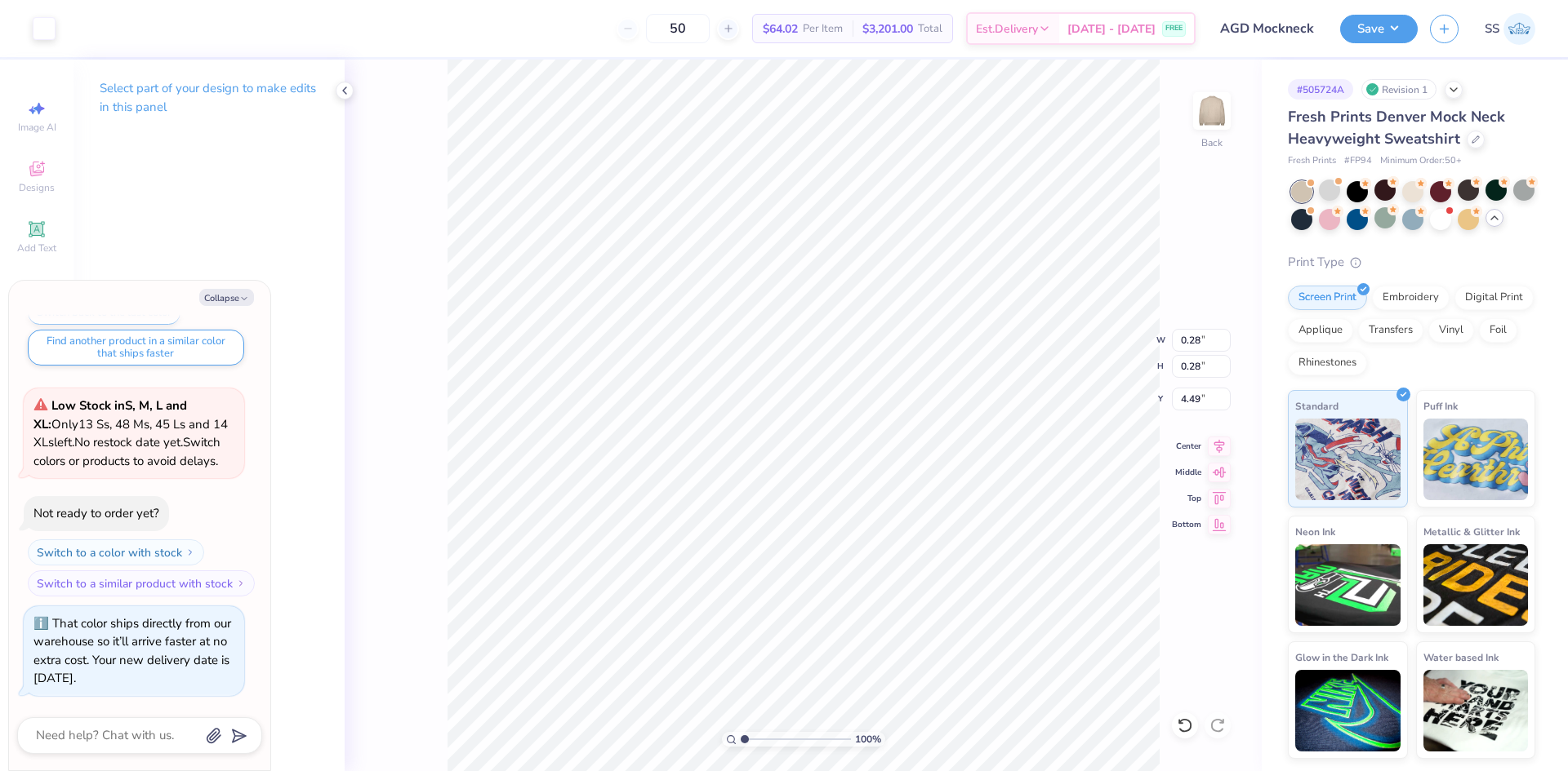
type textarea "x"
type input "0.20"
type input "4.57"
click at [1173, 723] on div at bounding box center [1185, 726] width 26 height 26
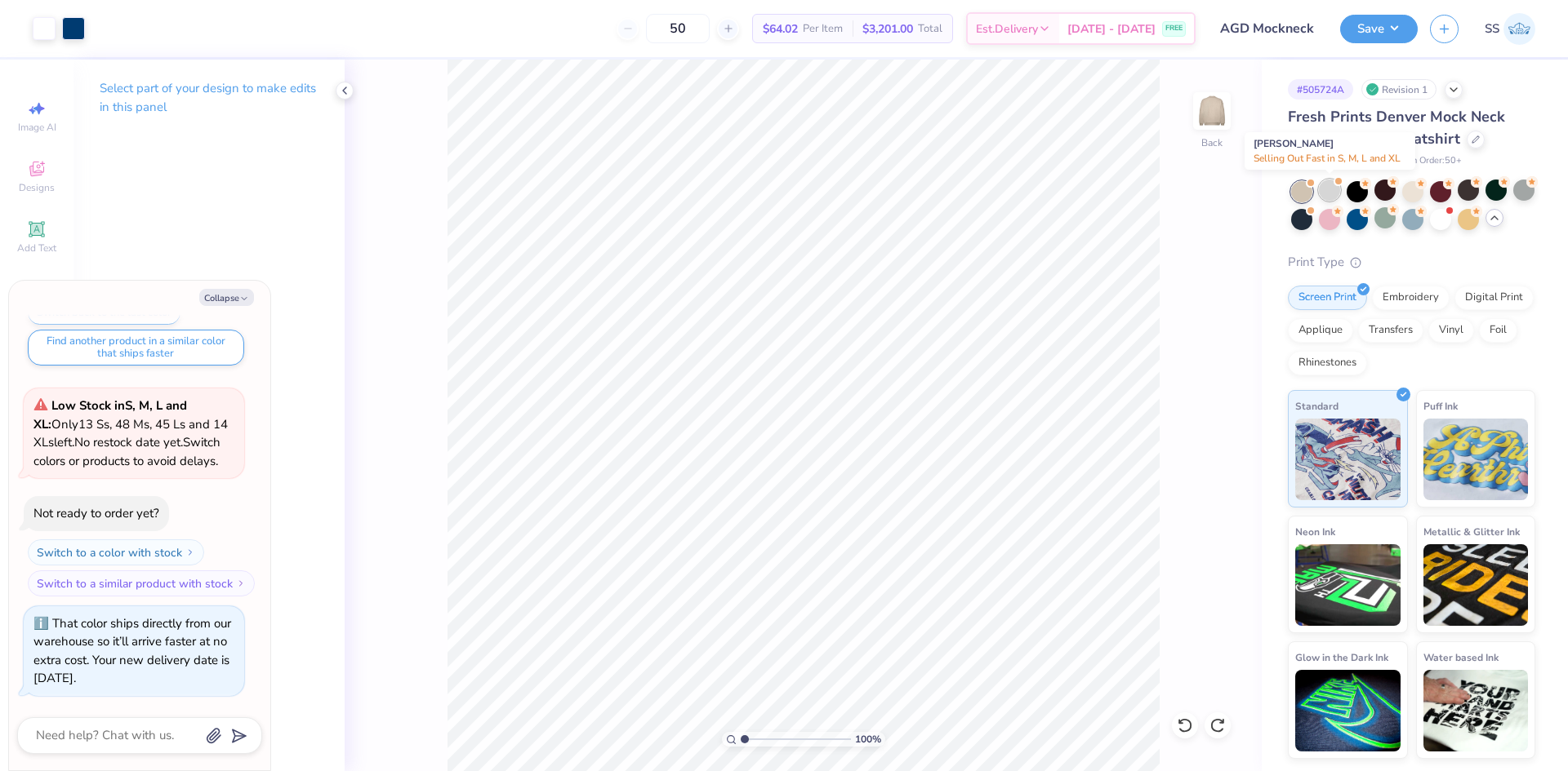
click at [1328, 191] on div at bounding box center [1329, 190] width 21 height 21
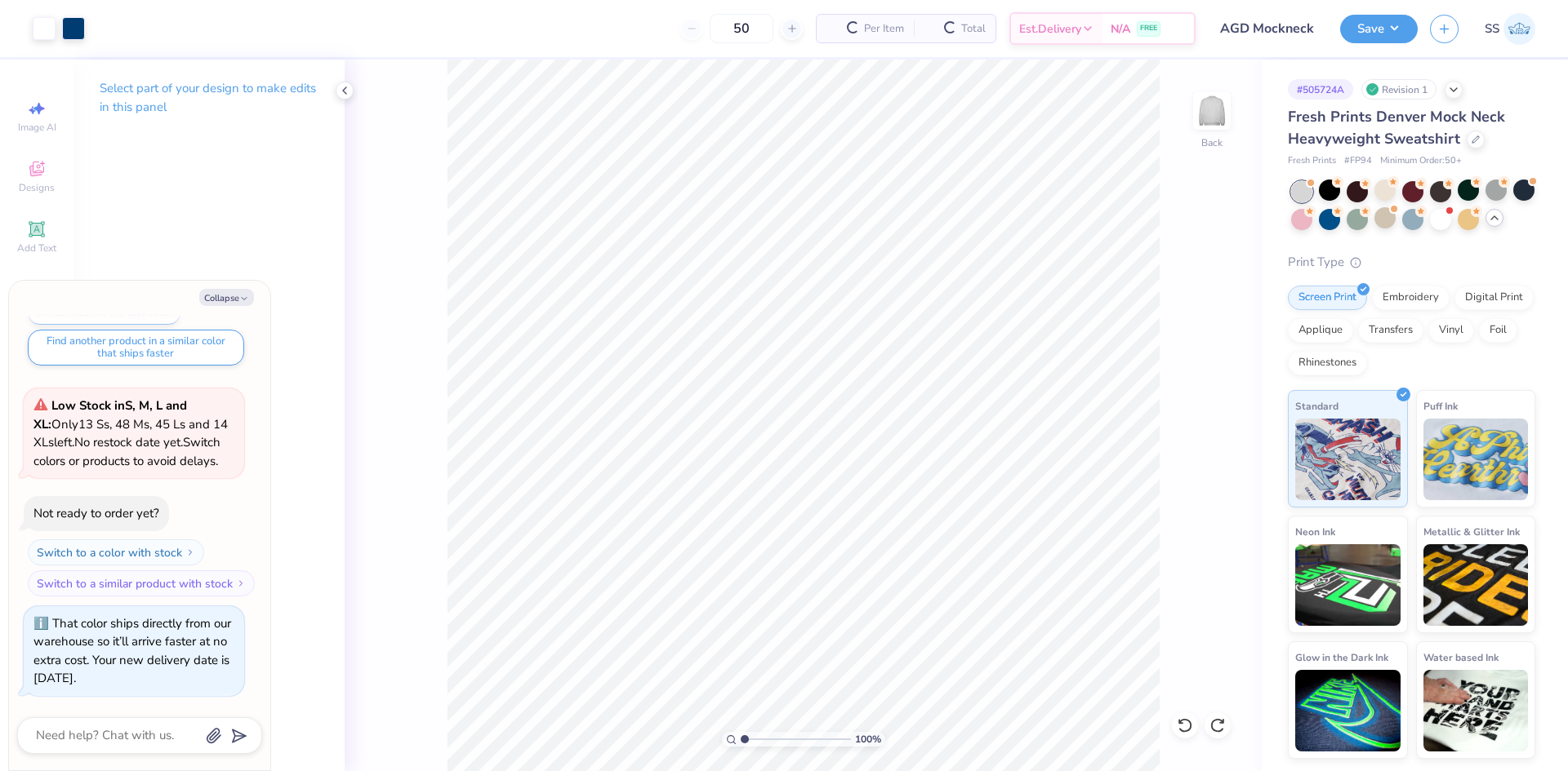
scroll to position [648, 0]
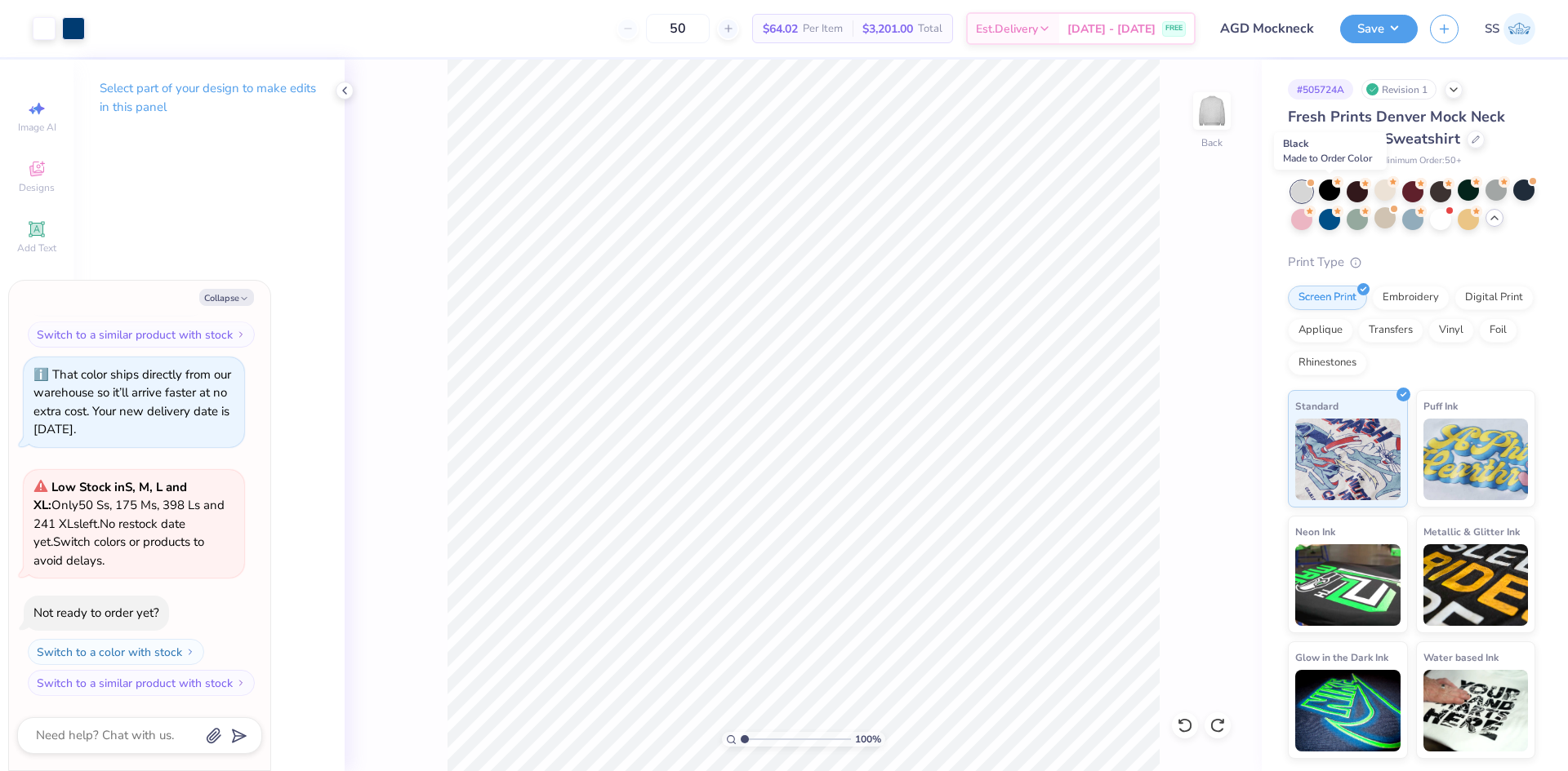
drag, startPoint x: 1328, startPoint y: 191, endPoint x: 1175, endPoint y: 144, distance: 160.1
click at [1175, 144] on div "100 % Back" at bounding box center [803, 415] width 917 height 712
click at [1479, 218] on div at bounding box center [1468, 218] width 21 height 21
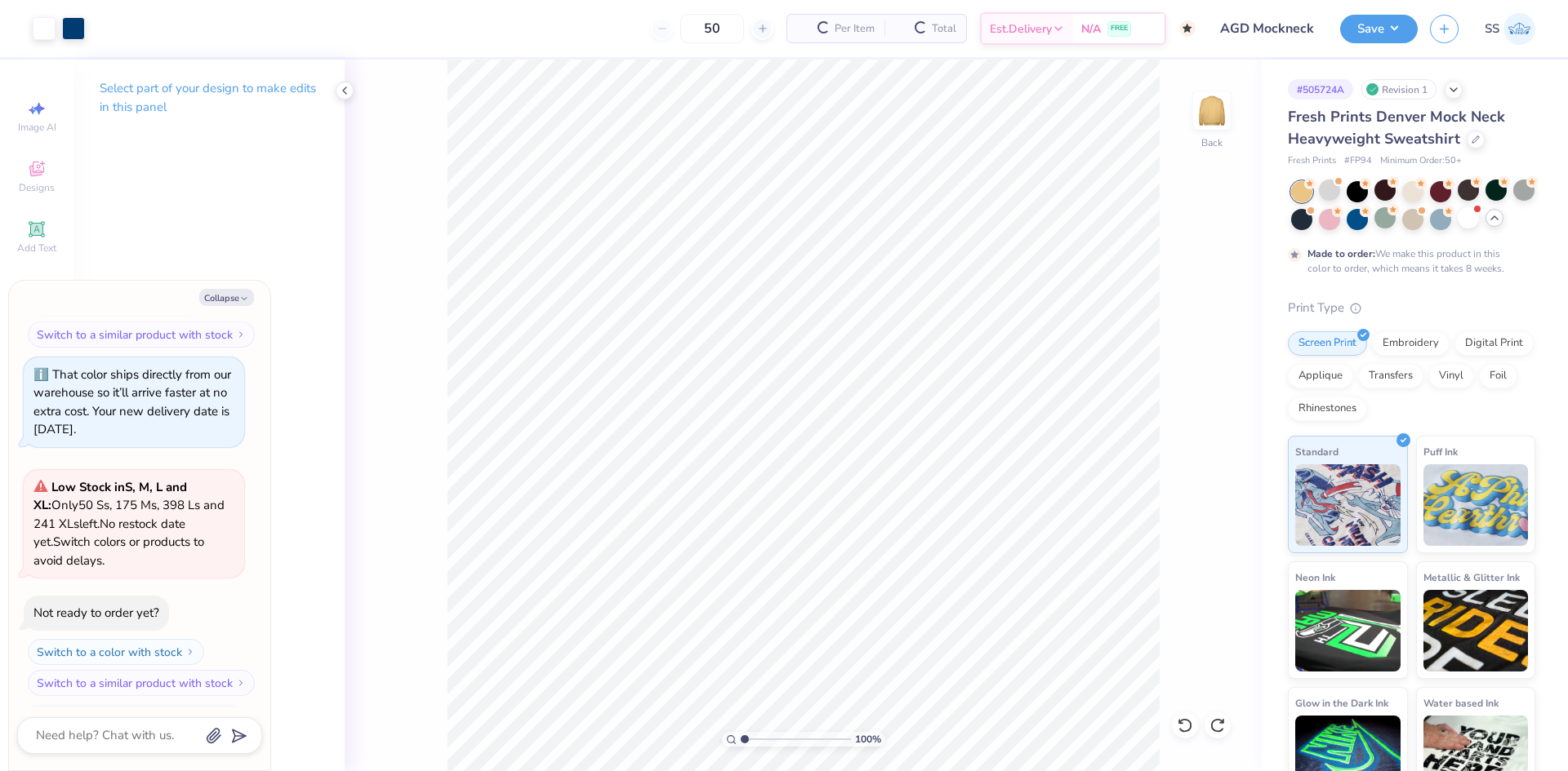
scroll to position [802, 0]
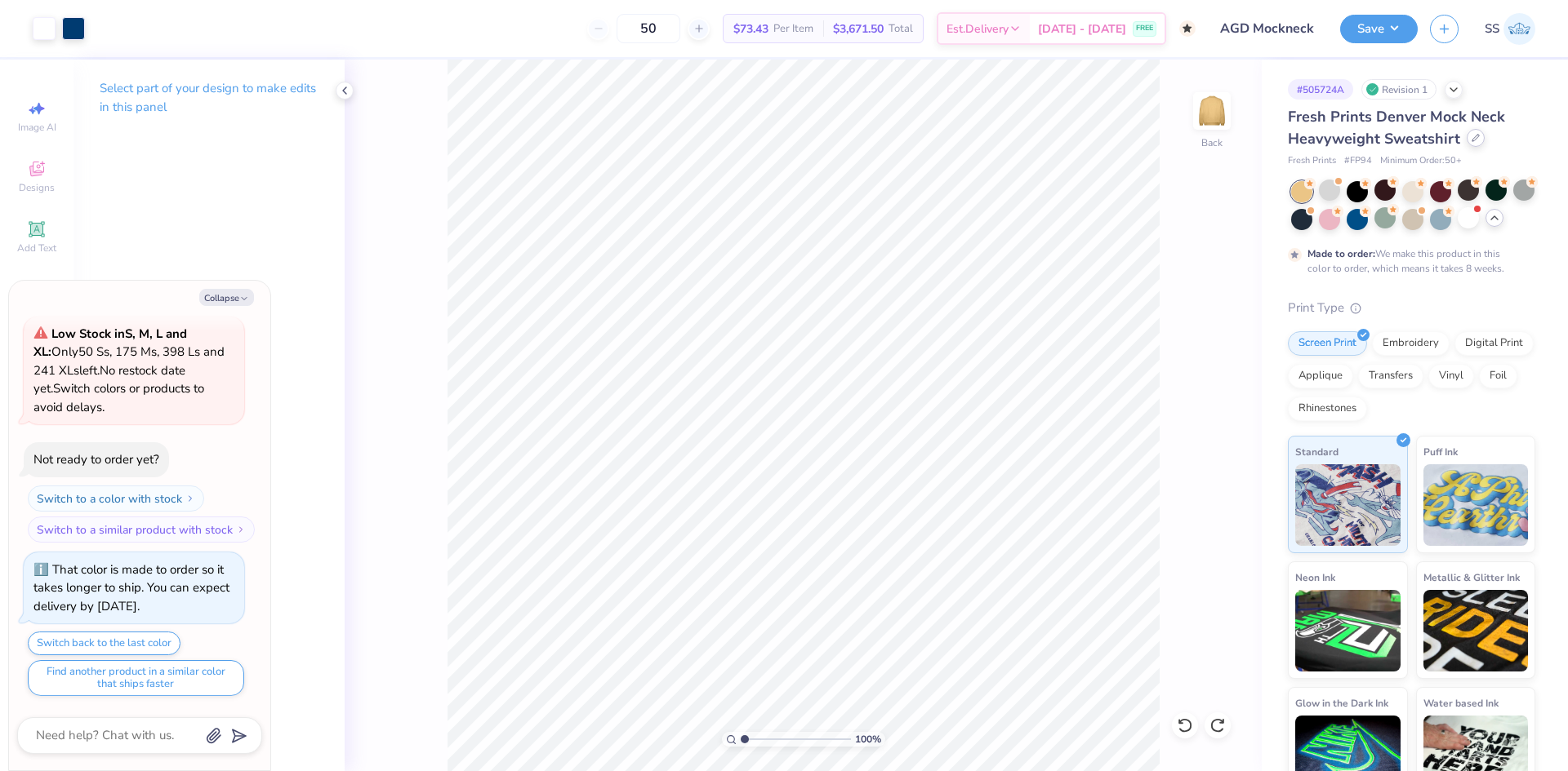
click at [1478, 144] on div at bounding box center [1475, 137] width 18 height 18
type textarea "x"
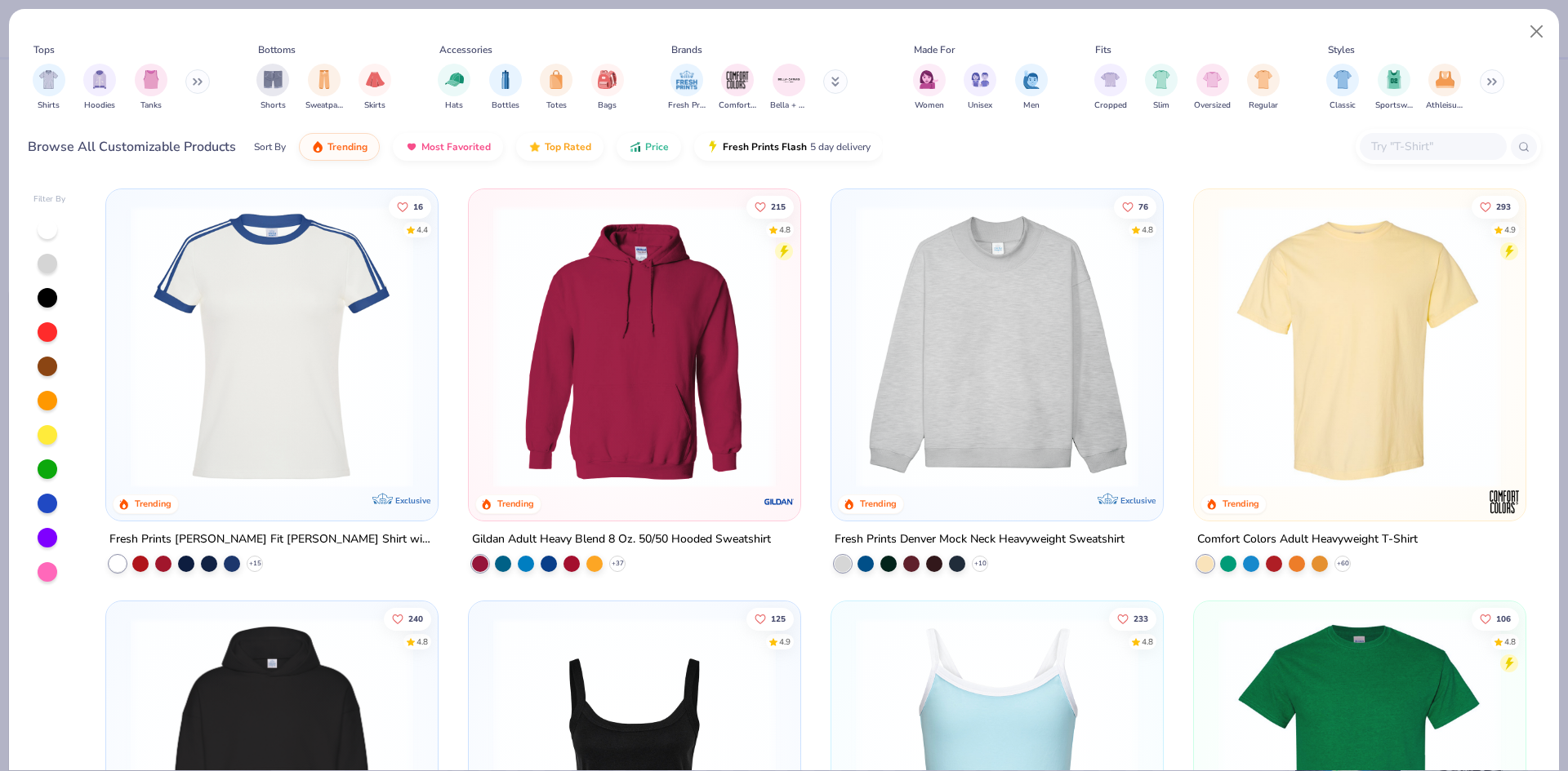
click at [1390, 147] on input "text" at bounding box center [1433, 146] width 126 height 19
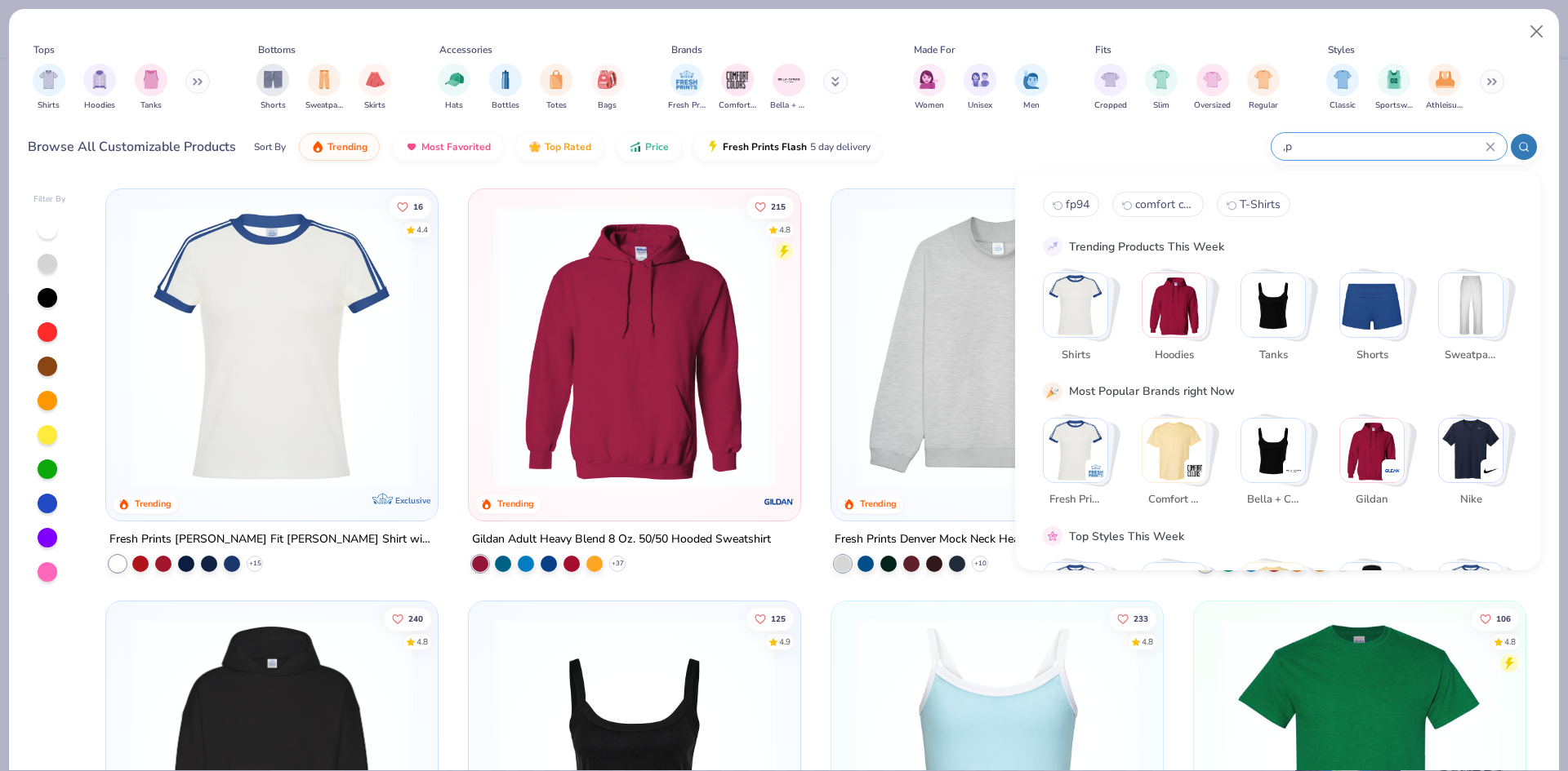
type input ","
type input "mockneck"
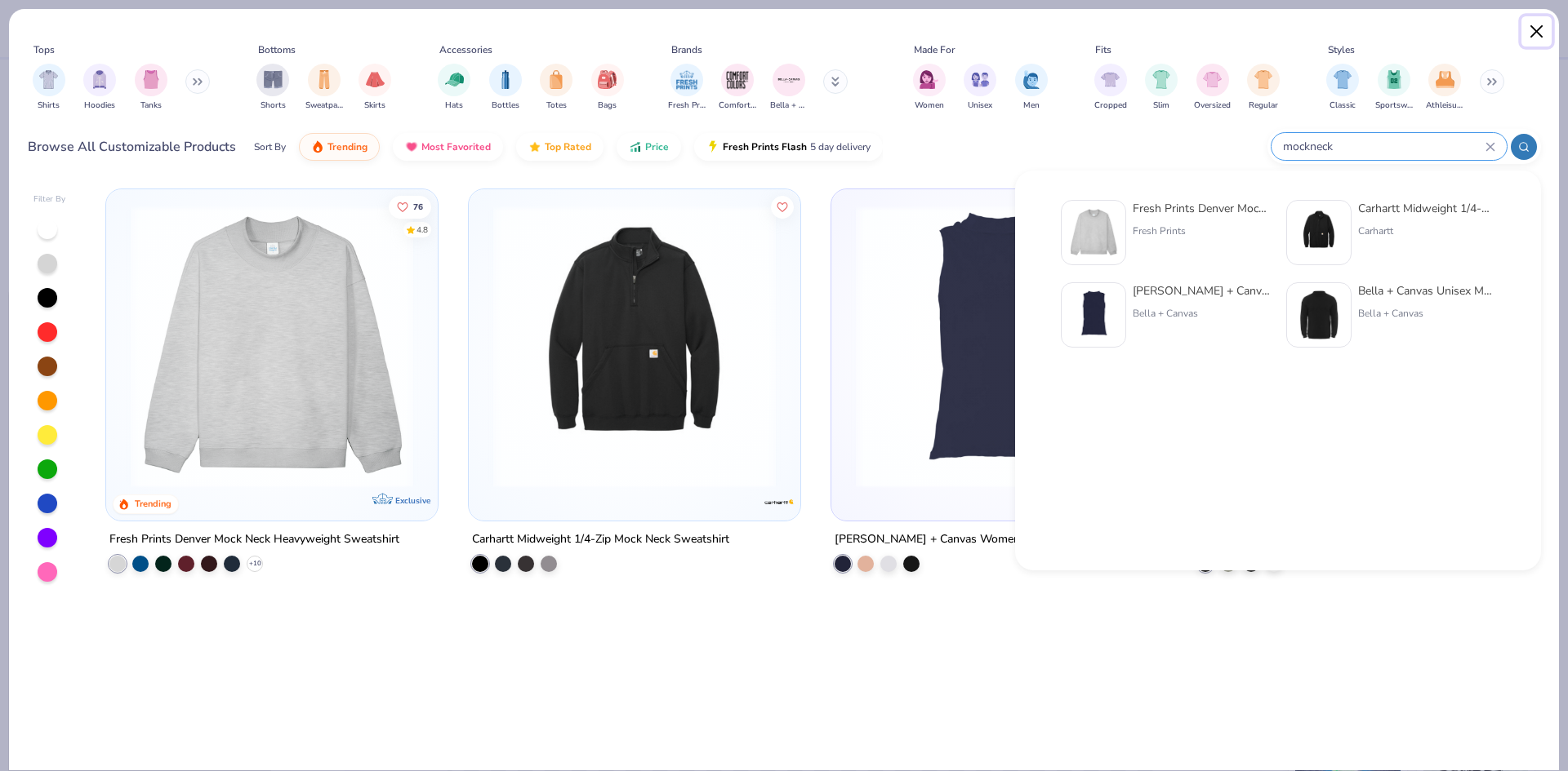
click at [1534, 26] on button "Close" at bounding box center [1537, 32] width 31 height 31
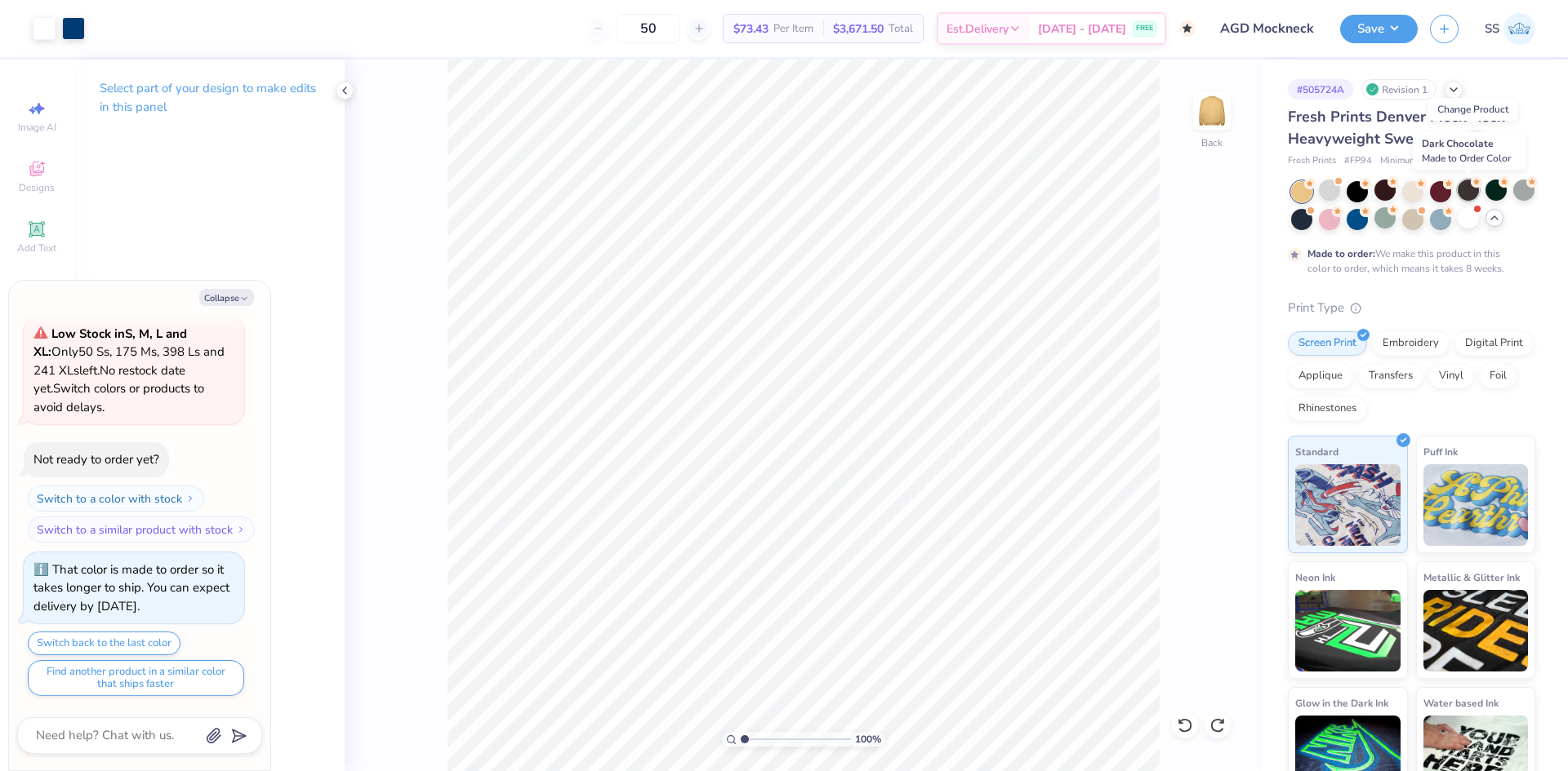
click at [1471, 195] on div at bounding box center [1468, 190] width 21 height 21
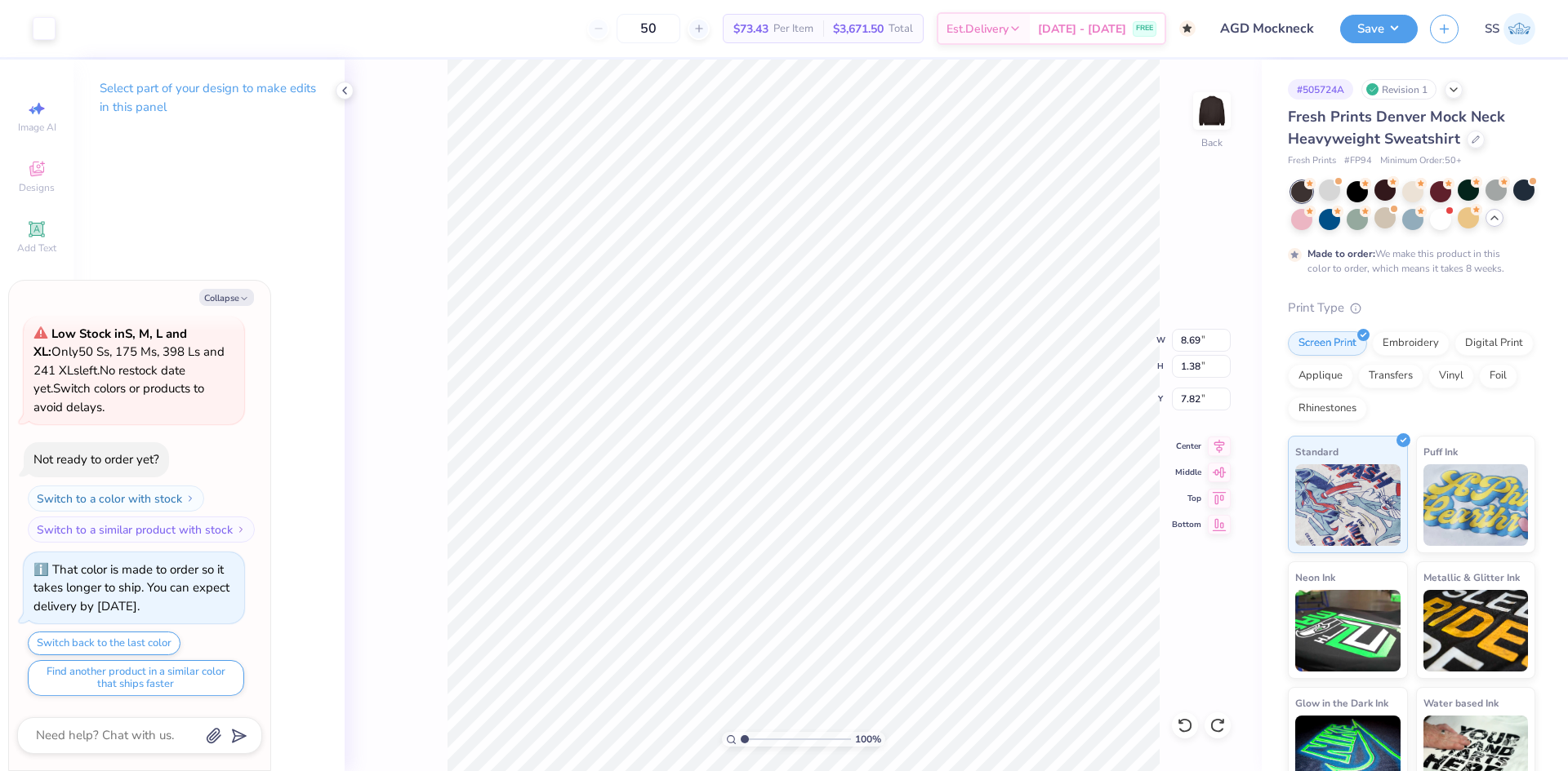
click at [215, 306] on div "Collapse How can we help you? Low Stock in S, M, L and XL : Only 50 Ss, 175 Ms,…" at bounding box center [140, 525] width 261 height 490
click at [221, 305] on button "Collapse" at bounding box center [226, 297] width 55 height 18
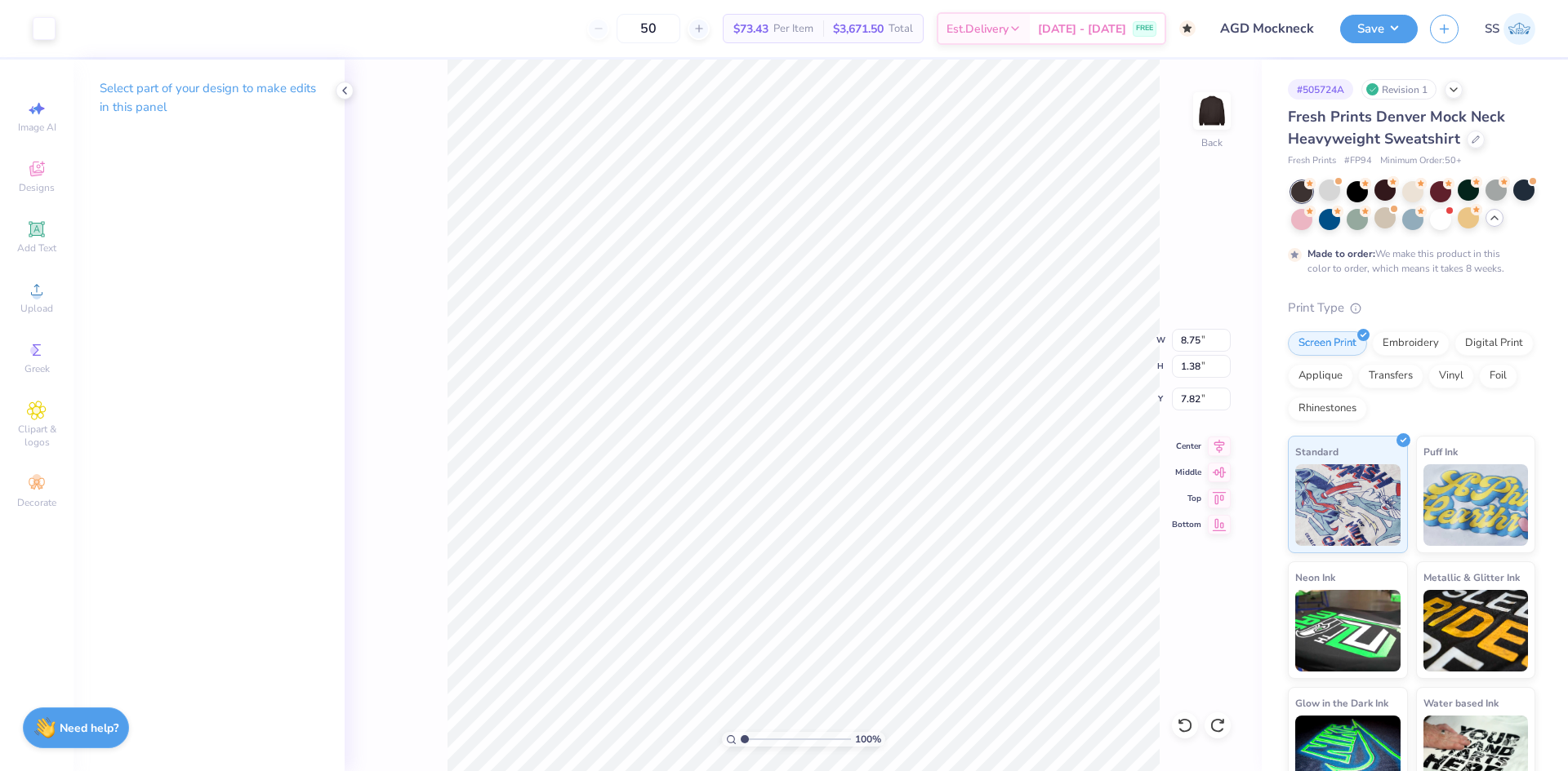
click at [391, 206] on div "100 % Back W 8.75 8.75 " H 1.38 1.38 " Y 7.82 7.82 " Center Middle Top Bottom" at bounding box center [803, 415] width 917 height 712
click at [49, 41] on div "Art colors" at bounding box center [28, 29] width 56 height 57
click at [40, 37] on div at bounding box center [44, 27] width 23 height 23
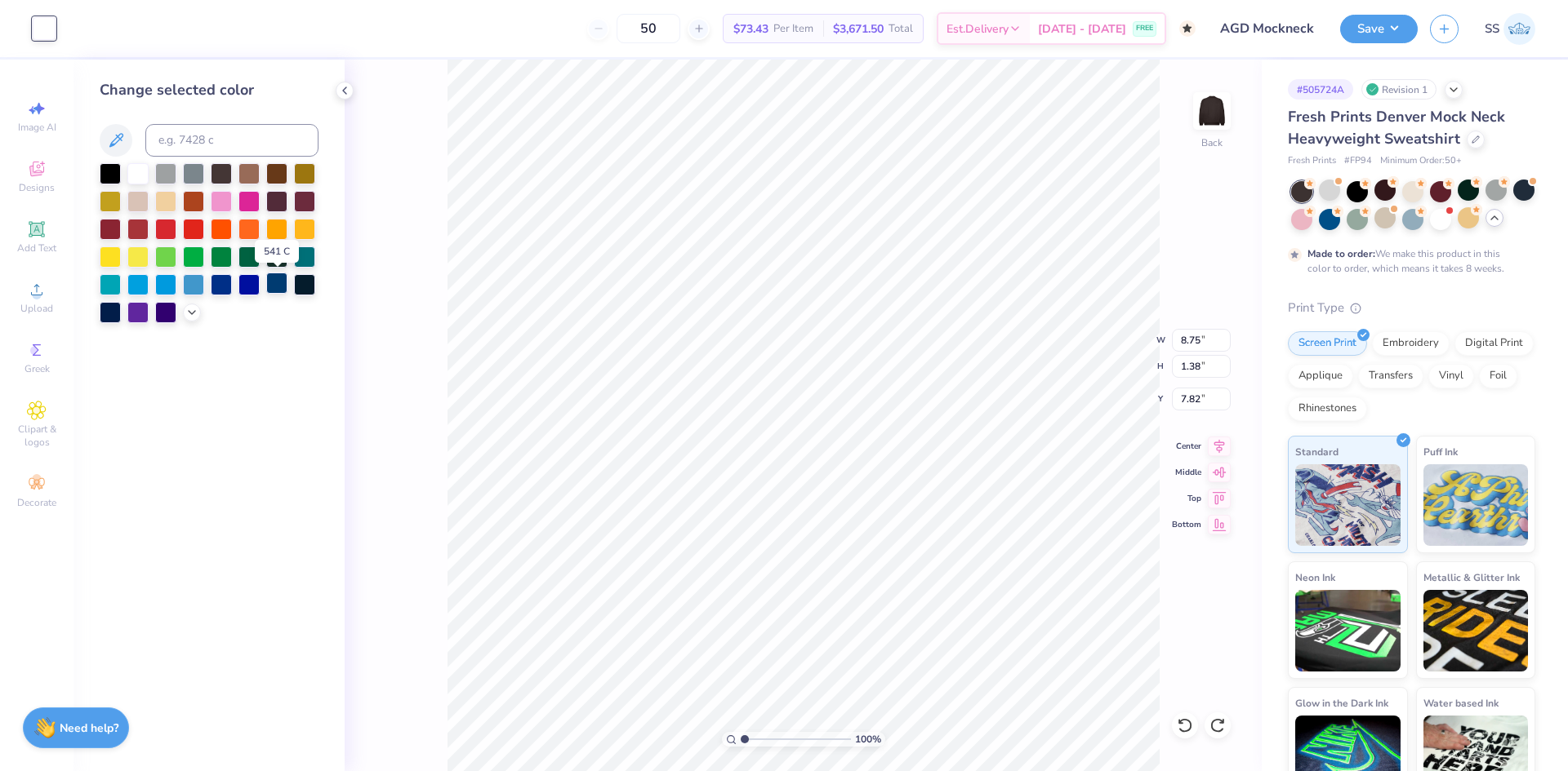
click at [273, 287] on div at bounding box center [276, 283] width 21 height 21
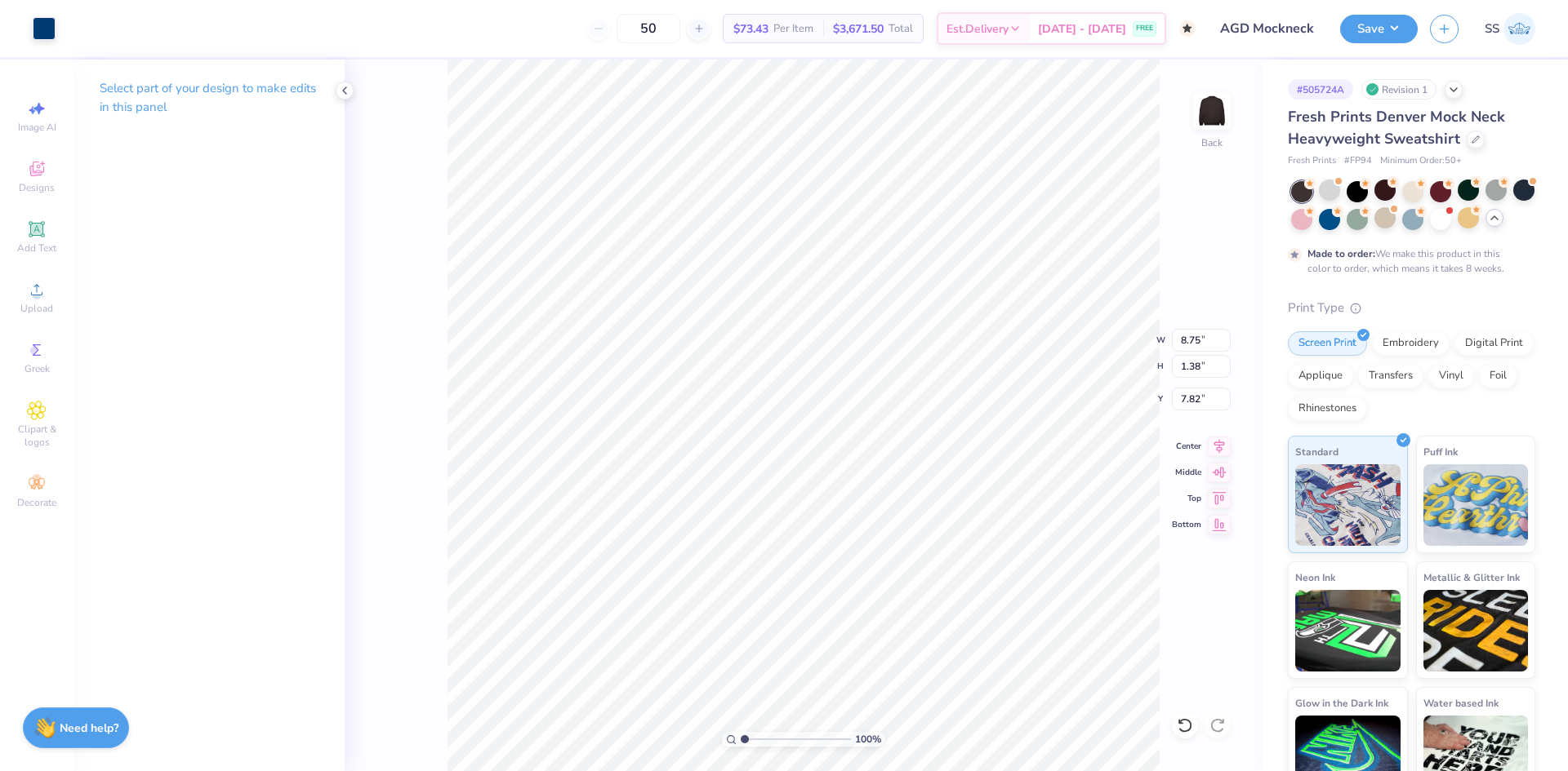
click at [60, 31] on div "Art colors 50 $73.43 Per Item $3,671.50 Total Est. Delivery Oct 18 - 21 FREE De…" at bounding box center [784, 29] width 1568 height 57
click at [49, 31] on div at bounding box center [44, 27] width 23 height 23
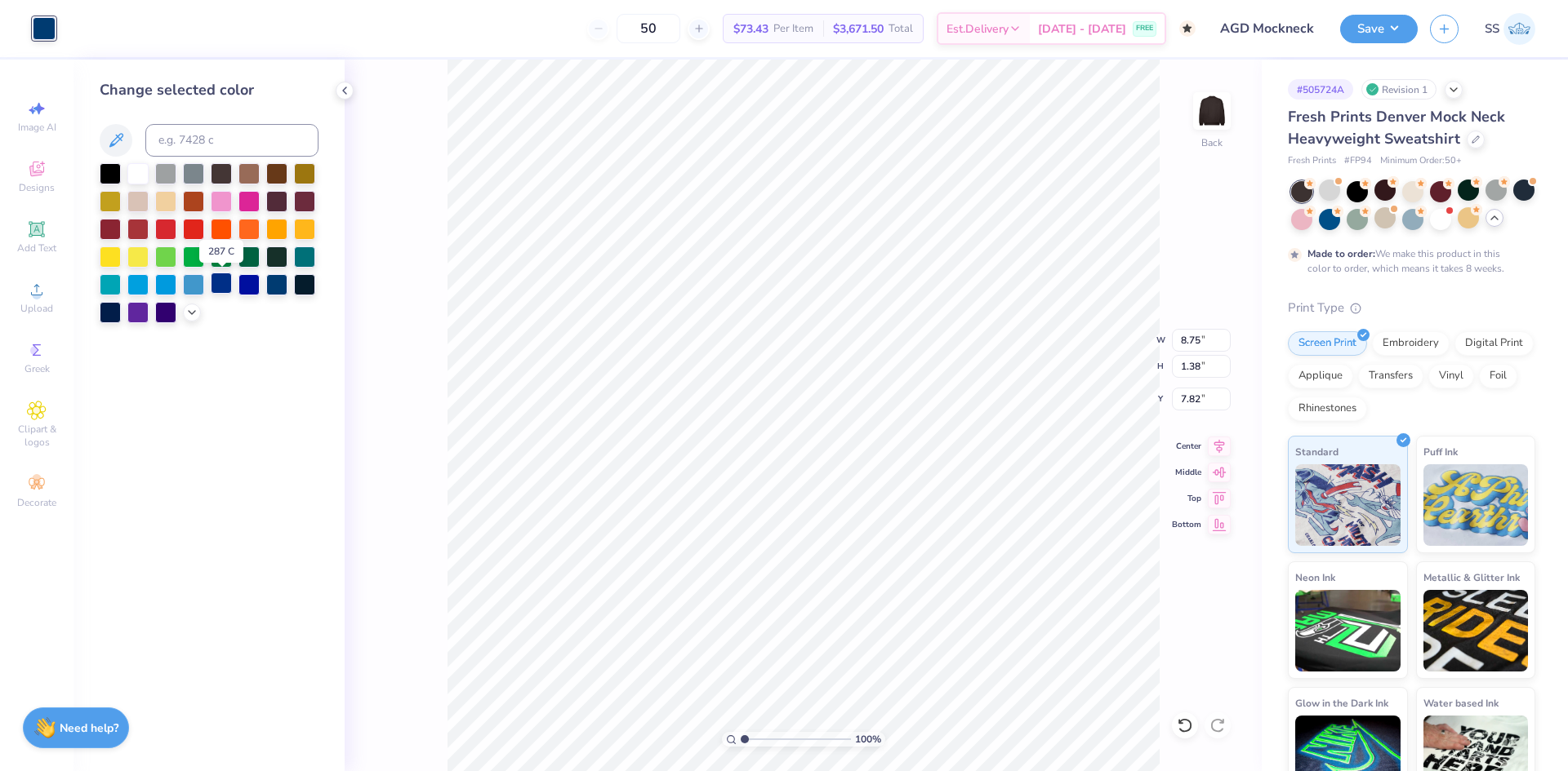
click at [220, 282] on div at bounding box center [221, 283] width 21 height 21
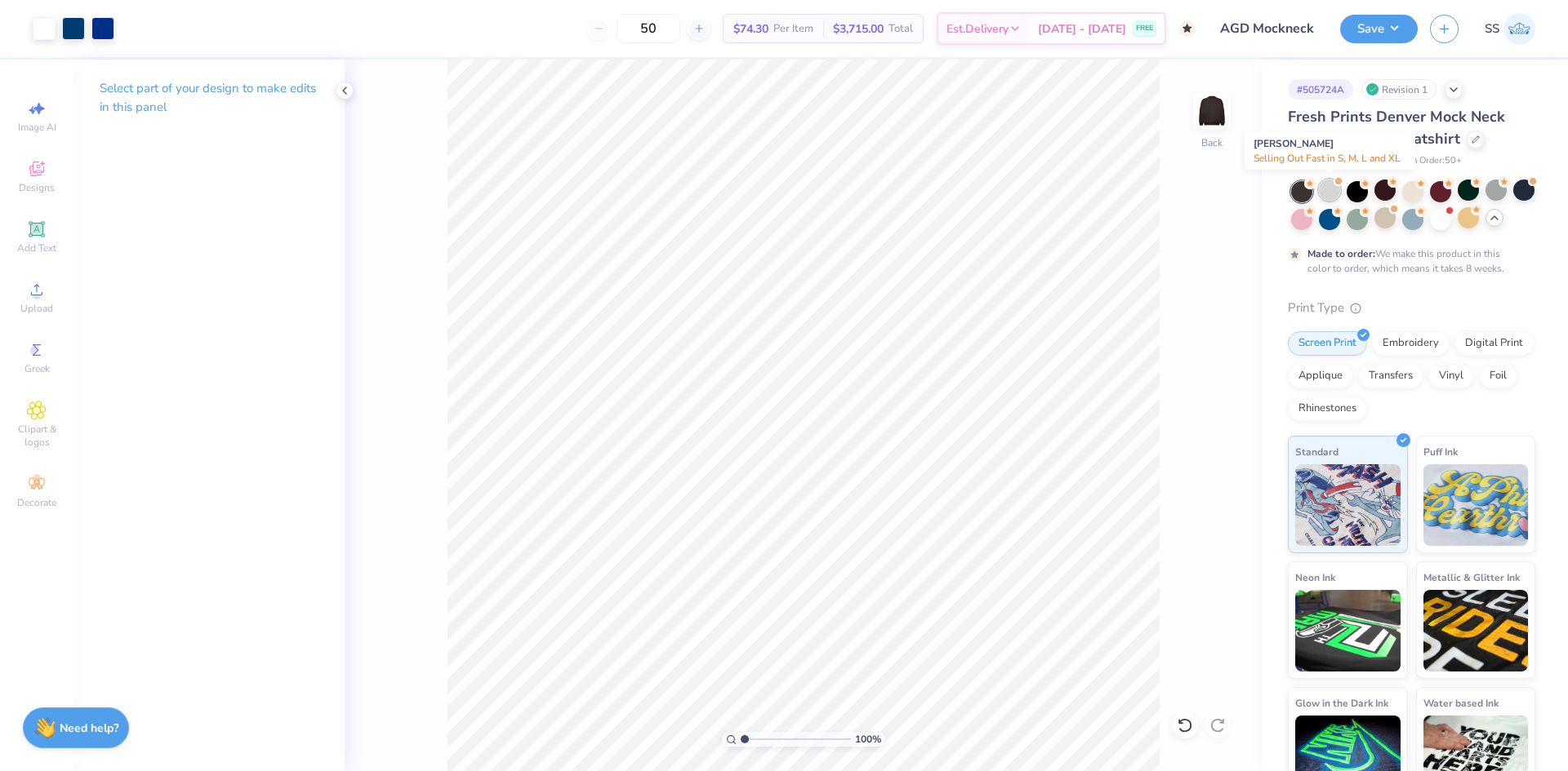
click at [1328, 194] on div at bounding box center [1329, 190] width 21 height 21
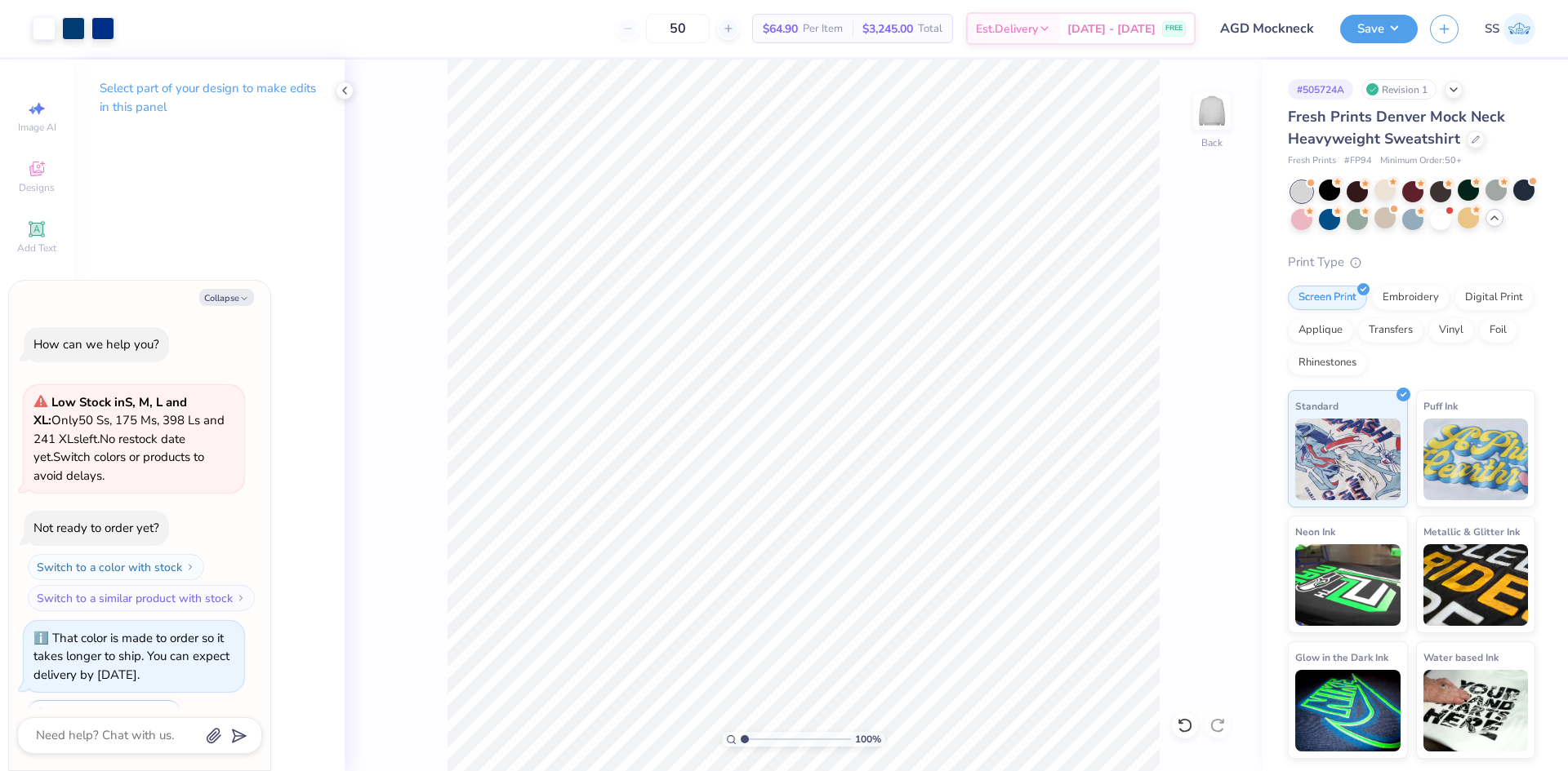
scroll to position [1150, 0]
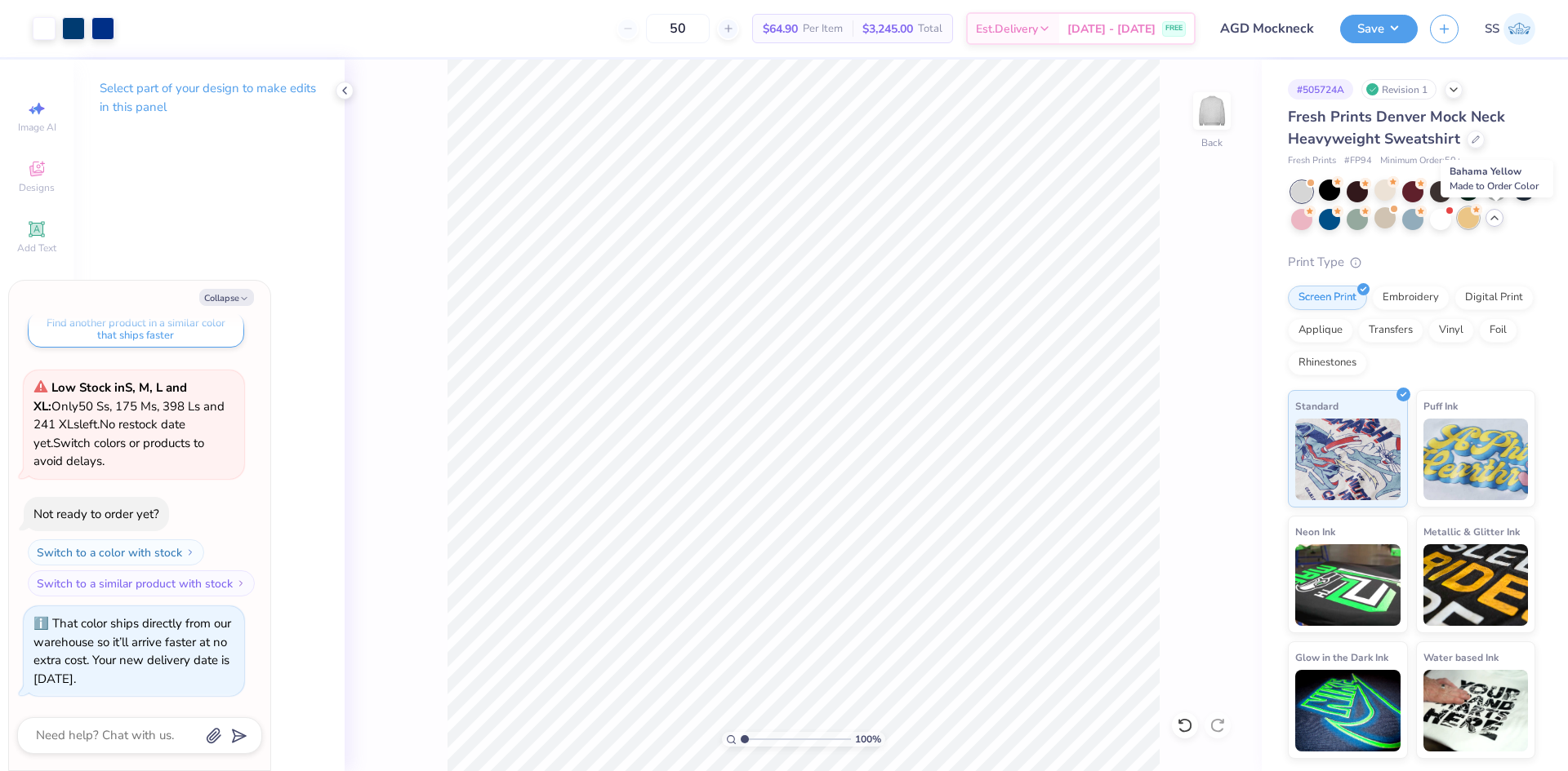
click at [1479, 225] on div at bounding box center [1468, 218] width 21 height 21
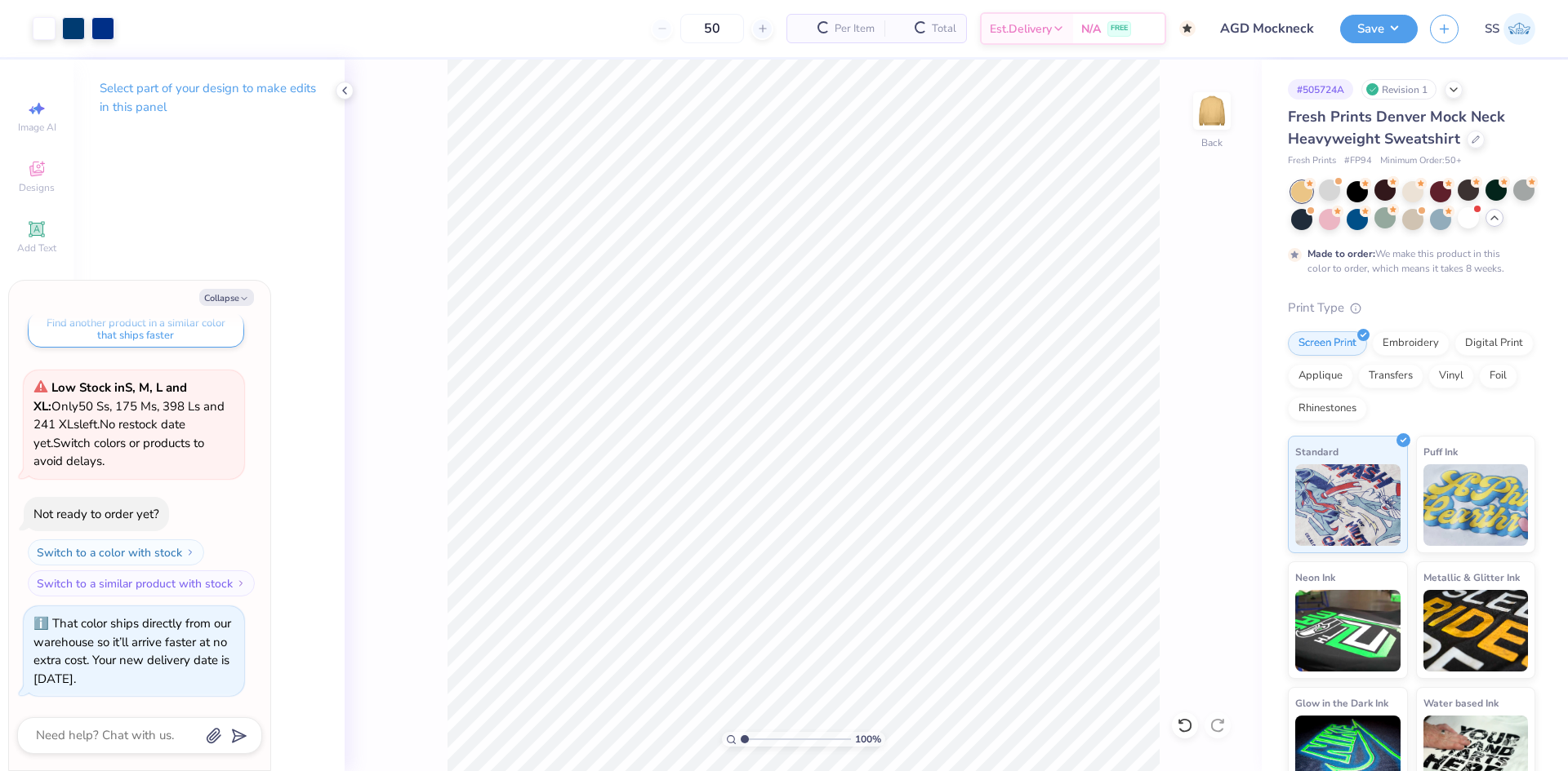
scroll to position [1304, 0]
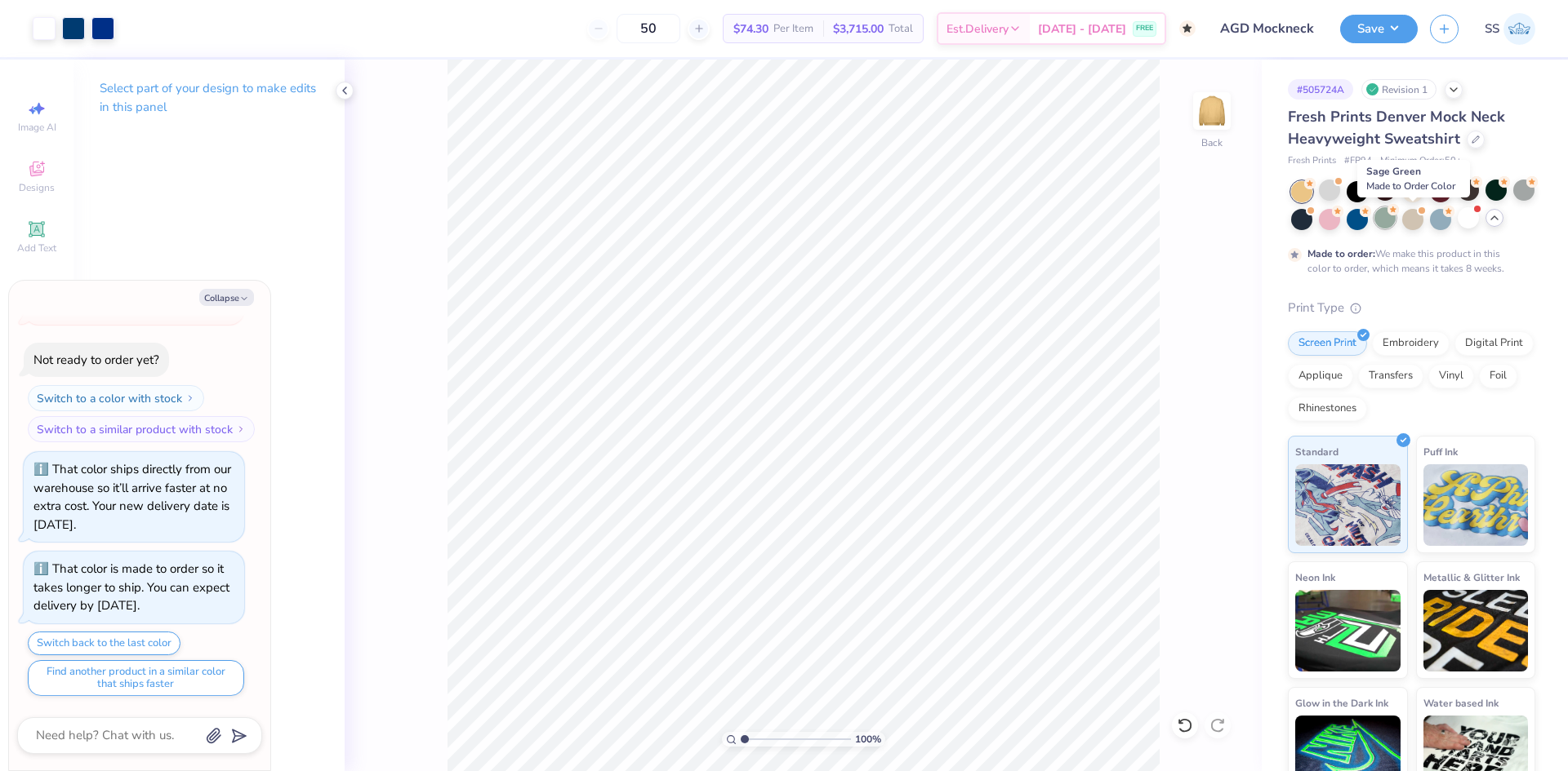
click at [1396, 224] on div at bounding box center [1385, 218] width 21 height 21
click at [1424, 227] on div at bounding box center [1412, 218] width 21 height 21
click at [1451, 224] on div at bounding box center [1440, 218] width 21 height 21
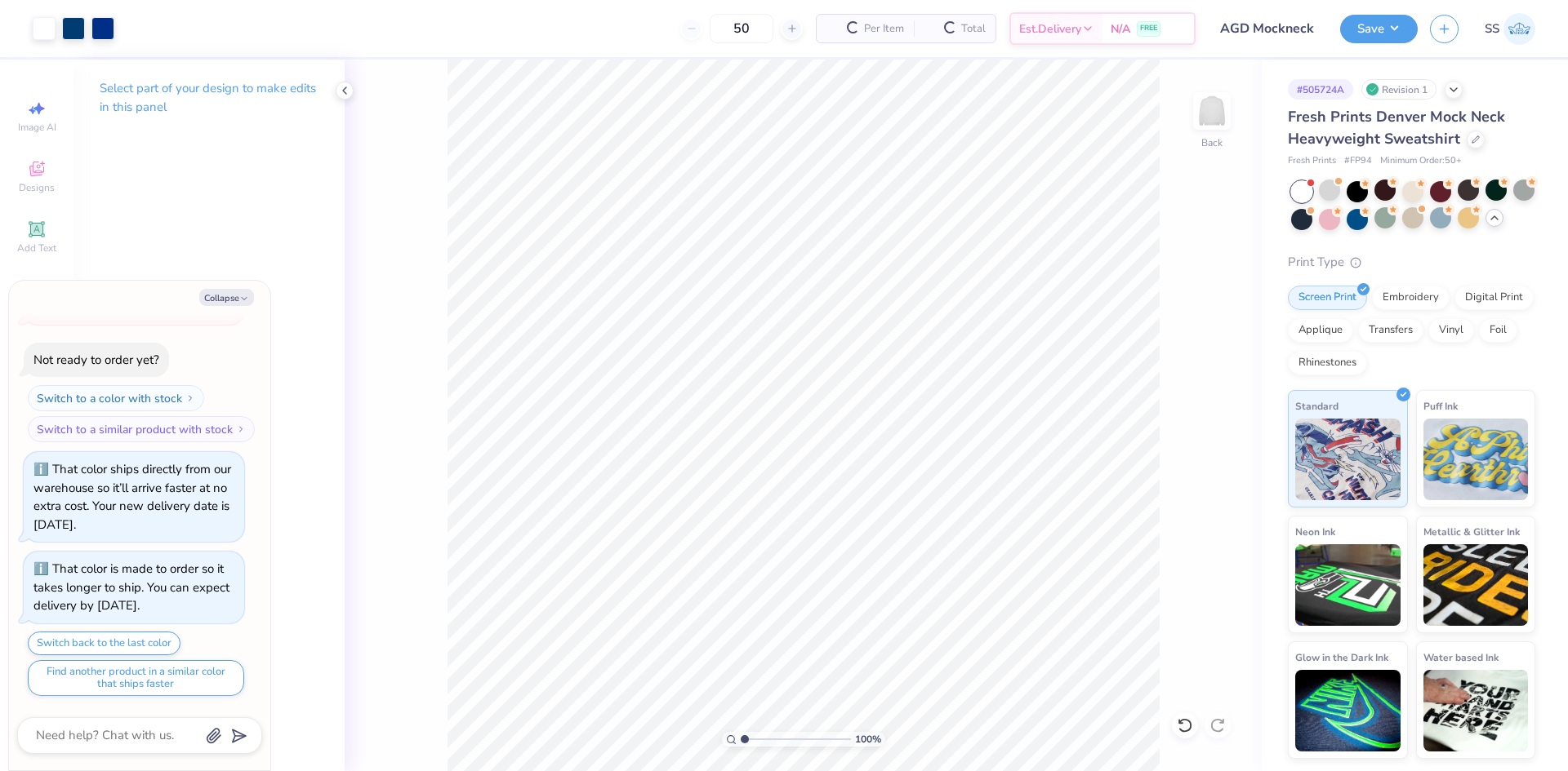
scroll to position [1653, 0]
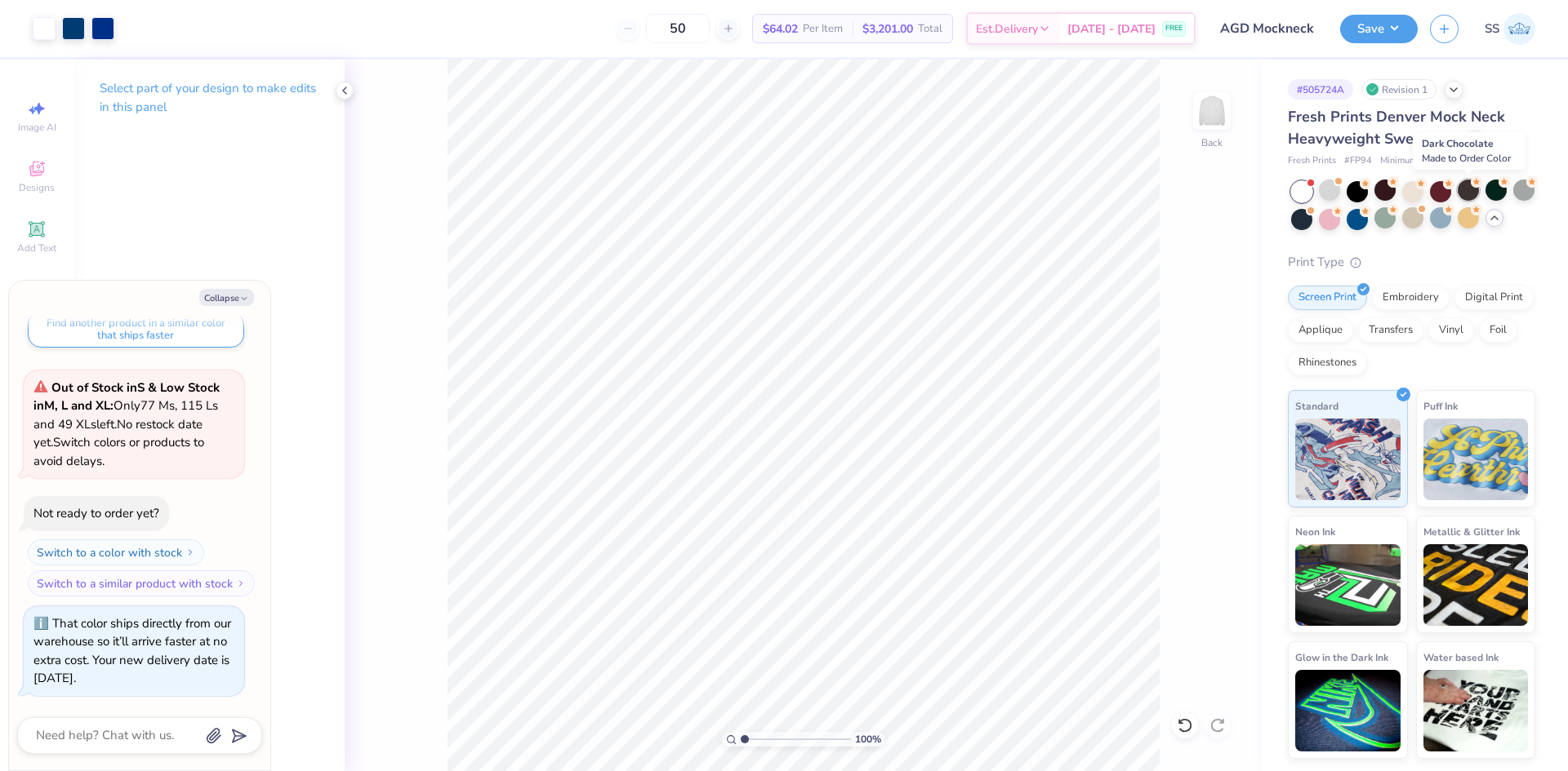
click at [1475, 190] on div at bounding box center [1468, 190] width 21 height 21
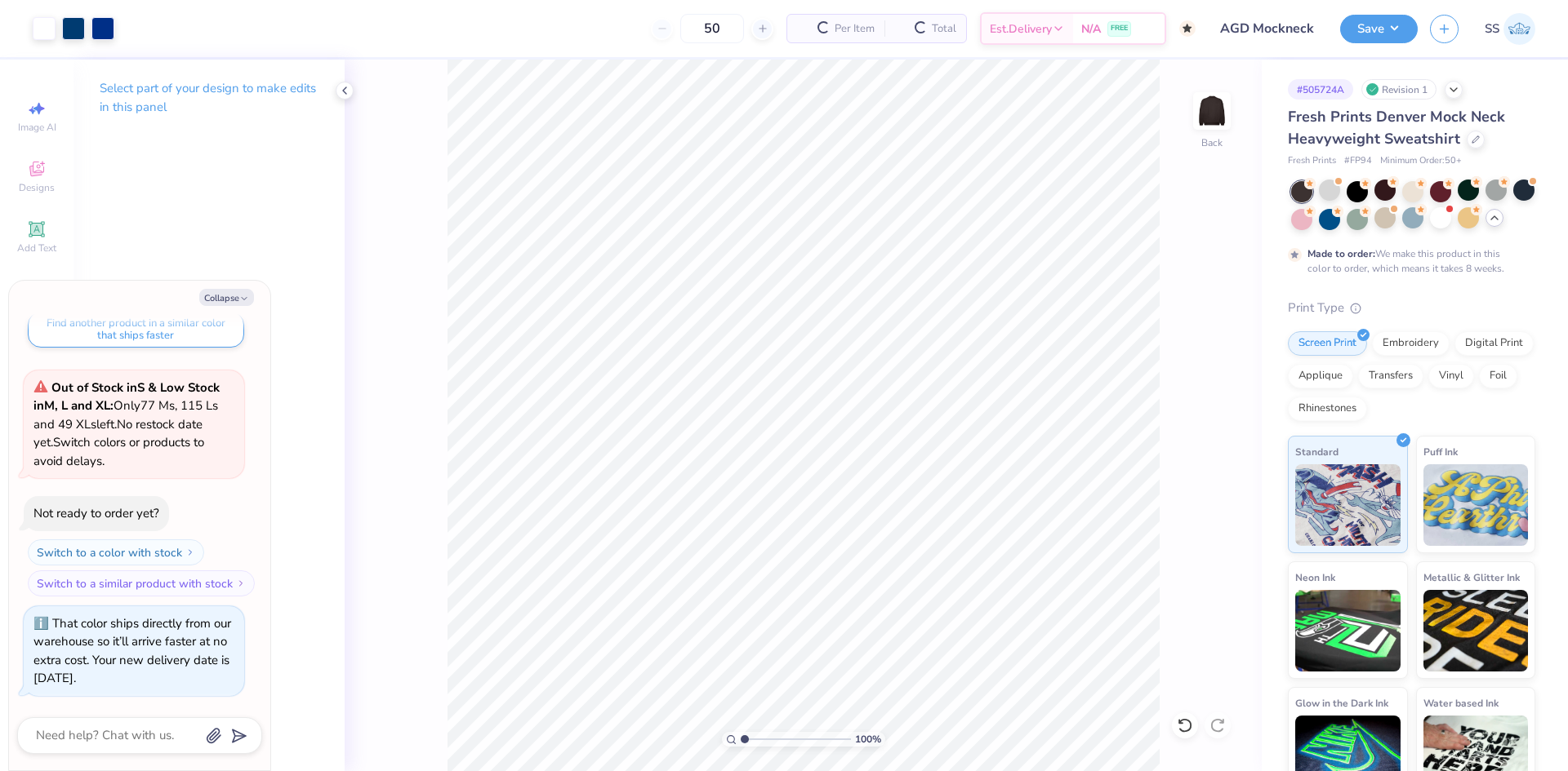
scroll to position [1806, 0]
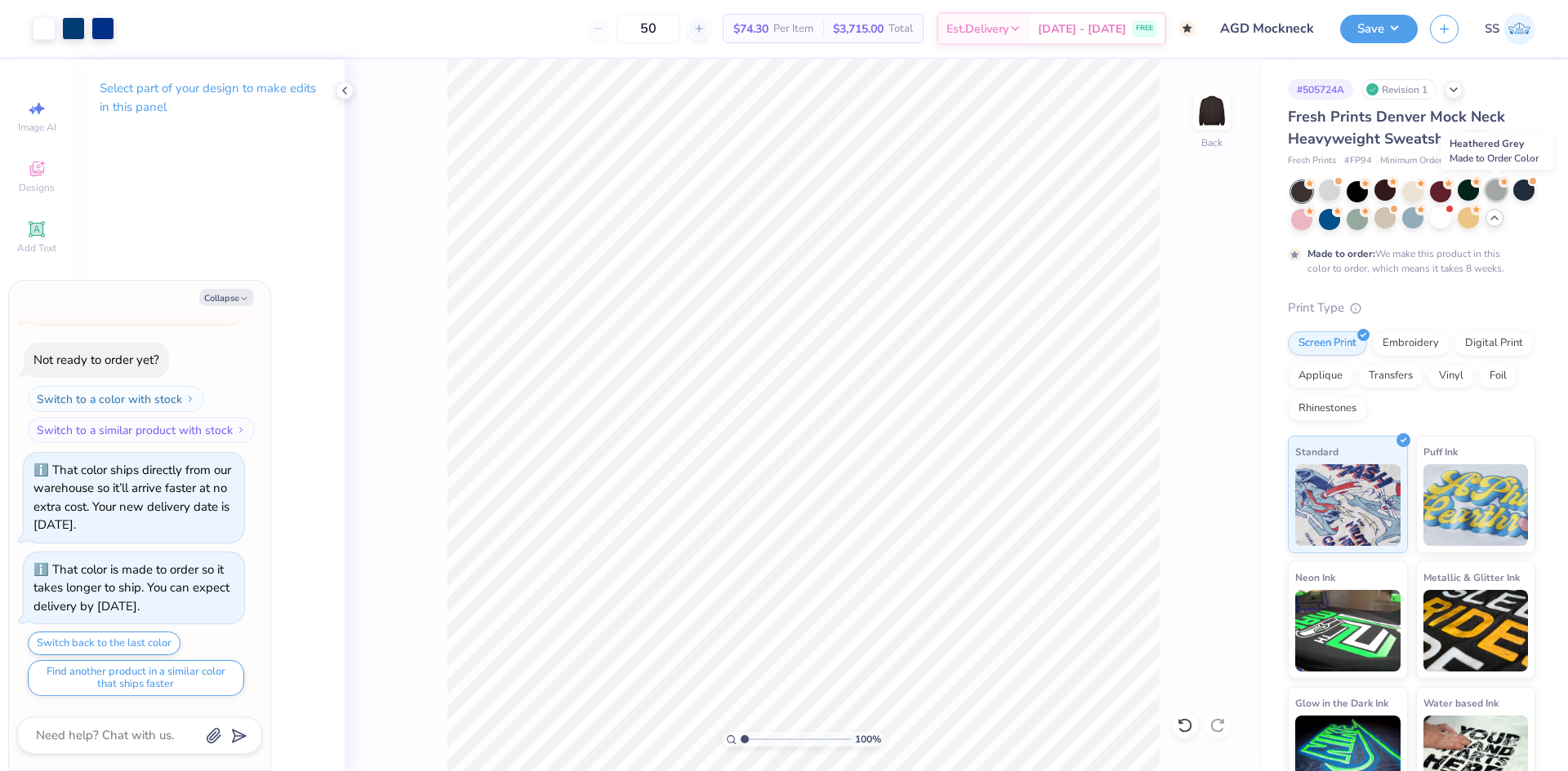
click at [1496, 194] on div at bounding box center [1496, 190] width 21 height 21
click at [1337, 191] on div at bounding box center [1329, 190] width 21 height 21
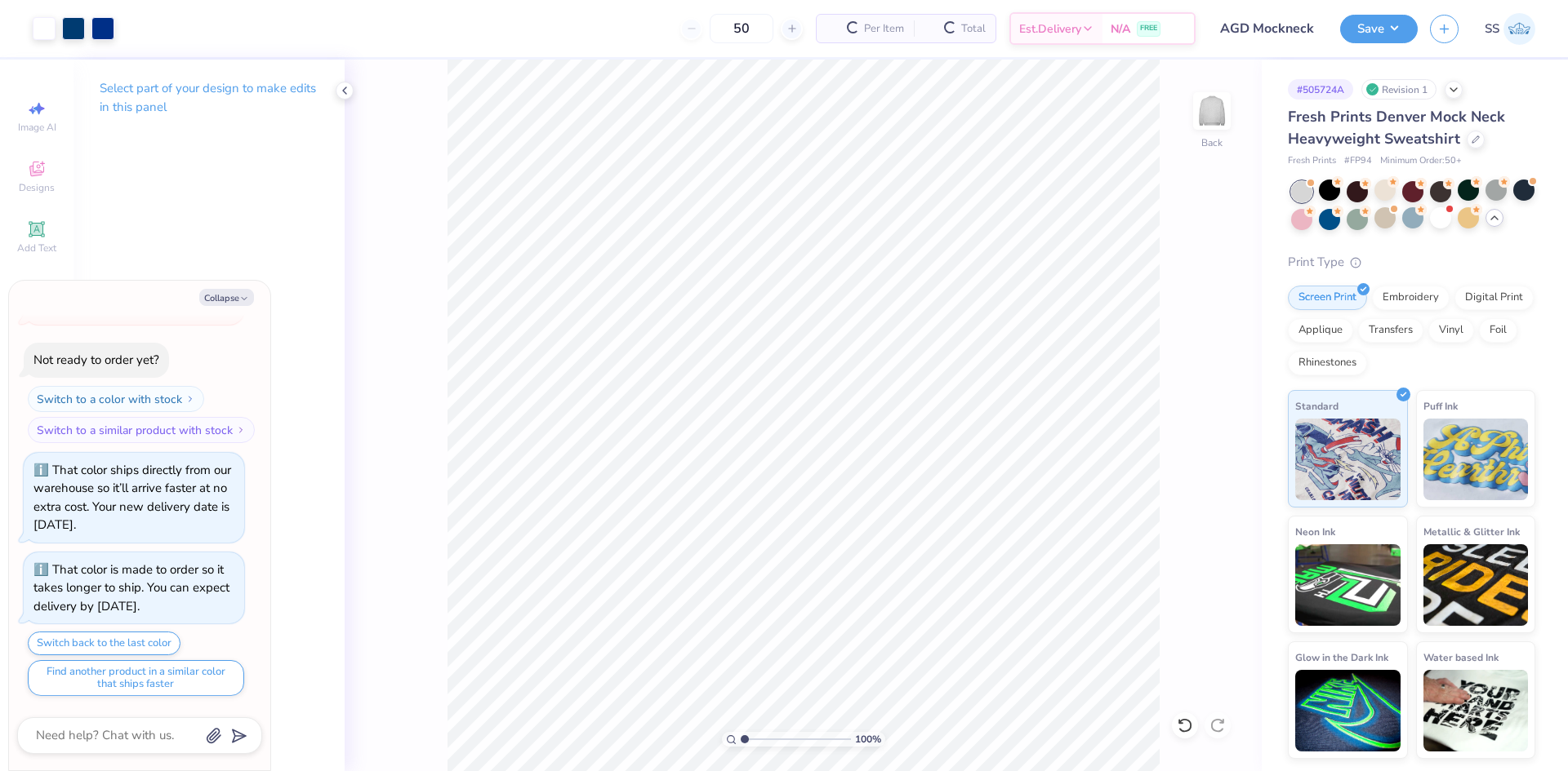
scroll to position [2155, 0]
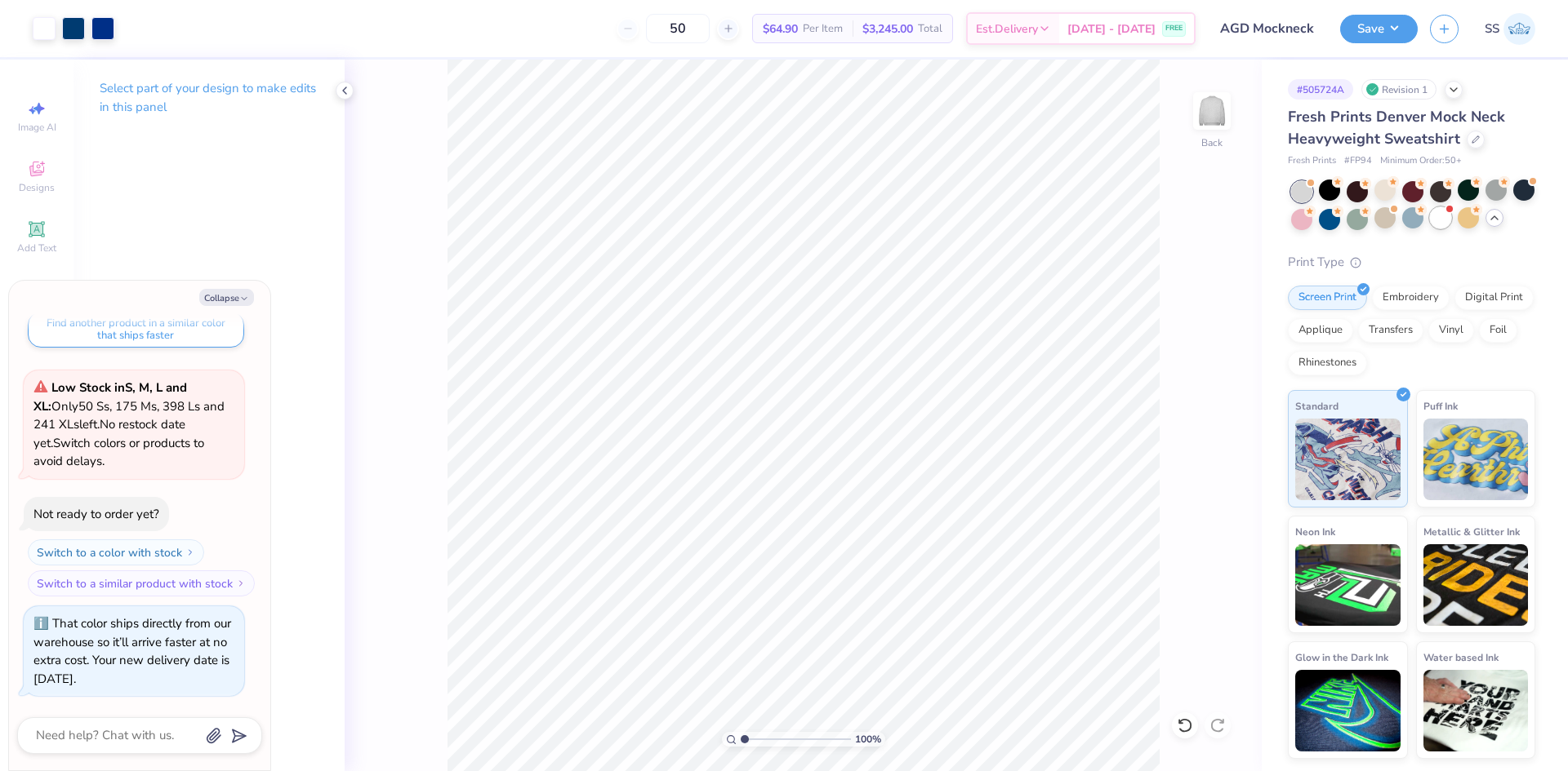
click at [1451, 224] on div at bounding box center [1440, 218] width 21 height 21
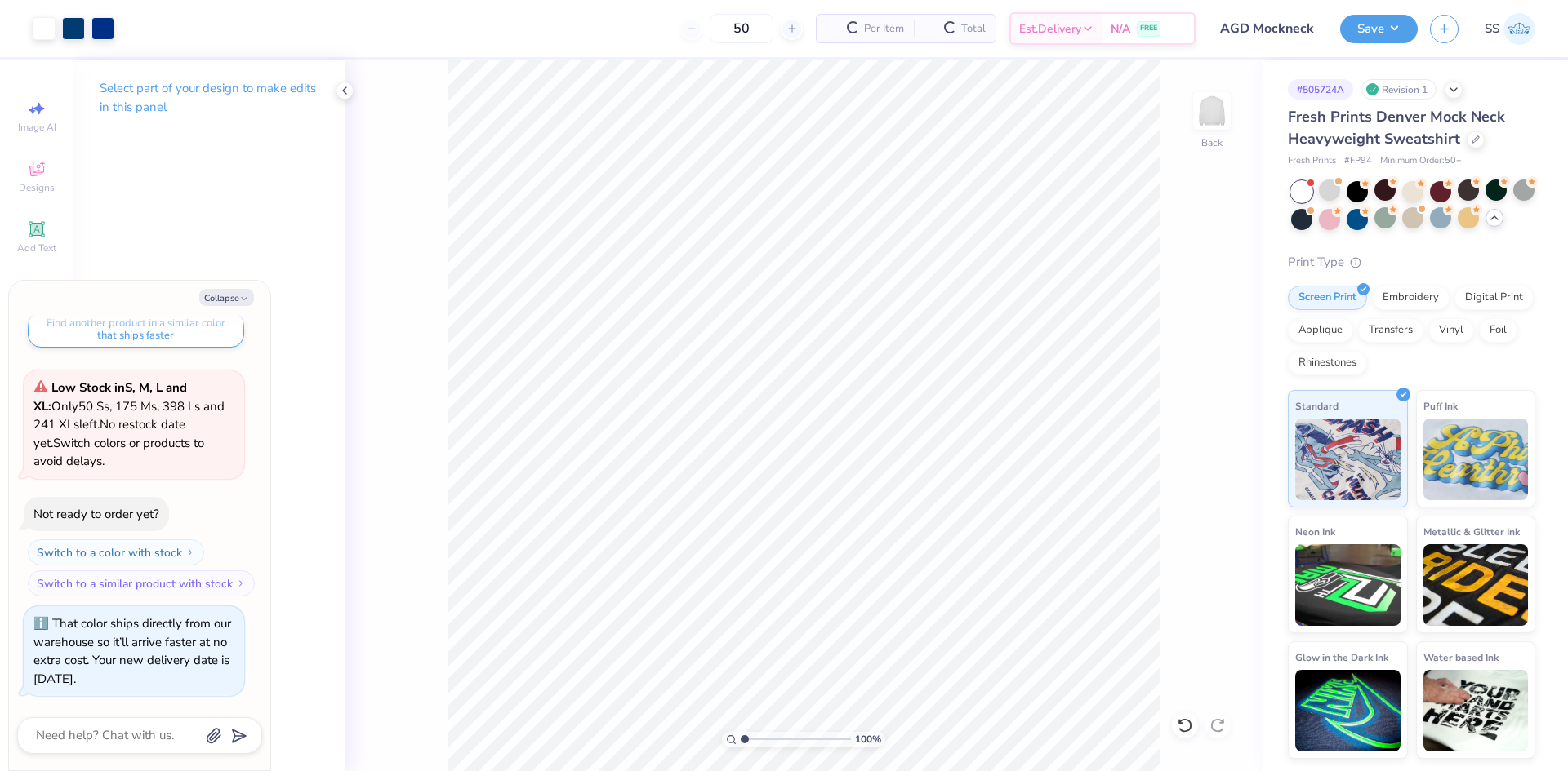
scroll to position [2404, 0]
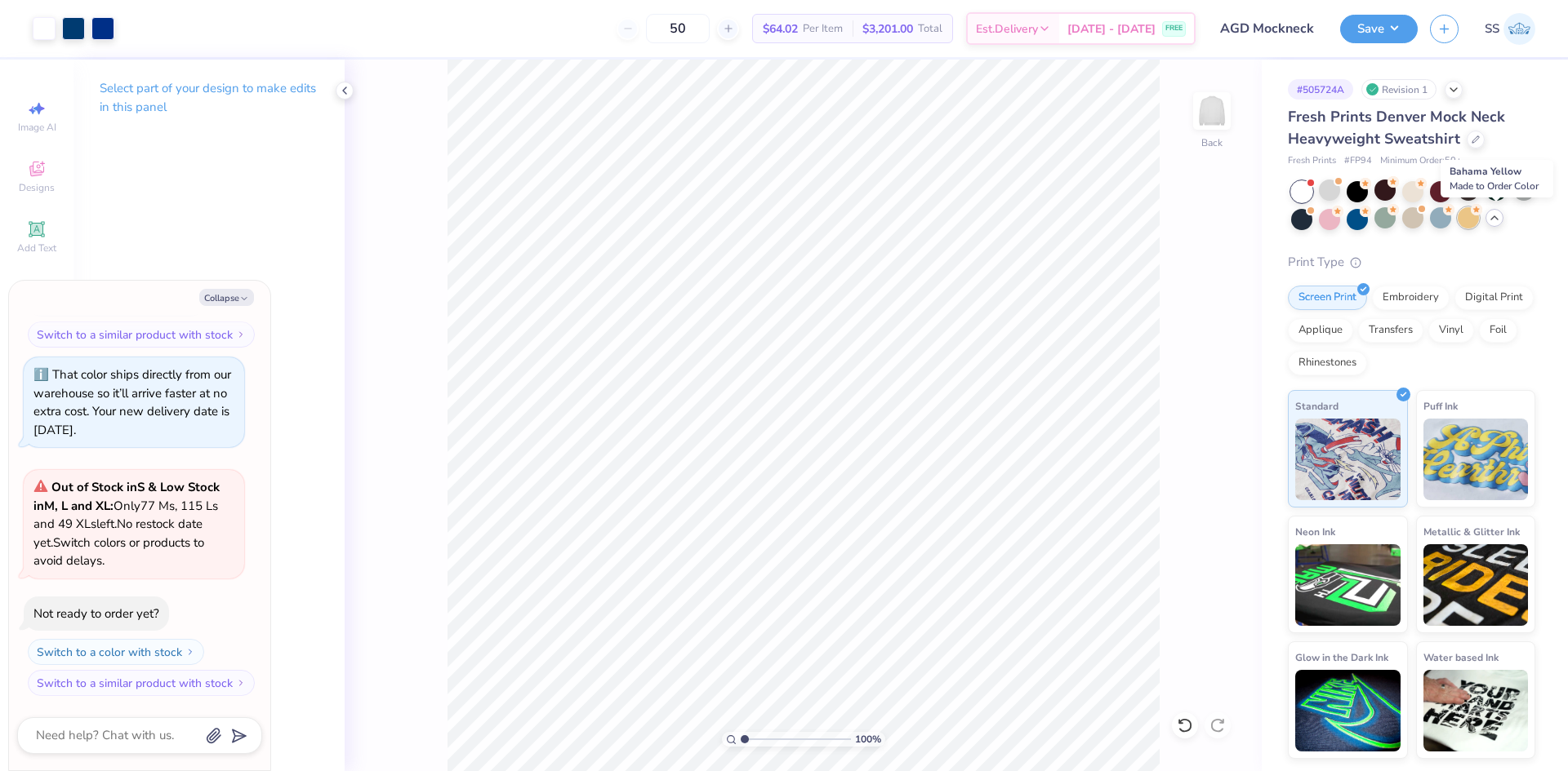
click at [1479, 220] on div at bounding box center [1468, 218] width 21 height 21
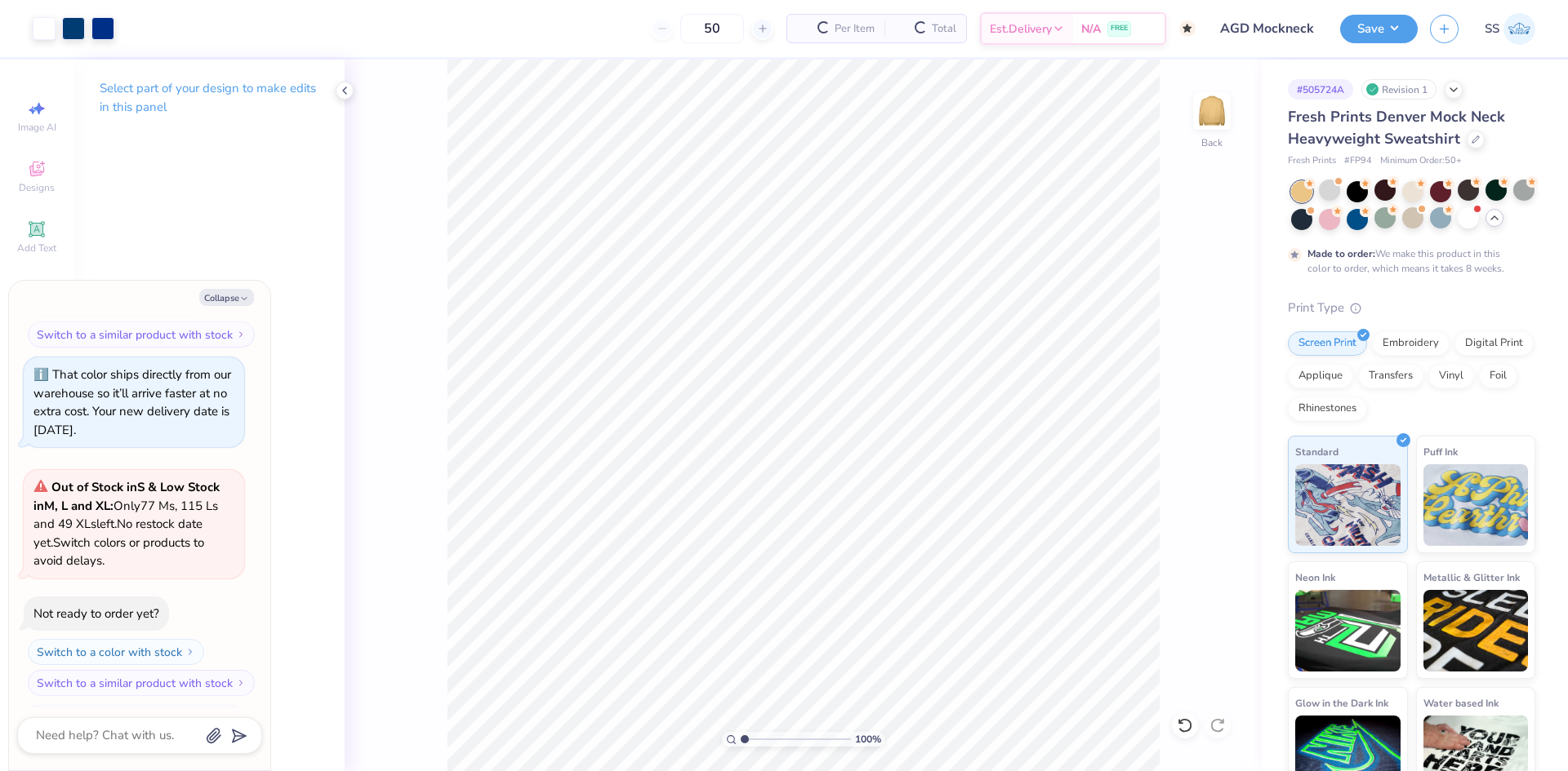
scroll to position [2558, 0]
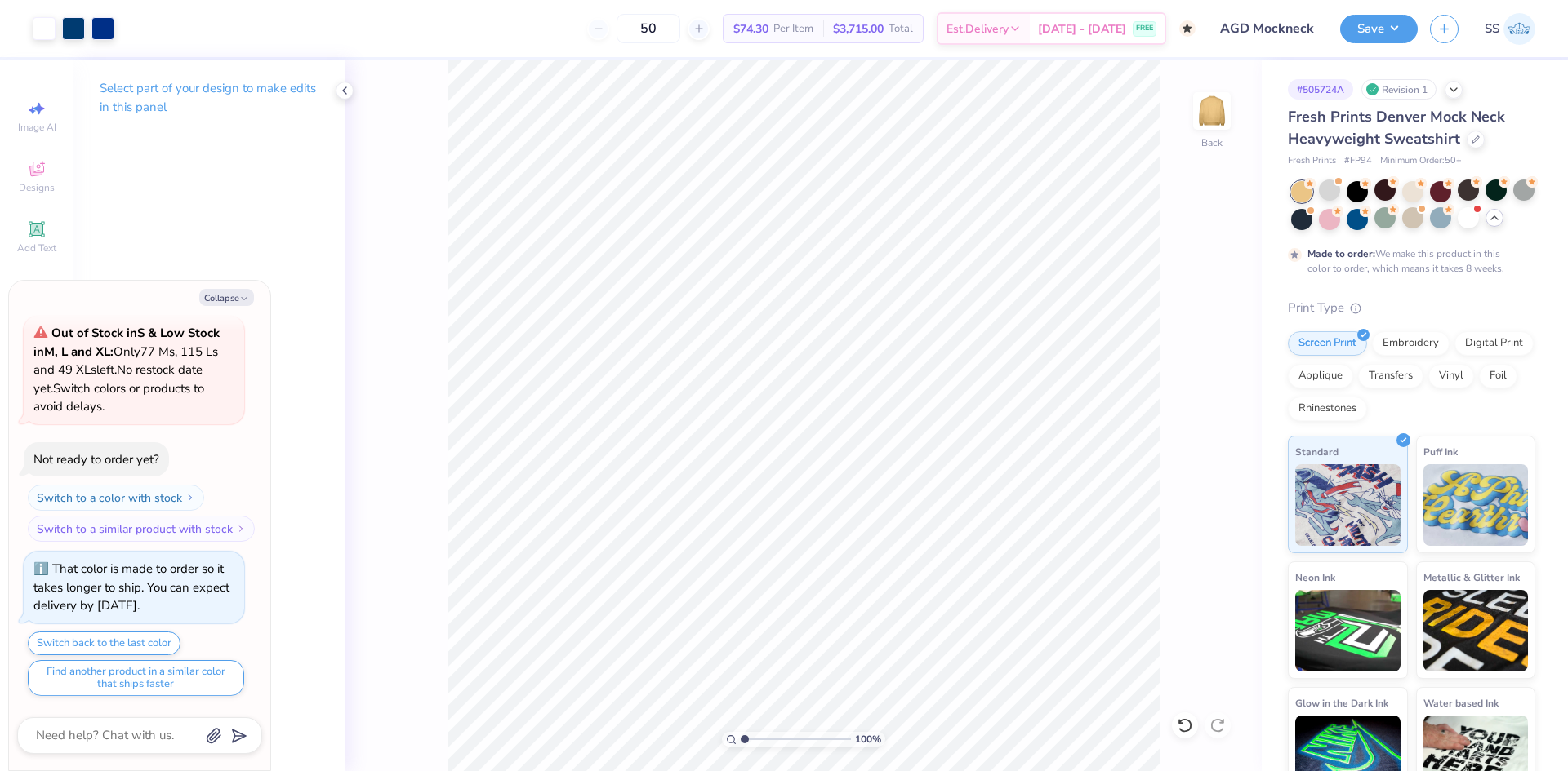
type textarea "x"
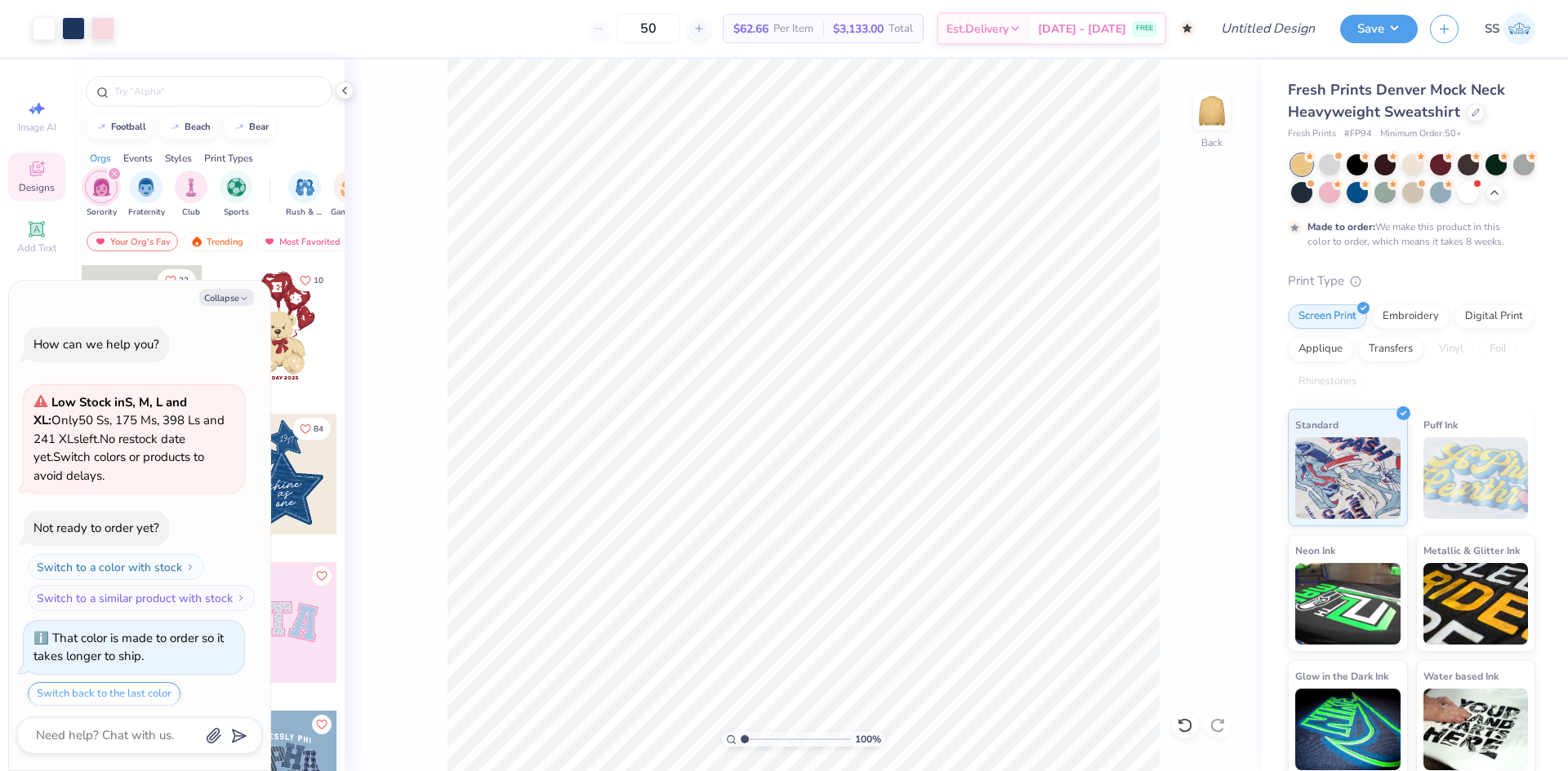
scroll to position [1751, 0]
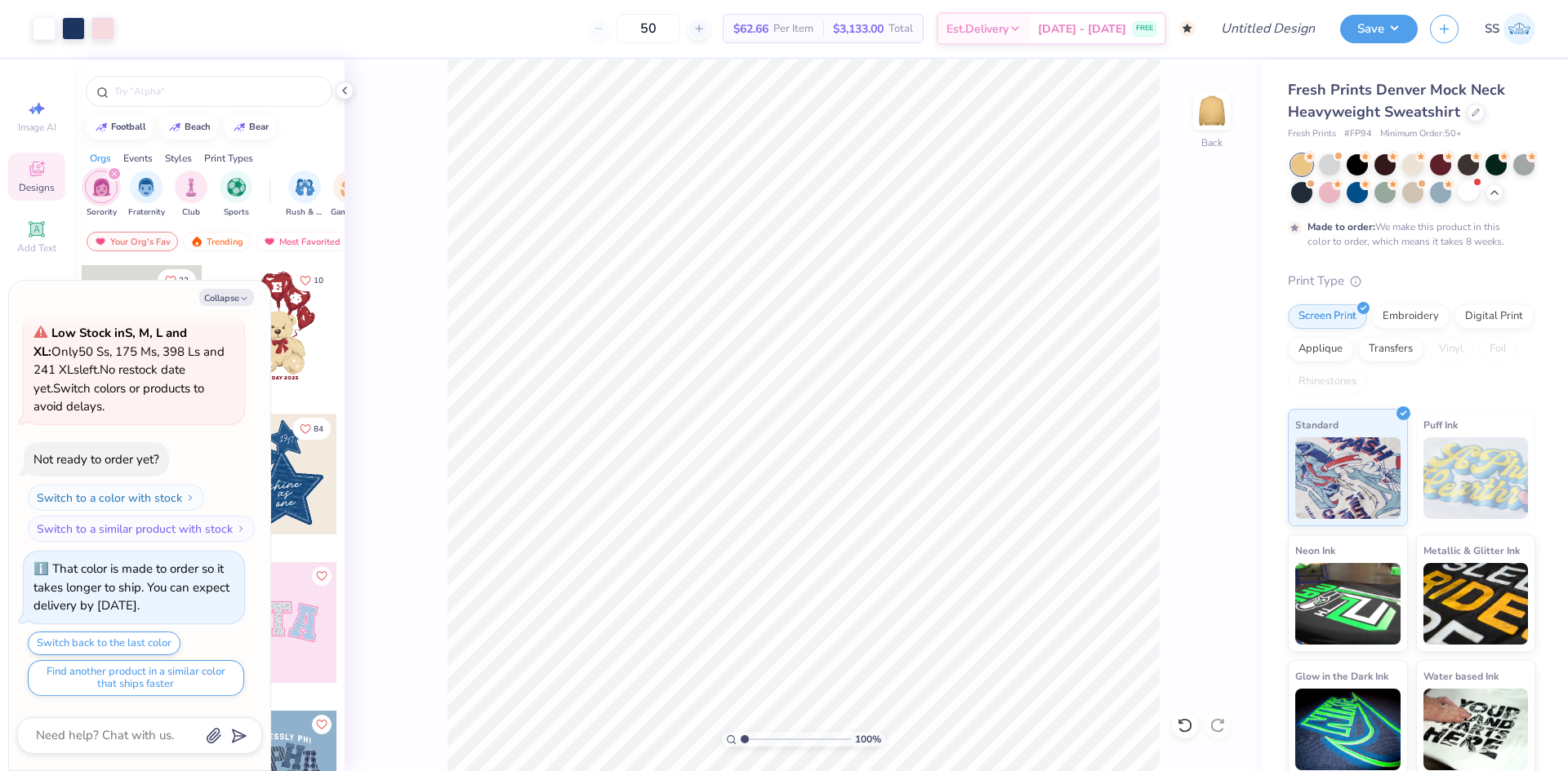
click at [1479, 183] on div at bounding box center [1468, 191] width 21 height 21
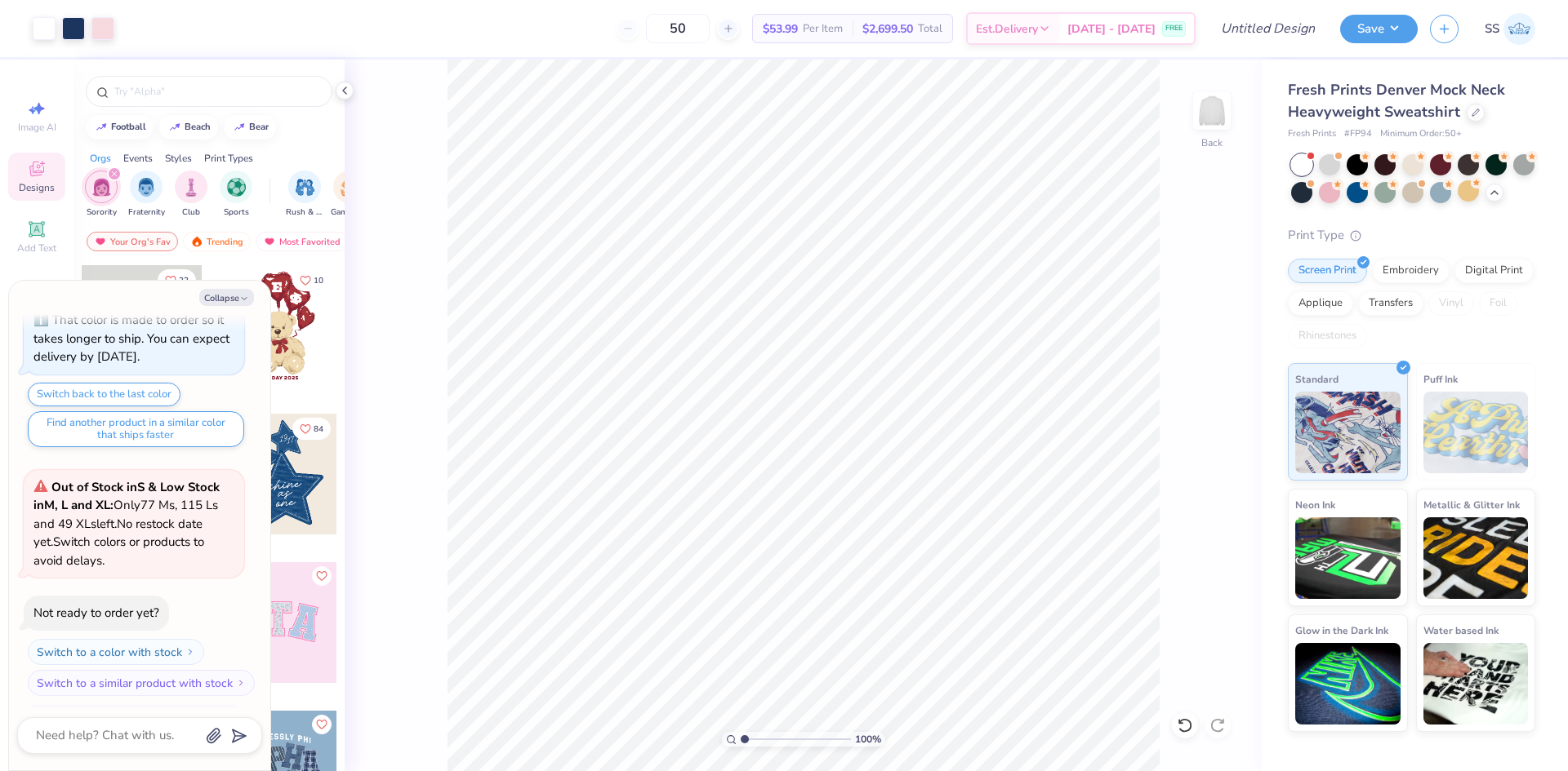
scroll to position [2100, 0]
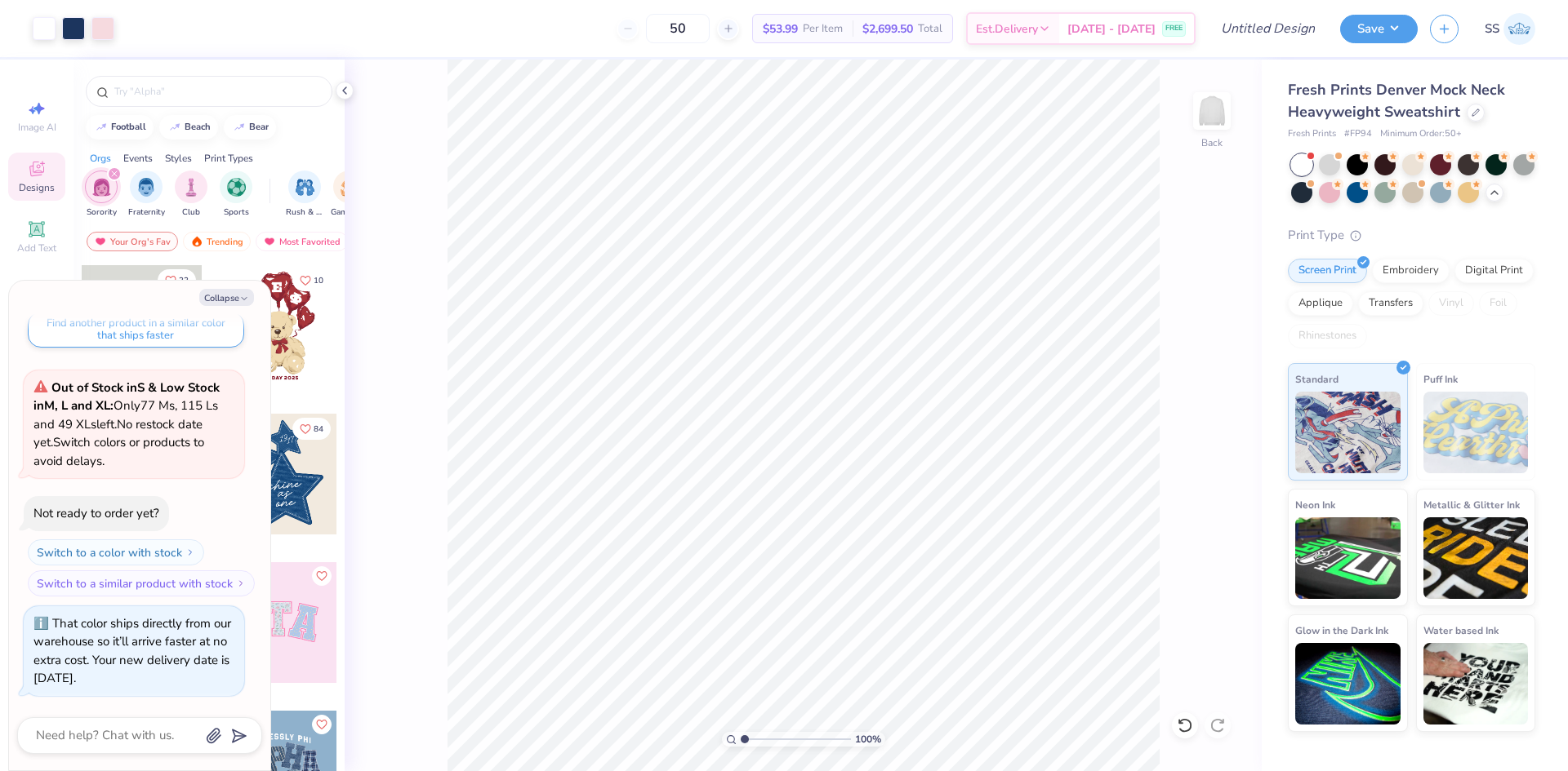
type textarea "x"
